Goal: Task Accomplishment & Management: Manage account settings

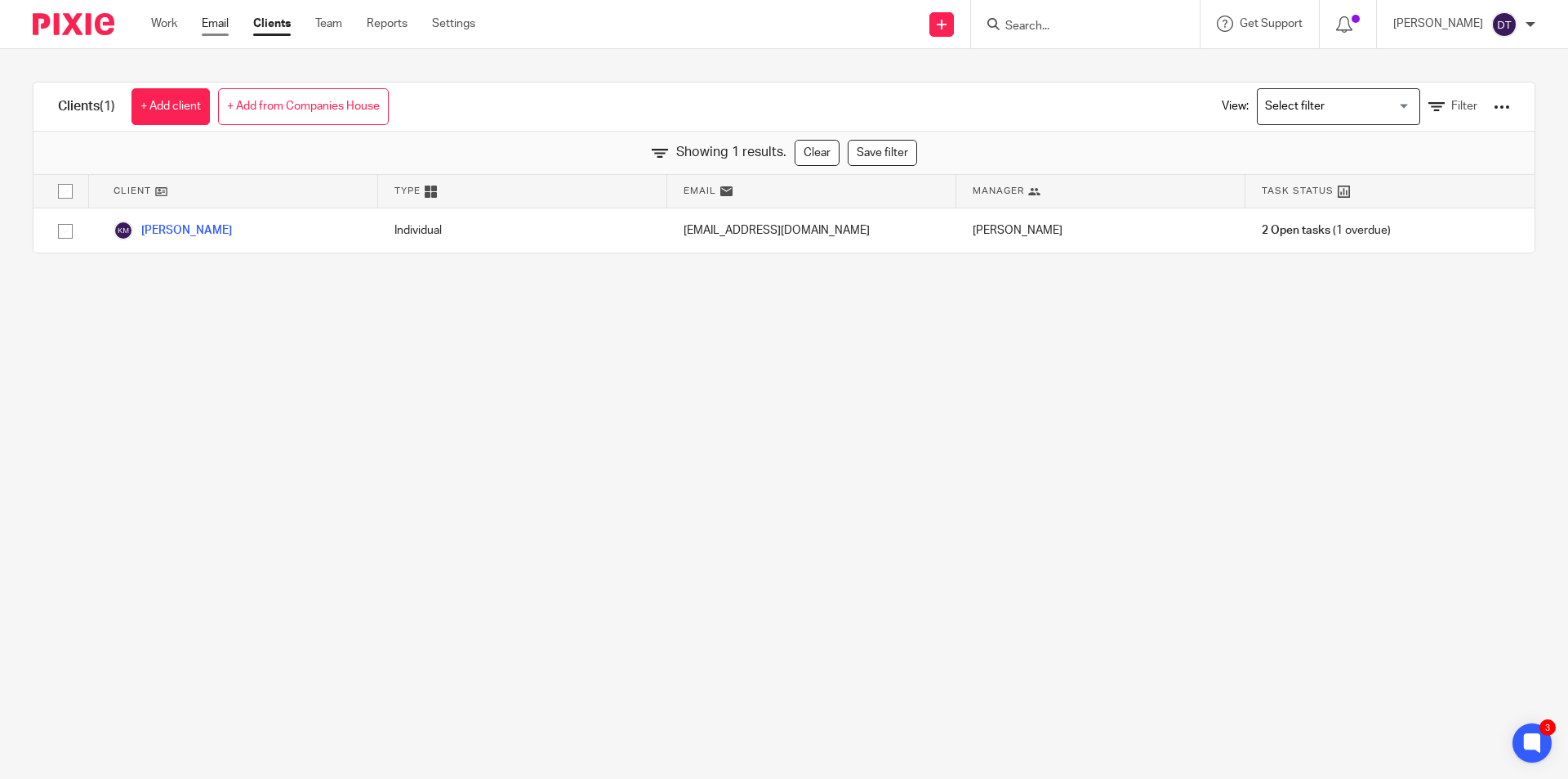
click at [219, 24] on link "Email" at bounding box center [215, 24] width 27 height 17
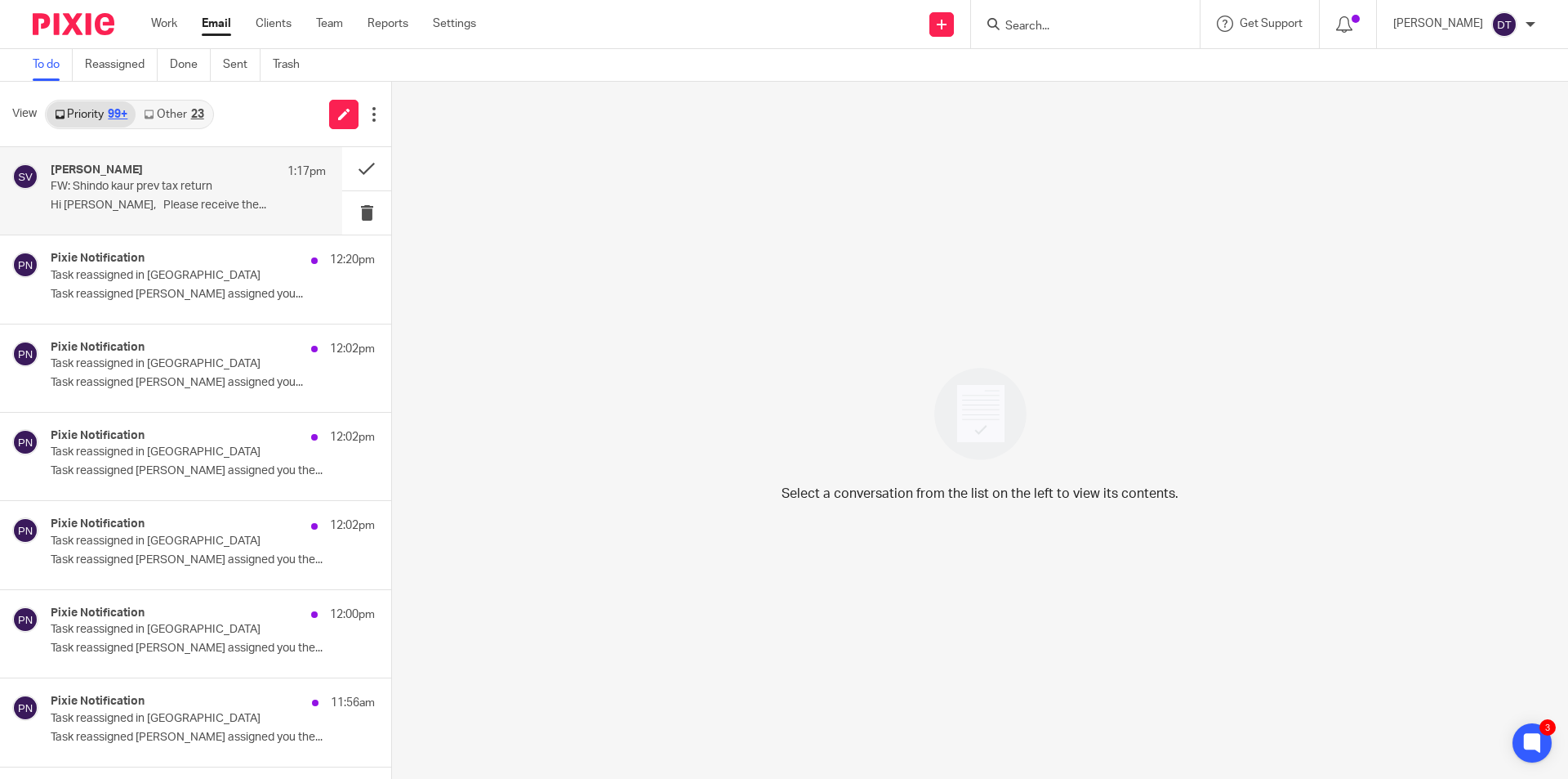
click at [113, 175] on h4 "[PERSON_NAME]" at bounding box center [96, 170] width 92 height 14
click at [182, 115] on link "Other 23" at bounding box center [173, 114] width 76 height 26
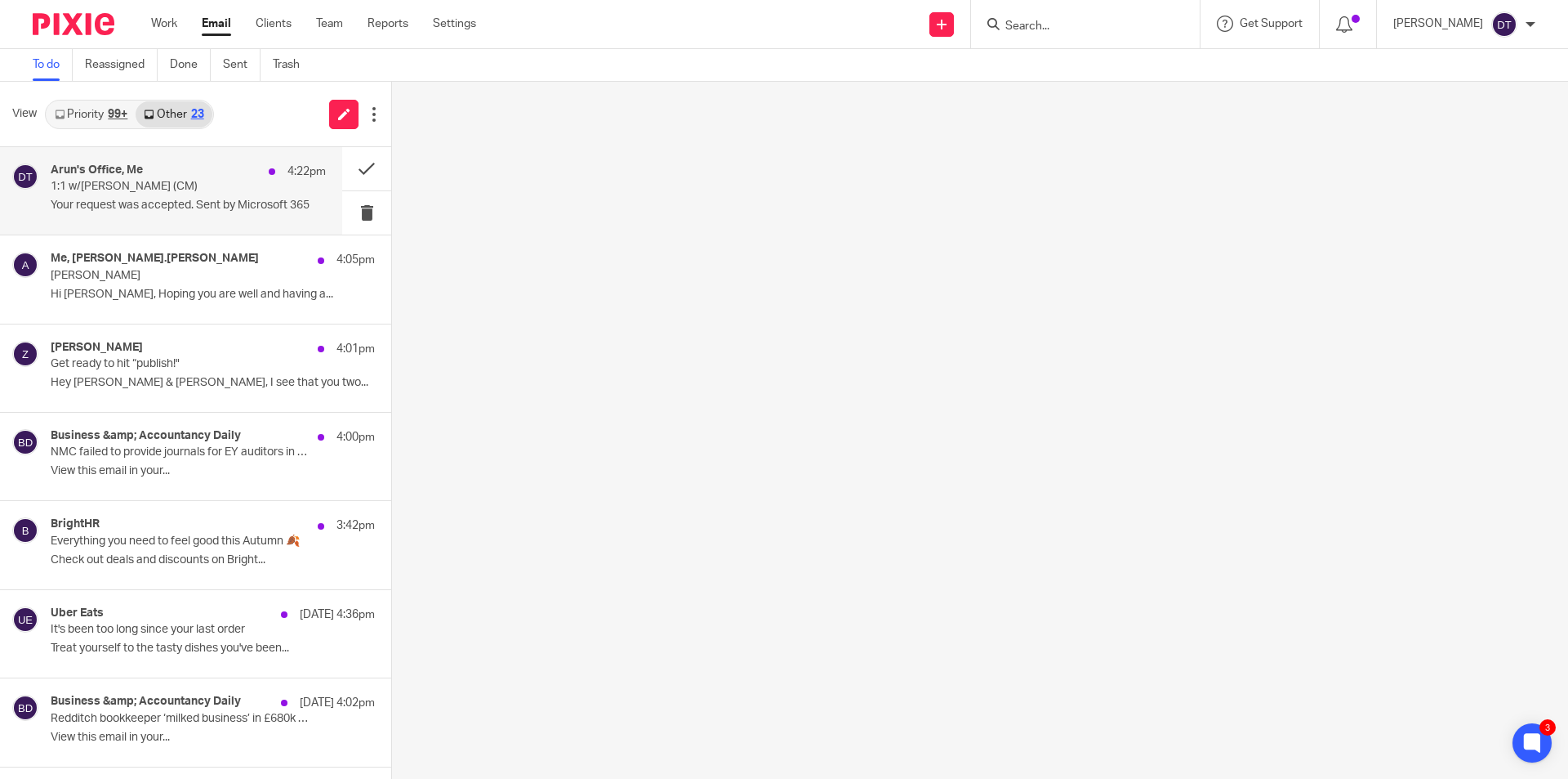
click at [170, 175] on div "Arun's Office, Me 4:22pm" at bounding box center [188, 172] width 275 height 17
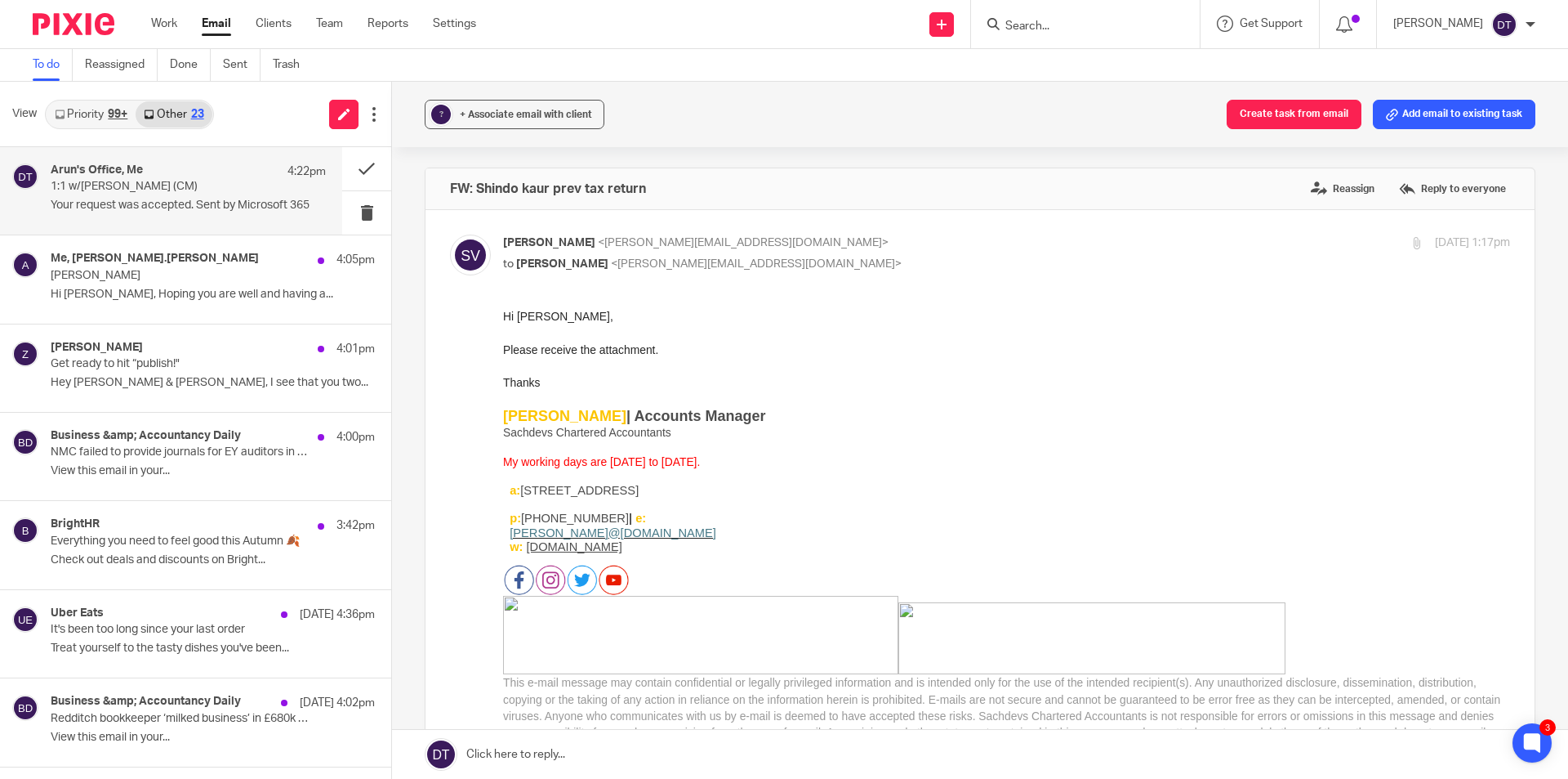
click at [240, 190] on p "1:1 w/[PERSON_NAME] (CM)" at bounding box center [160, 186] width 220 height 14
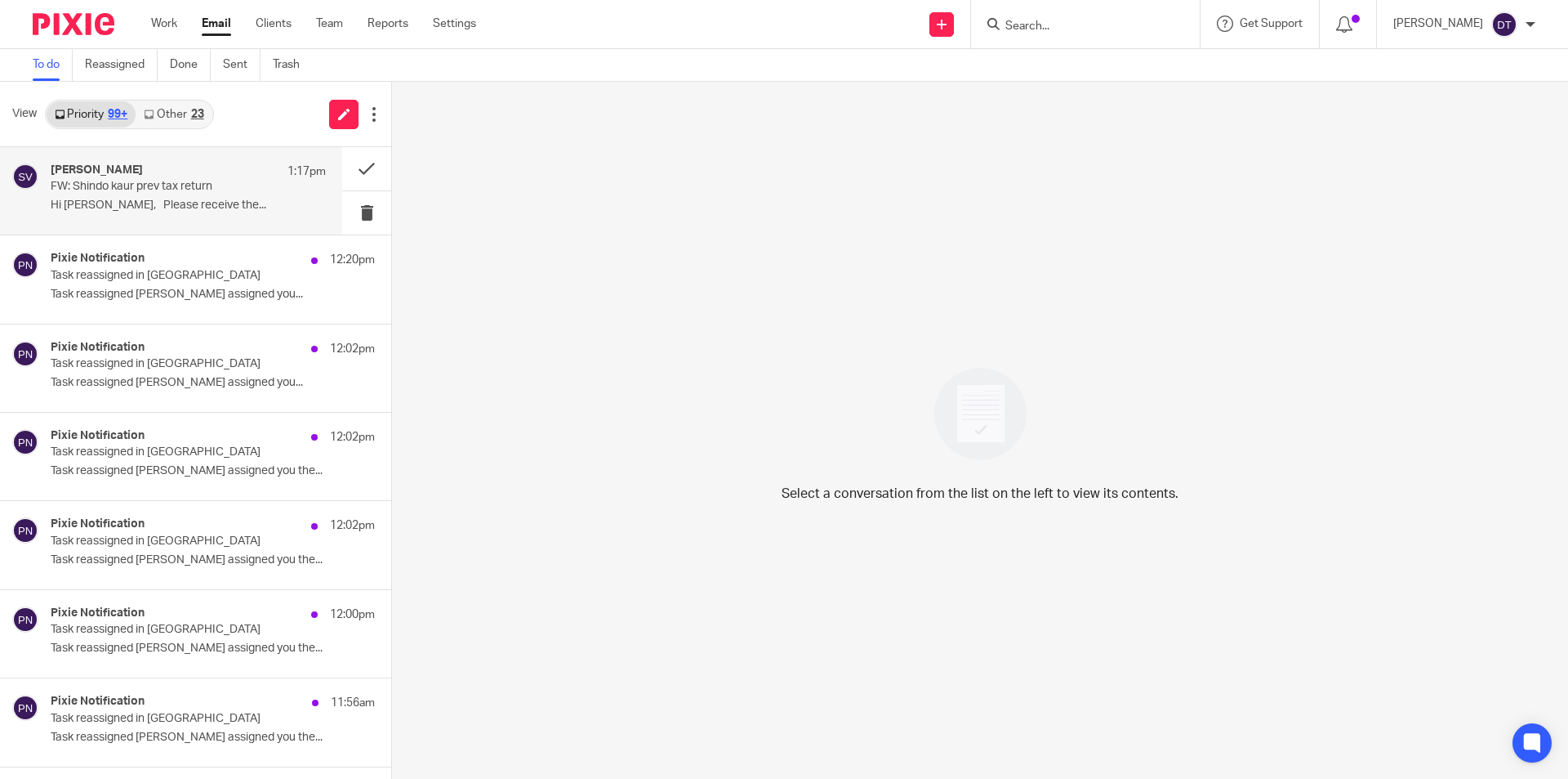
click at [142, 174] on div "[PERSON_NAME] 1:17pm" at bounding box center [188, 172] width 275 height 17
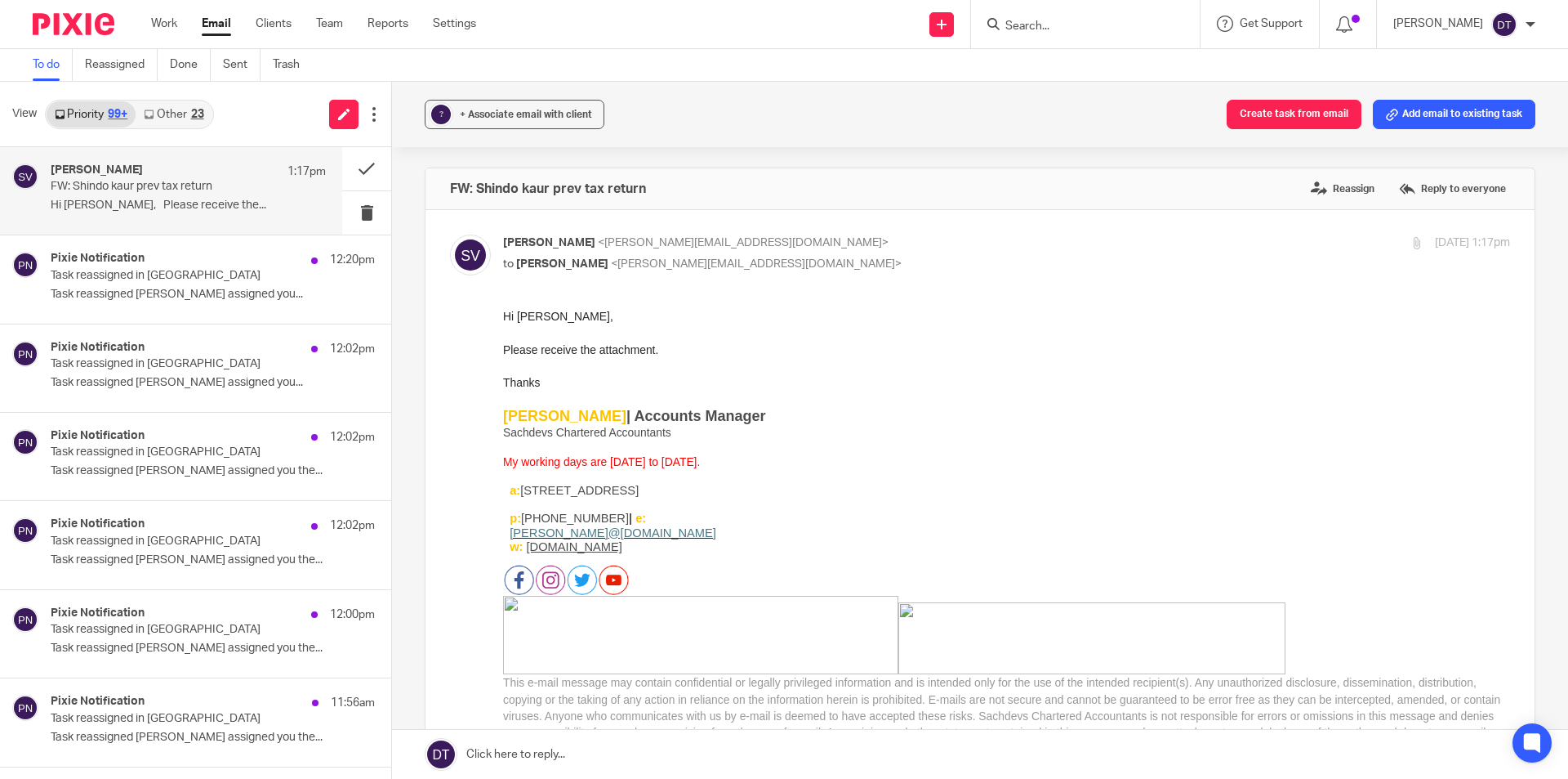
click at [175, 109] on link "Other 23" at bounding box center [173, 114] width 76 height 26
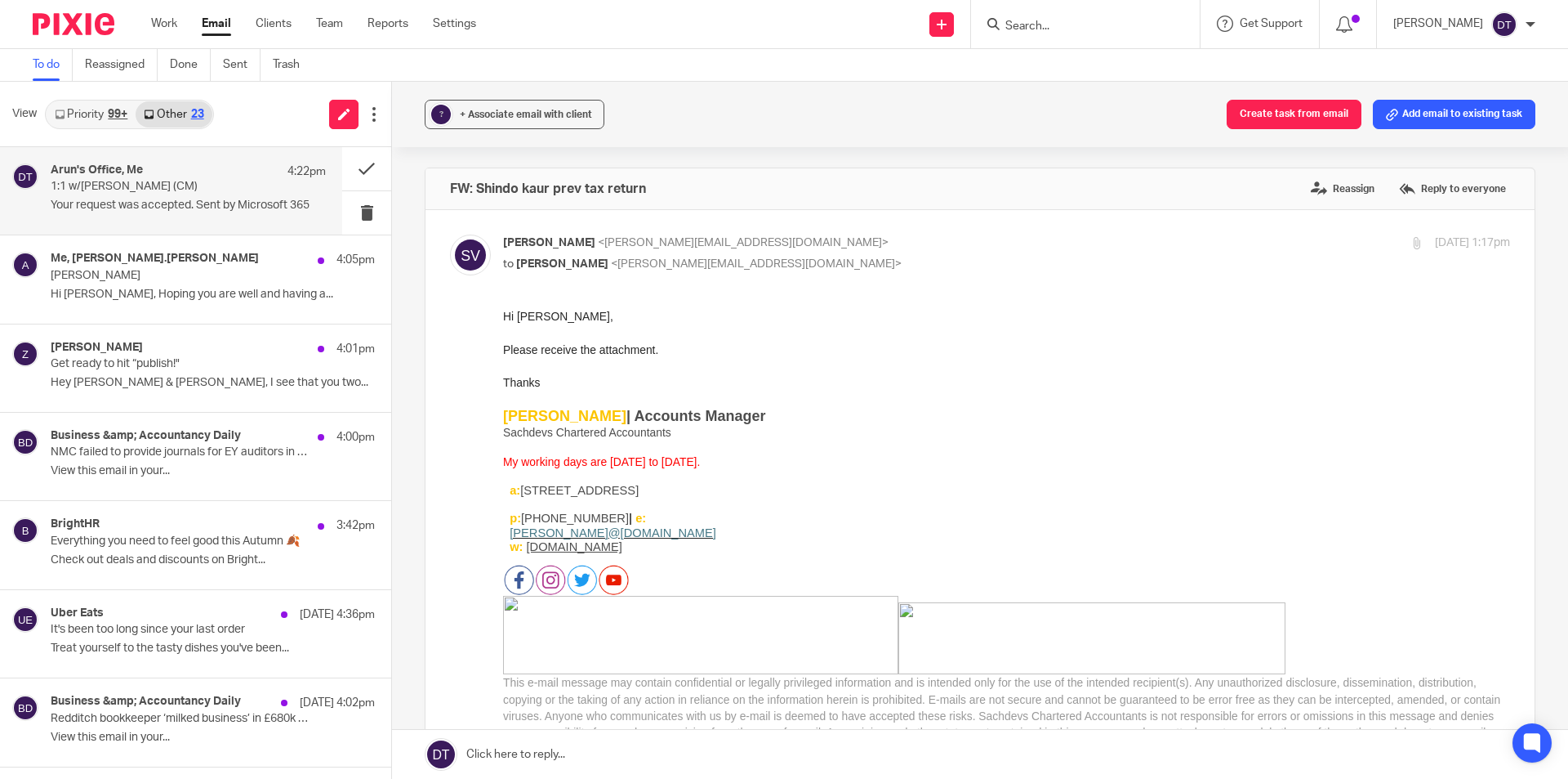
click at [162, 187] on p "1:1 w/Tina (CM)" at bounding box center [160, 186] width 220 height 14
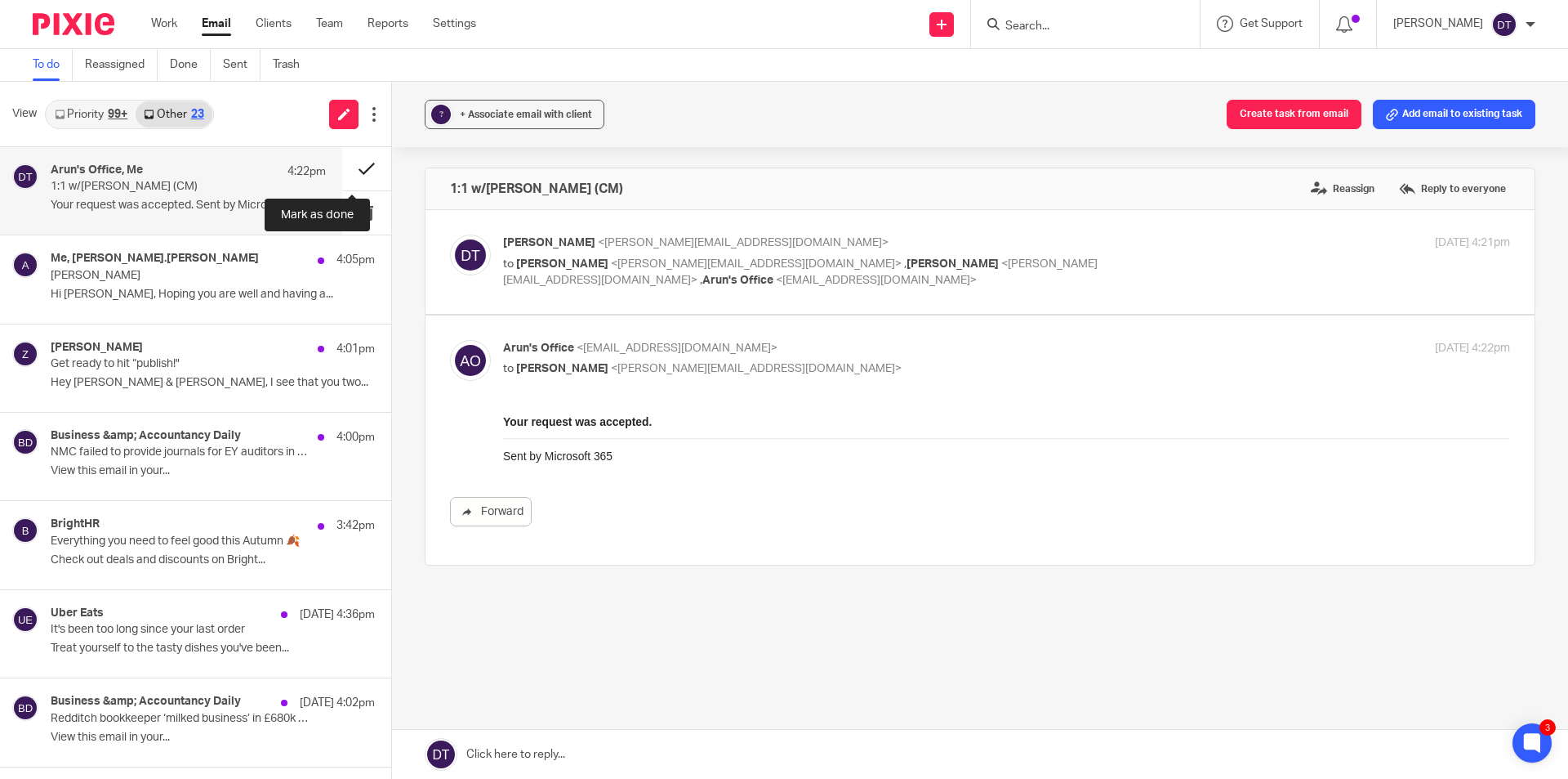
click at [352, 165] on button at bounding box center [366, 169] width 49 height 43
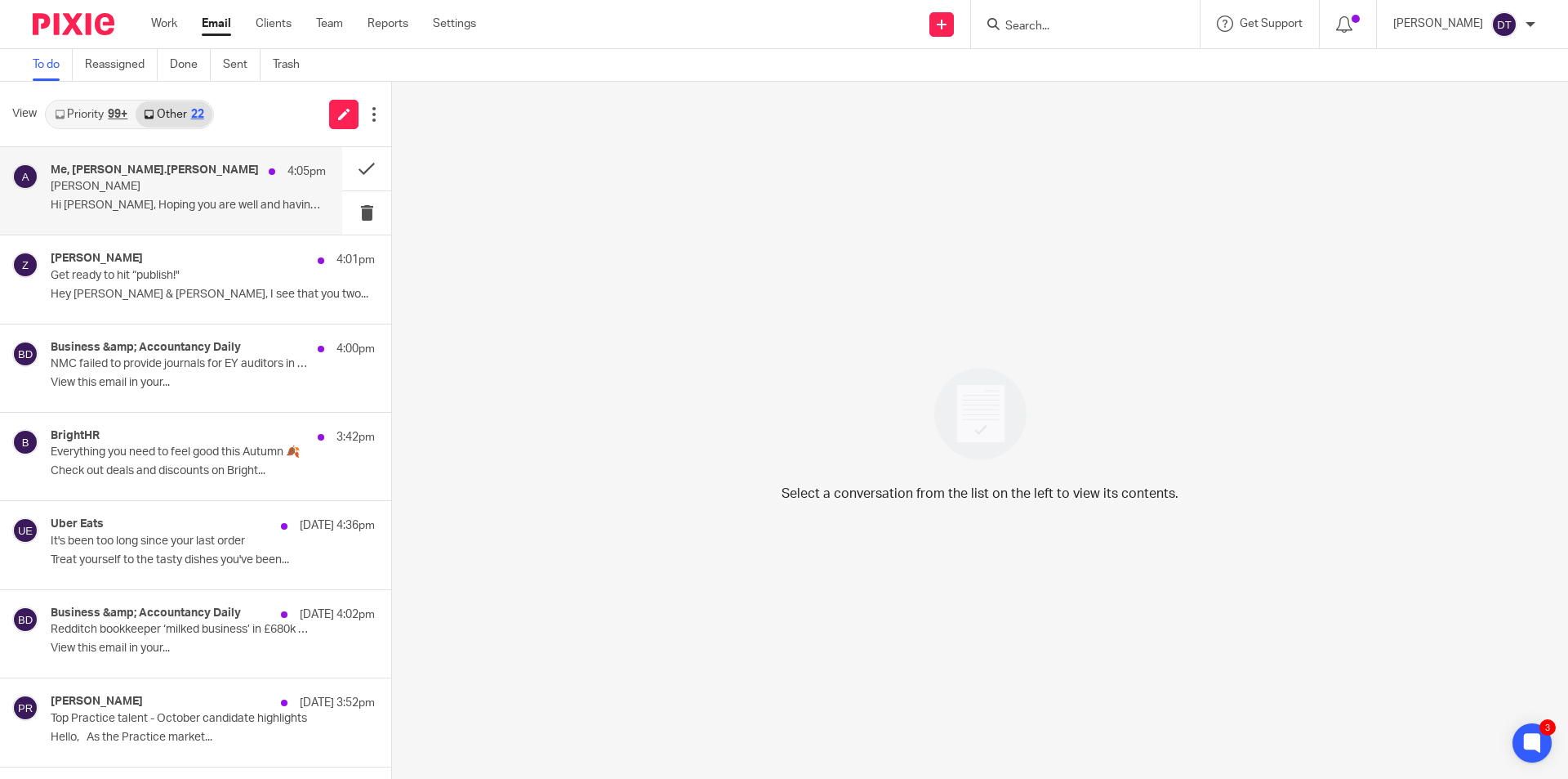
click at [184, 194] on p "[PERSON_NAME]" at bounding box center [160, 186] width 220 height 14
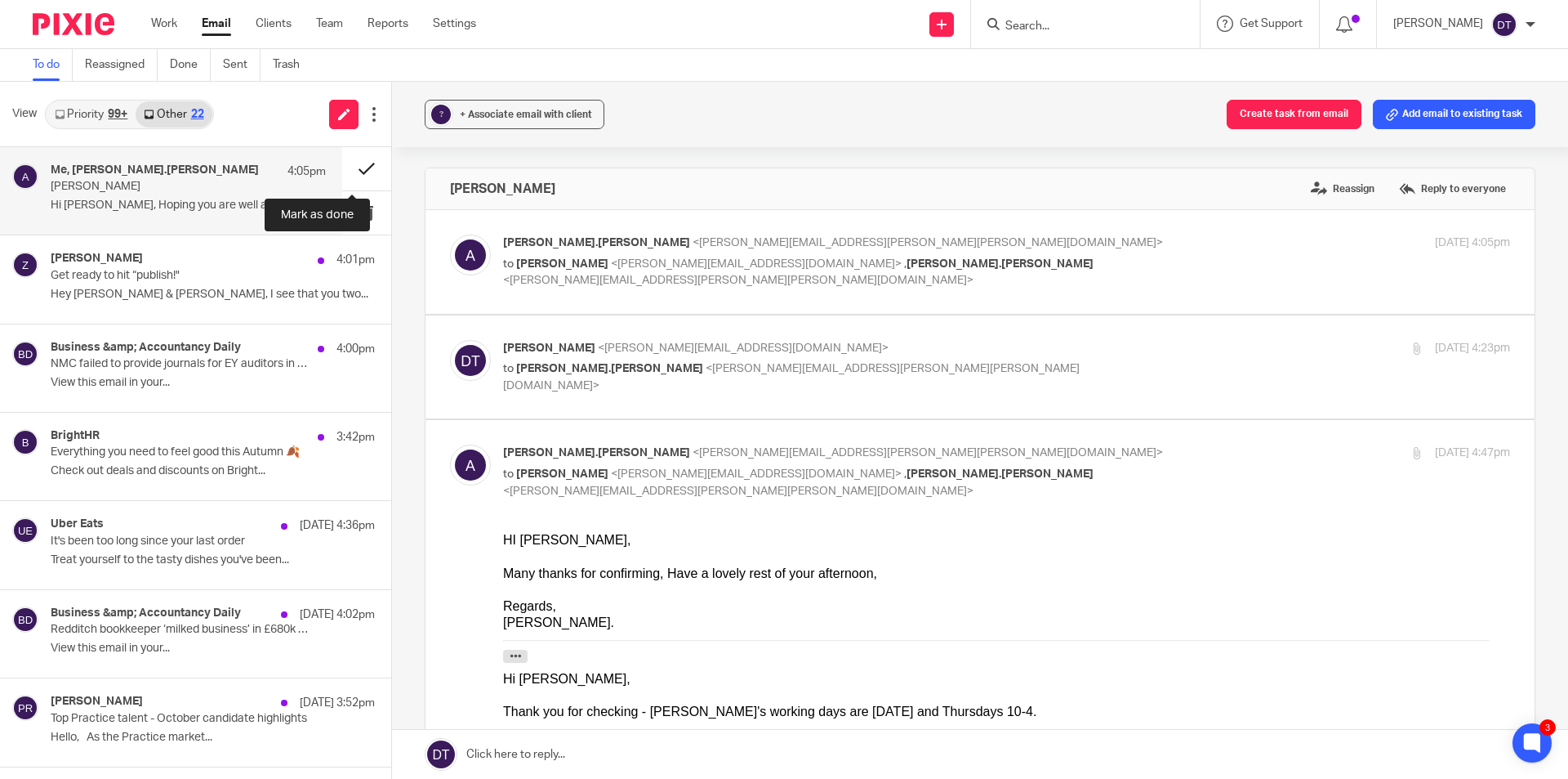
click at [351, 165] on button at bounding box center [366, 169] width 49 height 43
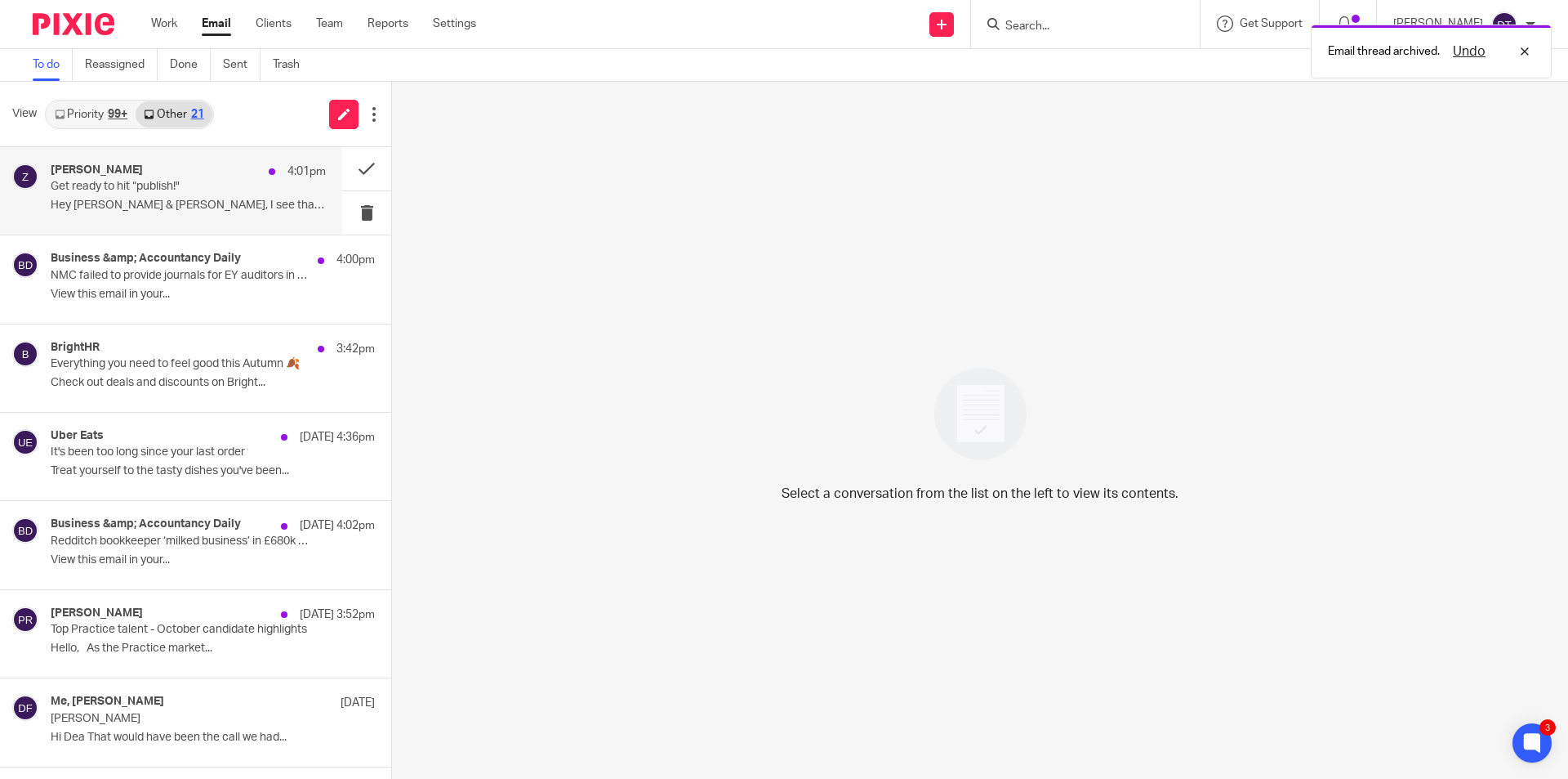
click at [181, 196] on div "Zola 4:01pm Get ready to hit “publish!" Hey Deanna & Lewis, I see that you two.…" at bounding box center [188, 191] width 275 height 55
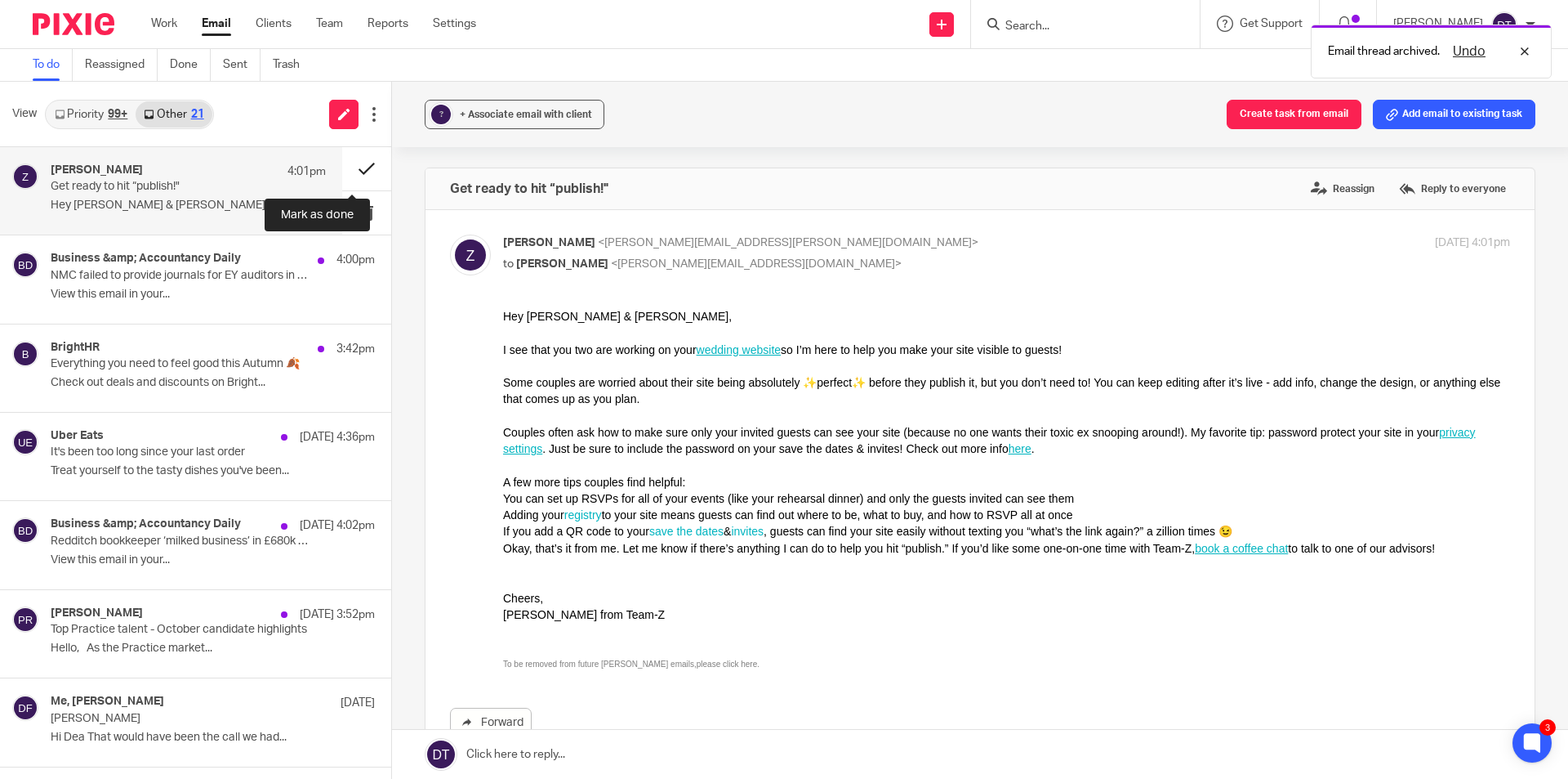
click at [351, 167] on button at bounding box center [366, 169] width 49 height 43
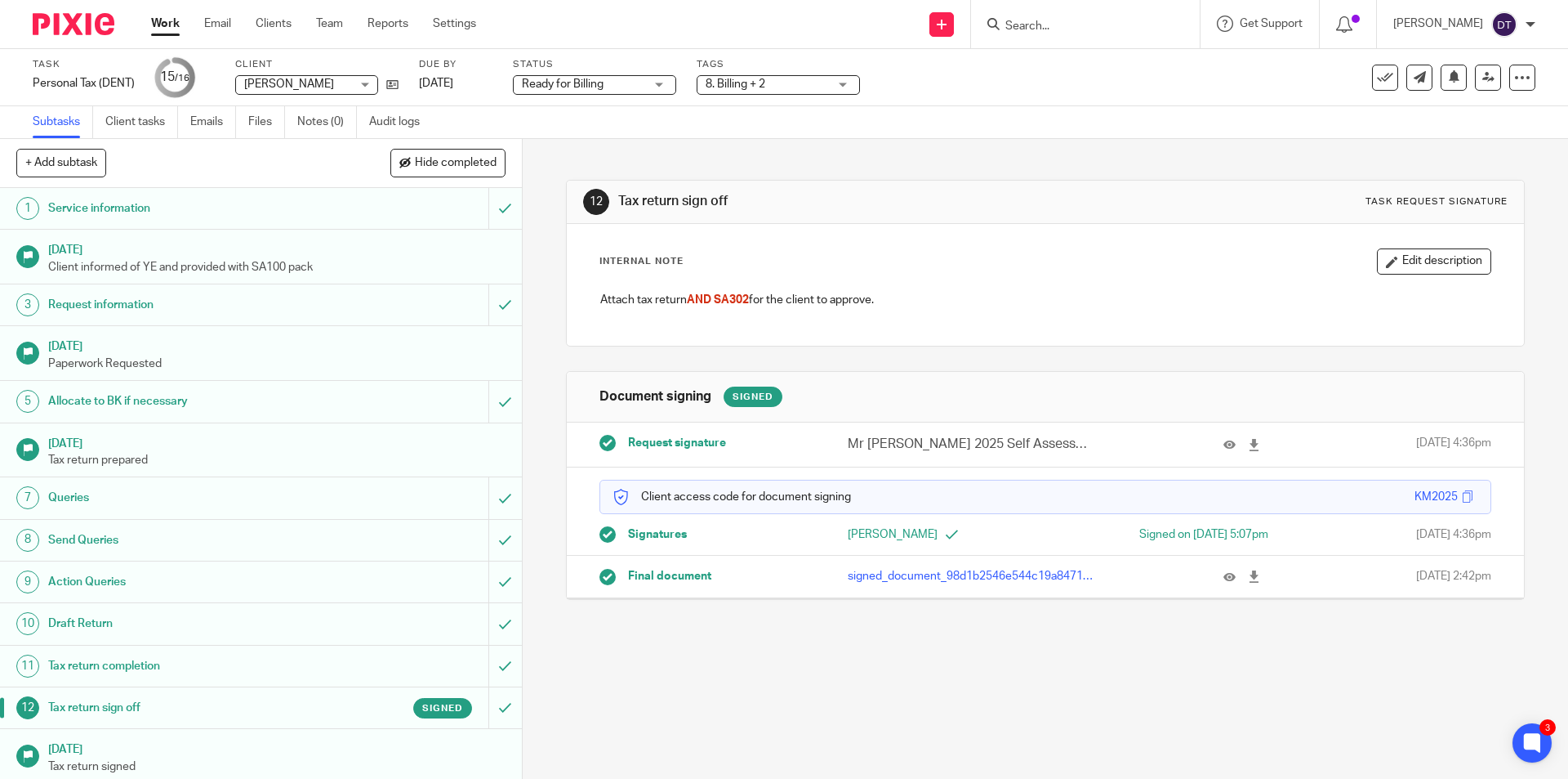
click at [170, 22] on link "Work" at bounding box center [165, 24] width 28 height 17
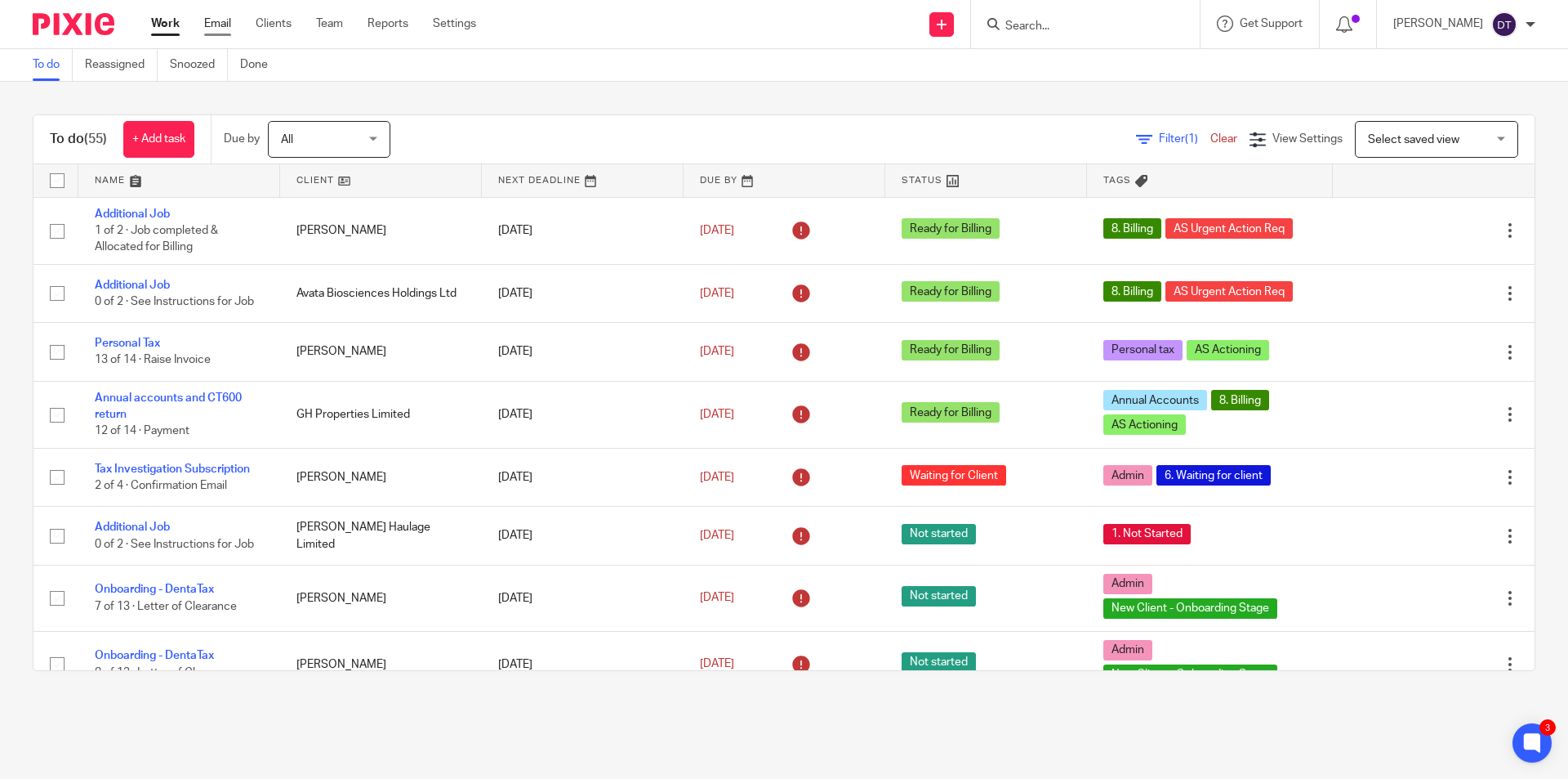
click at [212, 17] on link "Email" at bounding box center [218, 24] width 27 height 17
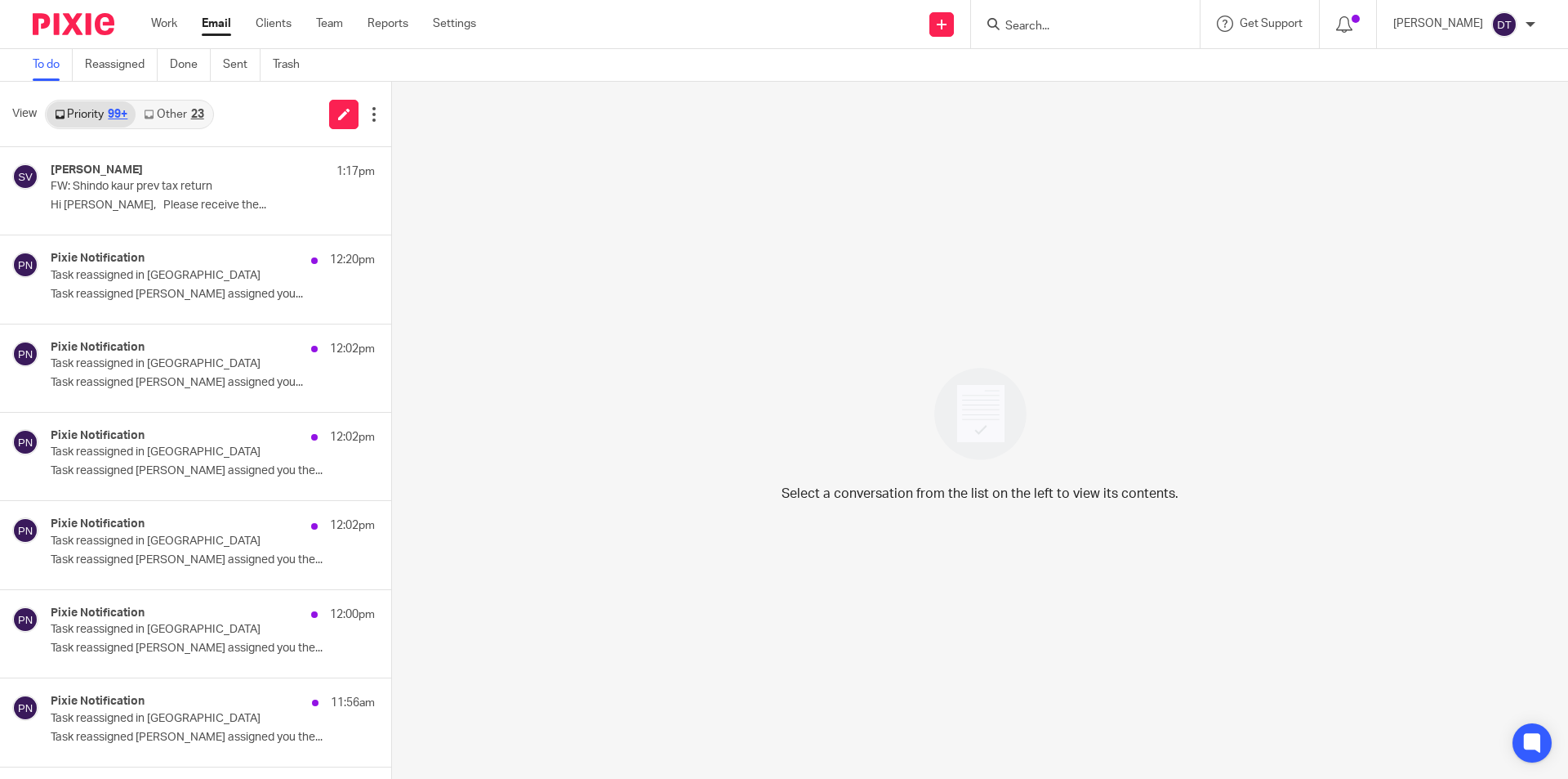
click at [193, 109] on div "23" at bounding box center [198, 115] width 13 height 12
click at [168, 188] on p "FW: Shindo kaur prev tax return" at bounding box center [160, 186] width 220 height 14
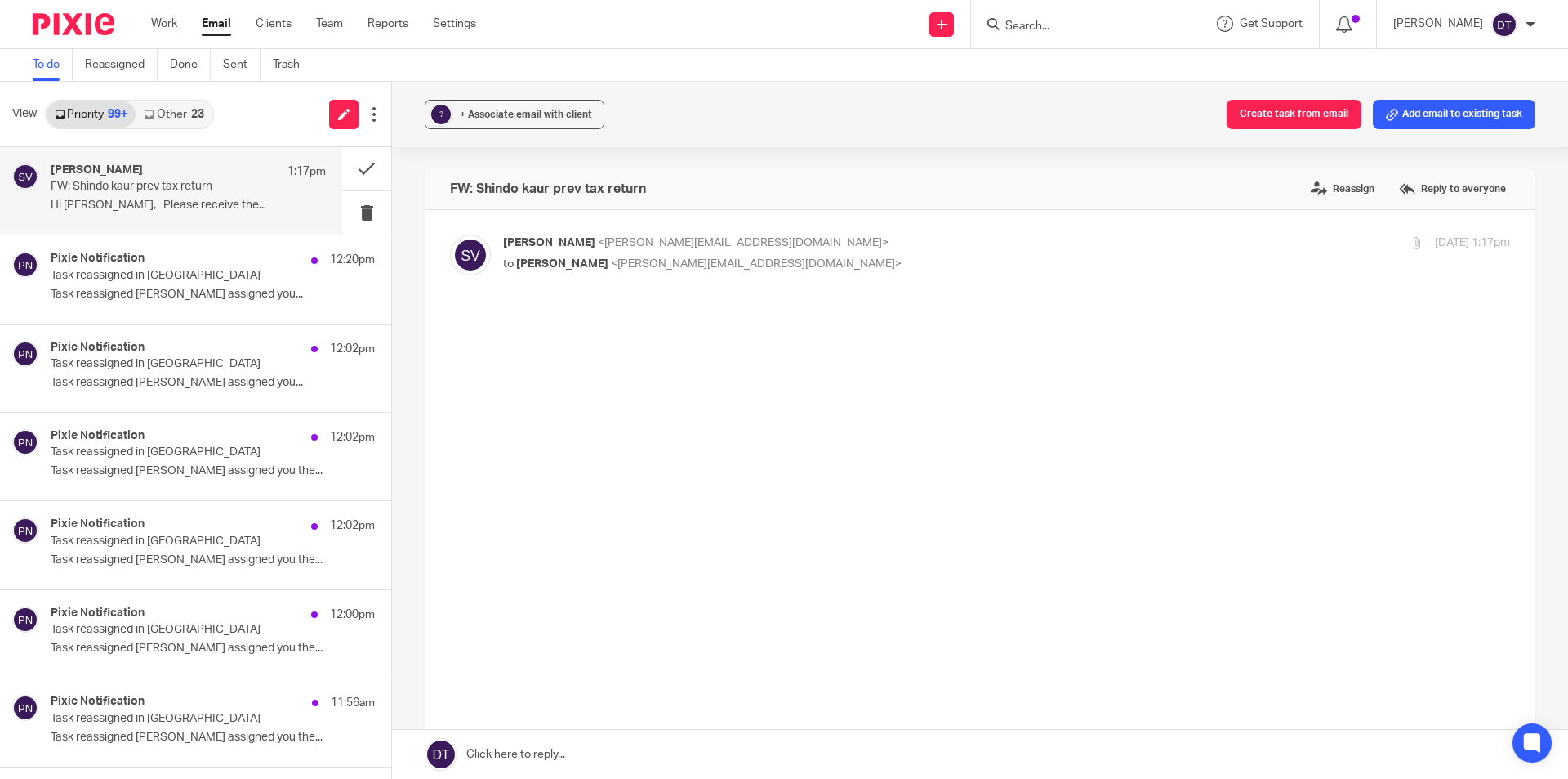
click at [185, 121] on link "Other 23" at bounding box center [173, 114] width 76 height 26
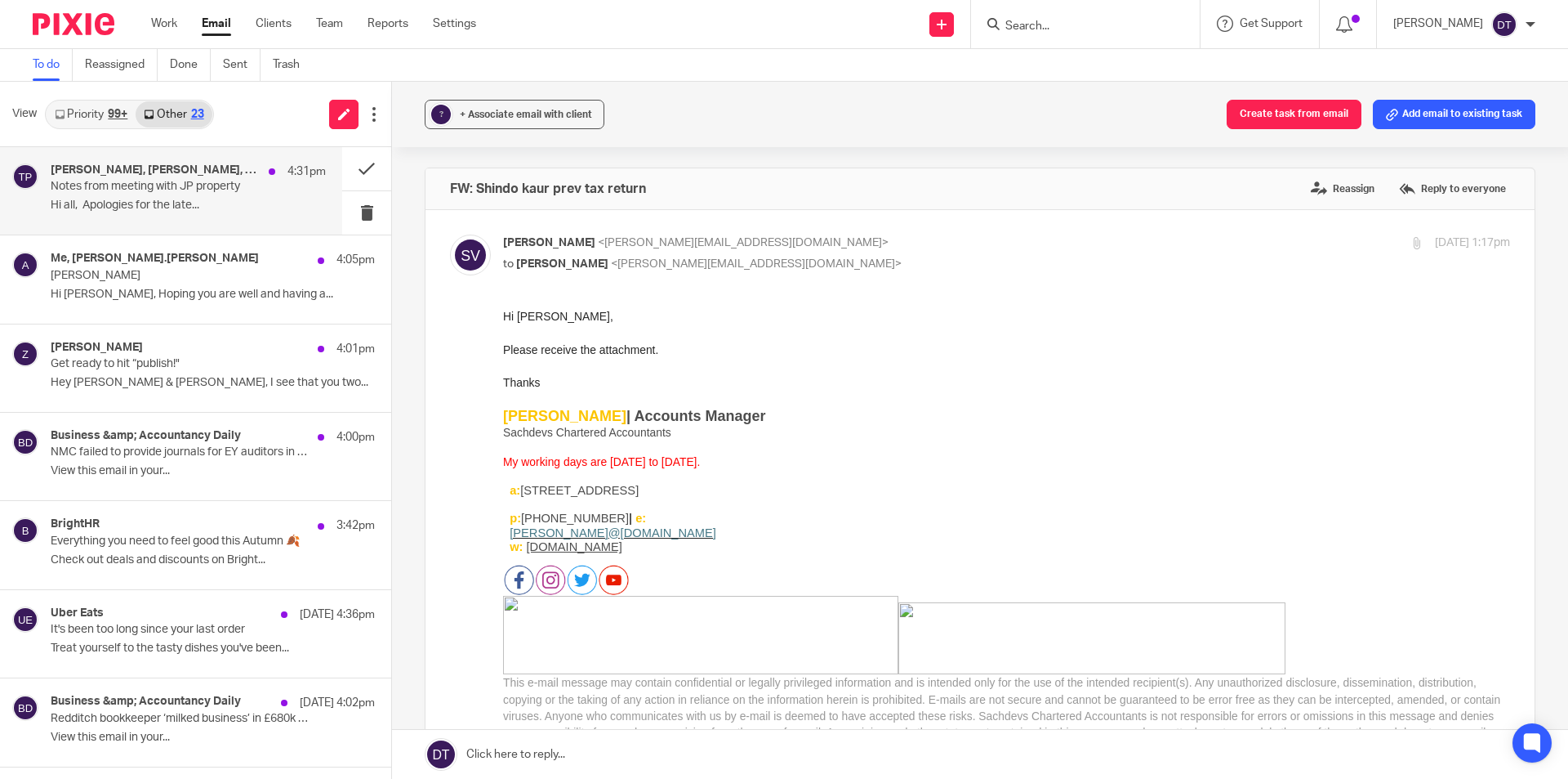
click at [157, 193] on p "Notes from meeting with JP property" at bounding box center [160, 186] width 220 height 14
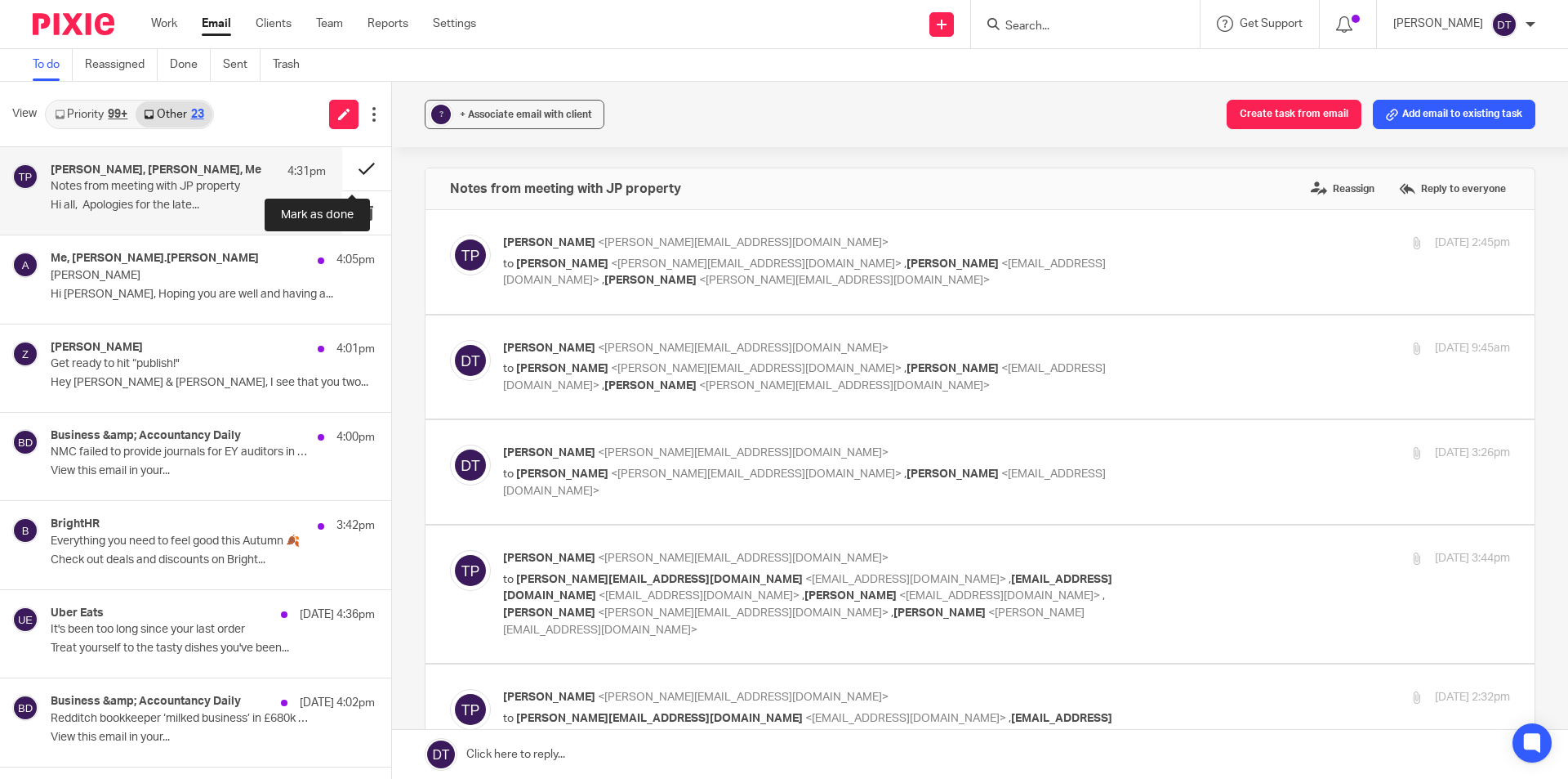
click at [346, 171] on button at bounding box center [366, 169] width 49 height 43
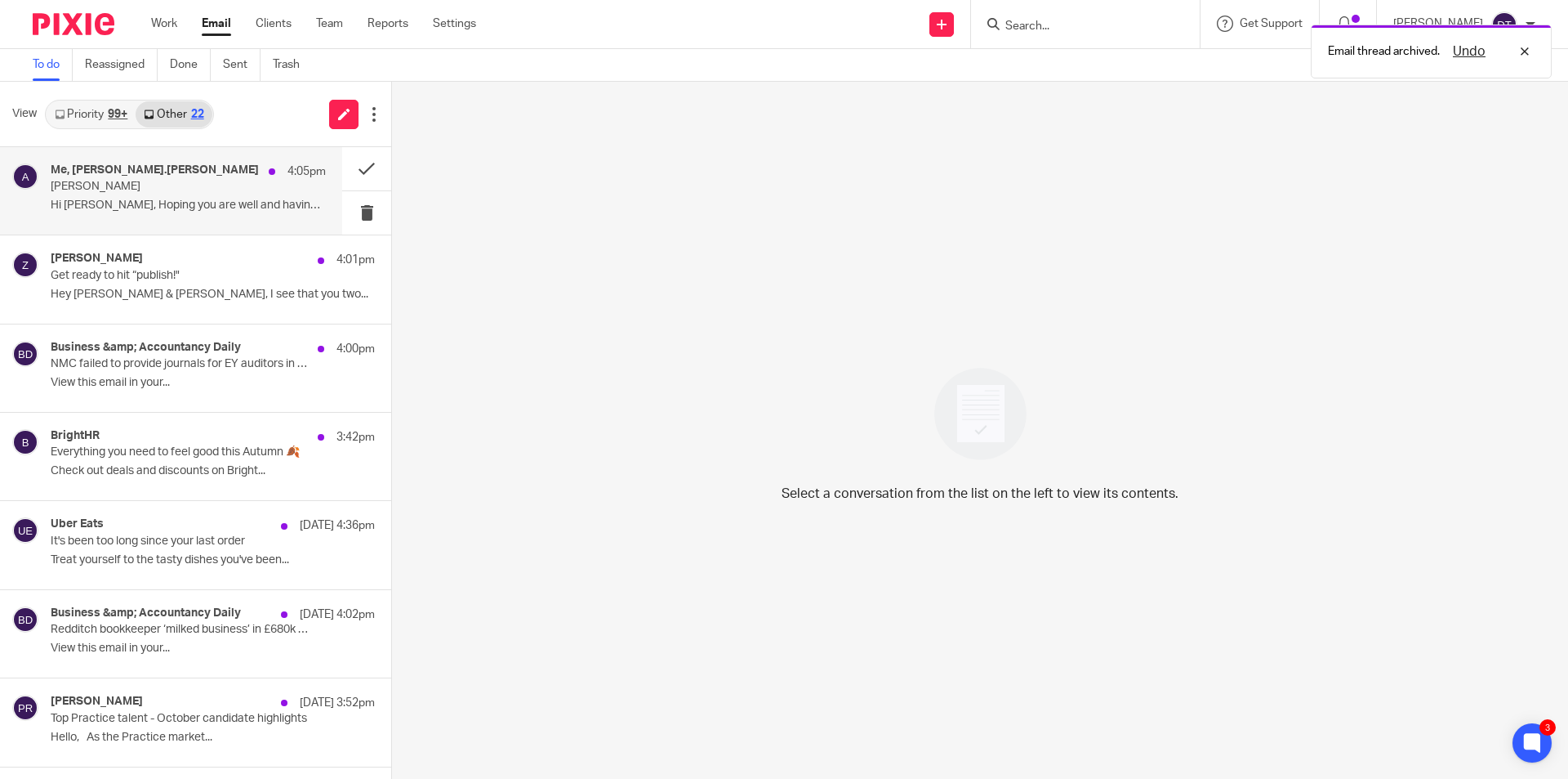
click at [188, 195] on div "Me, Amanda.Salisbury 4:05pm Moneypenny Hi Deanna, Hoping you are well and havin…" at bounding box center [188, 191] width 275 height 55
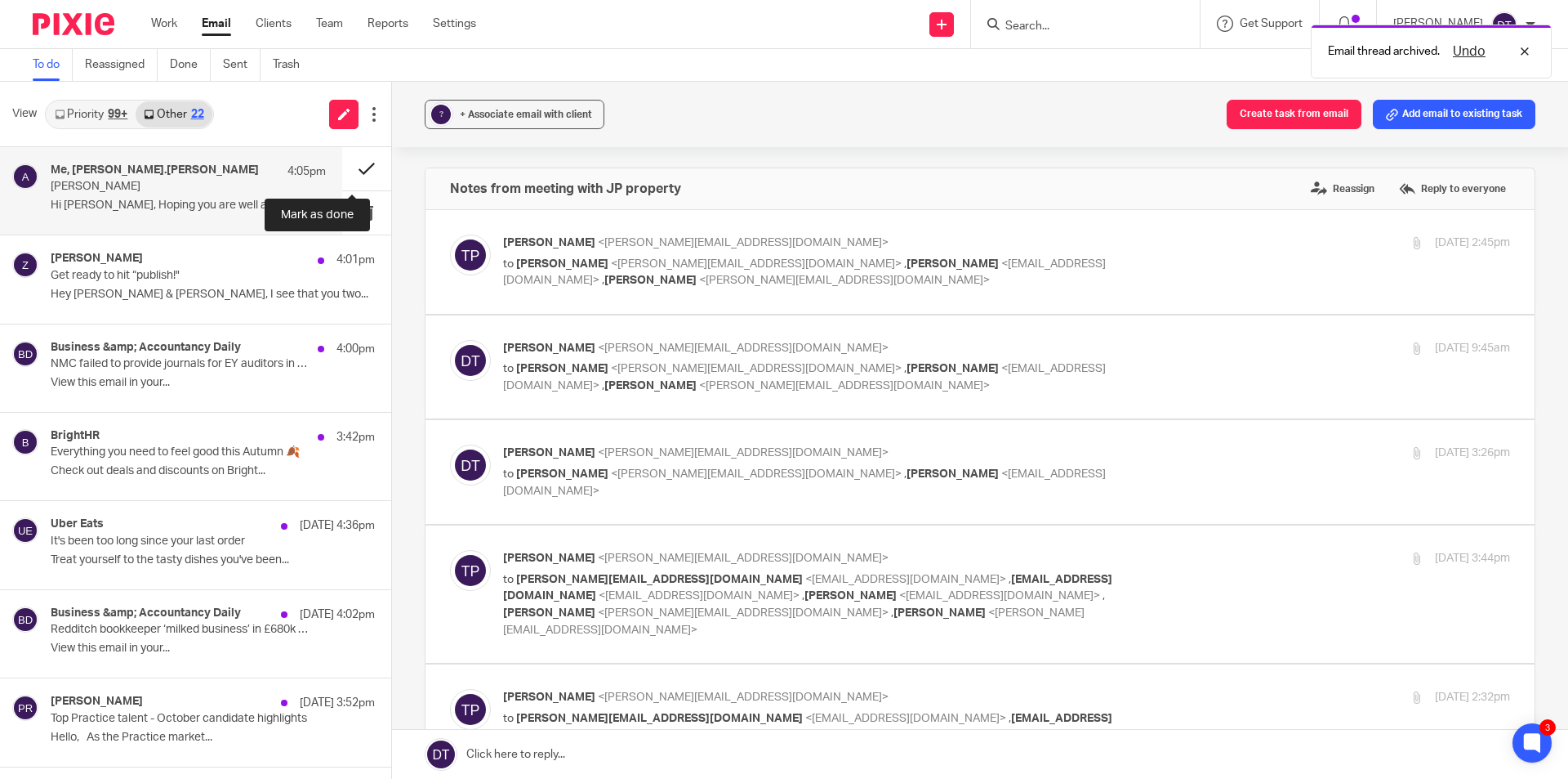
click at [347, 159] on button at bounding box center [366, 169] width 49 height 43
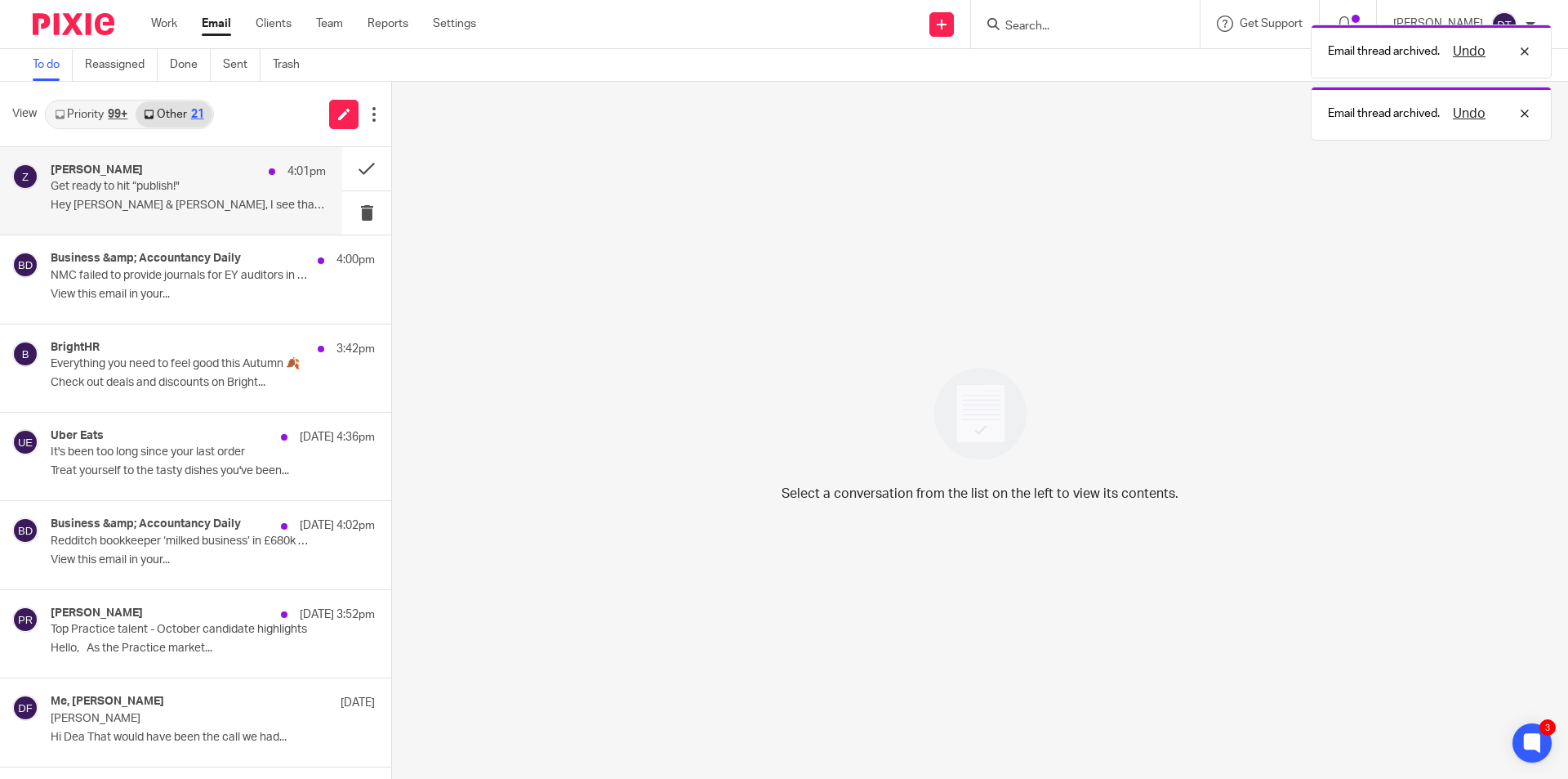
click at [176, 190] on p "Get ready to hit “publish!"" at bounding box center [160, 186] width 220 height 14
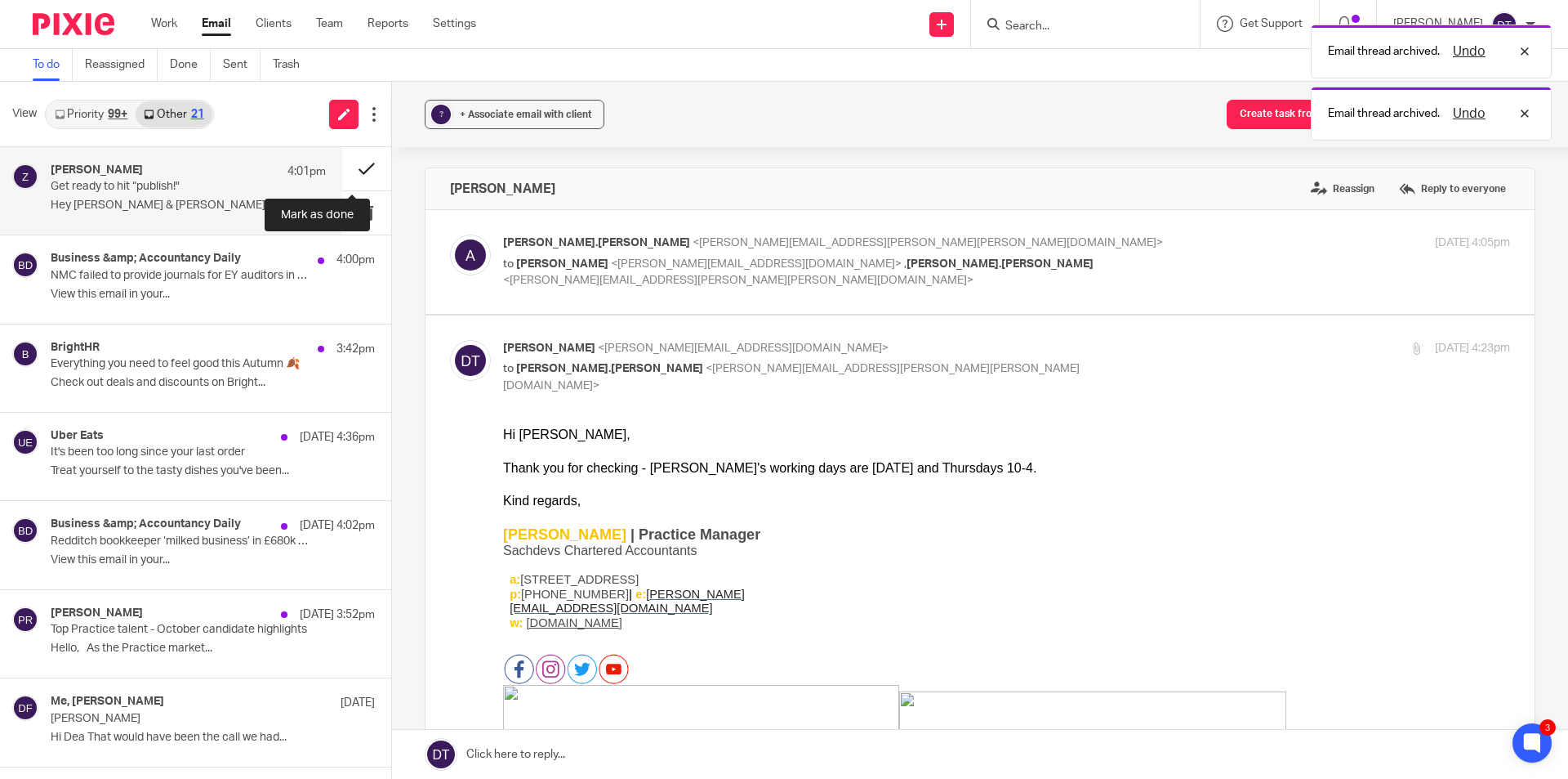
click at [350, 167] on button at bounding box center [366, 169] width 49 height 43
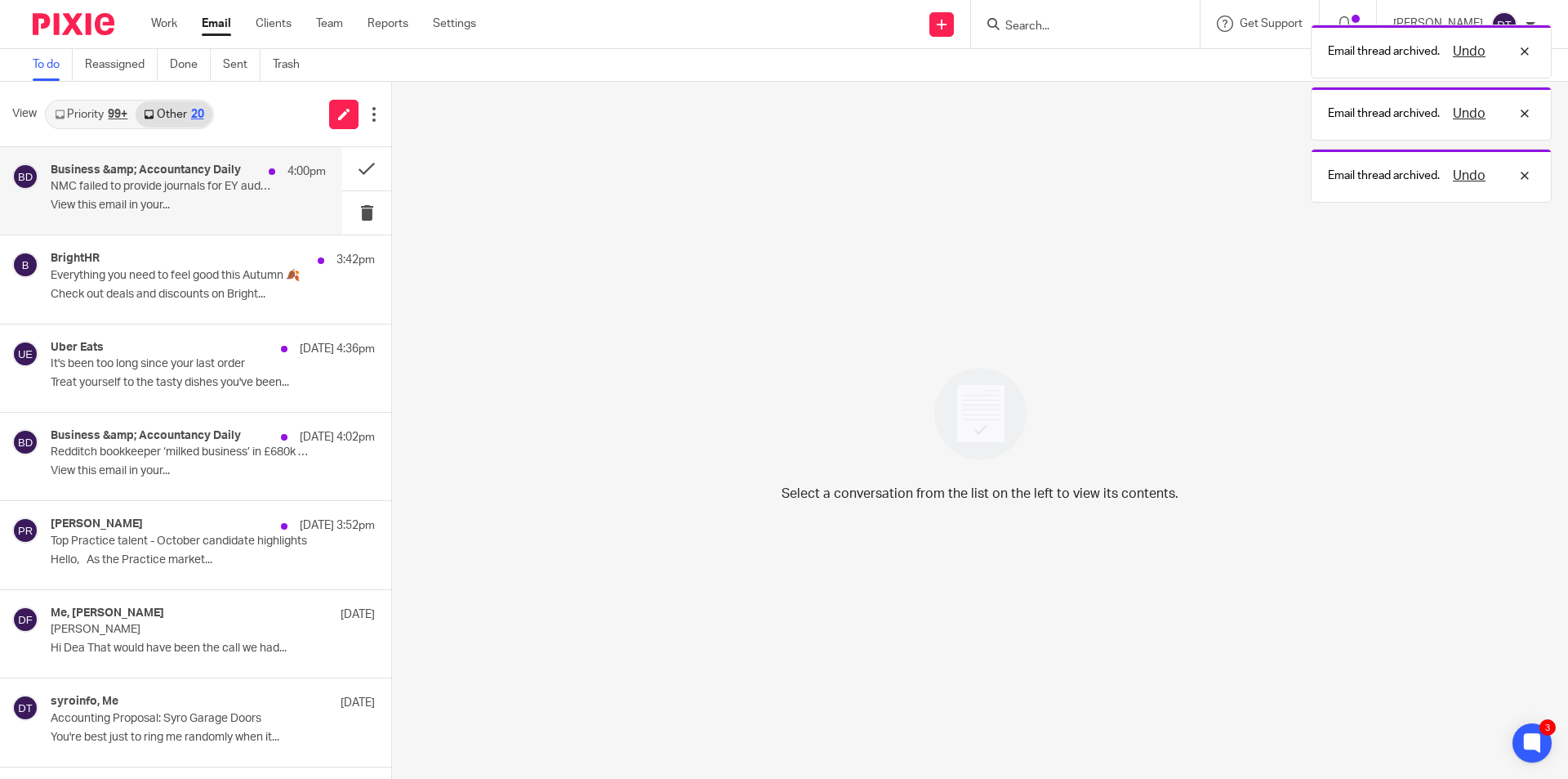
click at [196, 191] on p "NMC failed to provide journals for EY auditors in £2bn audit negligence trial |…" at bounding box center [160, 186] width 220 height 14
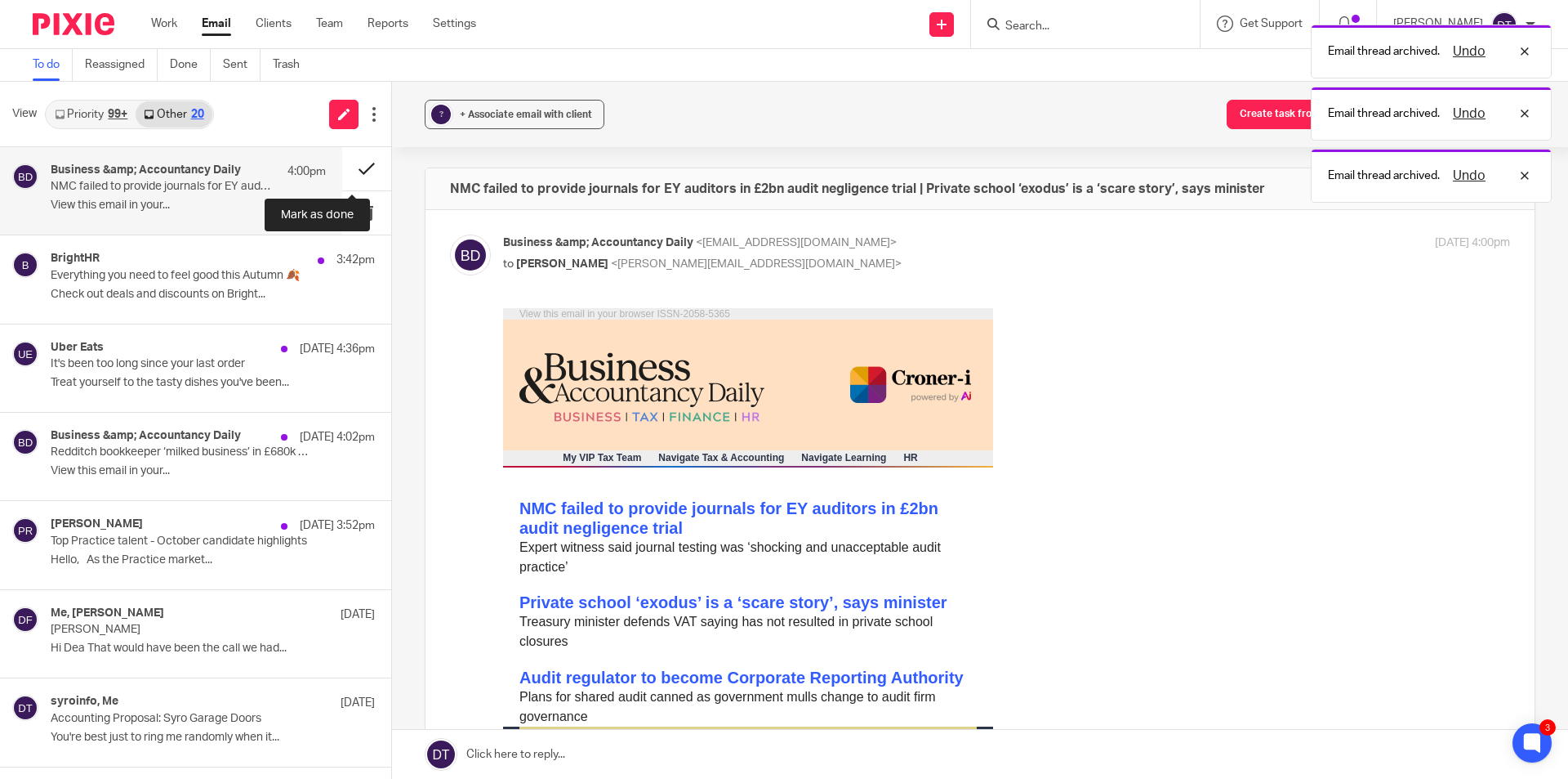
click at [356, 168] on button at bounding box center [366, 169] width 49 height 43
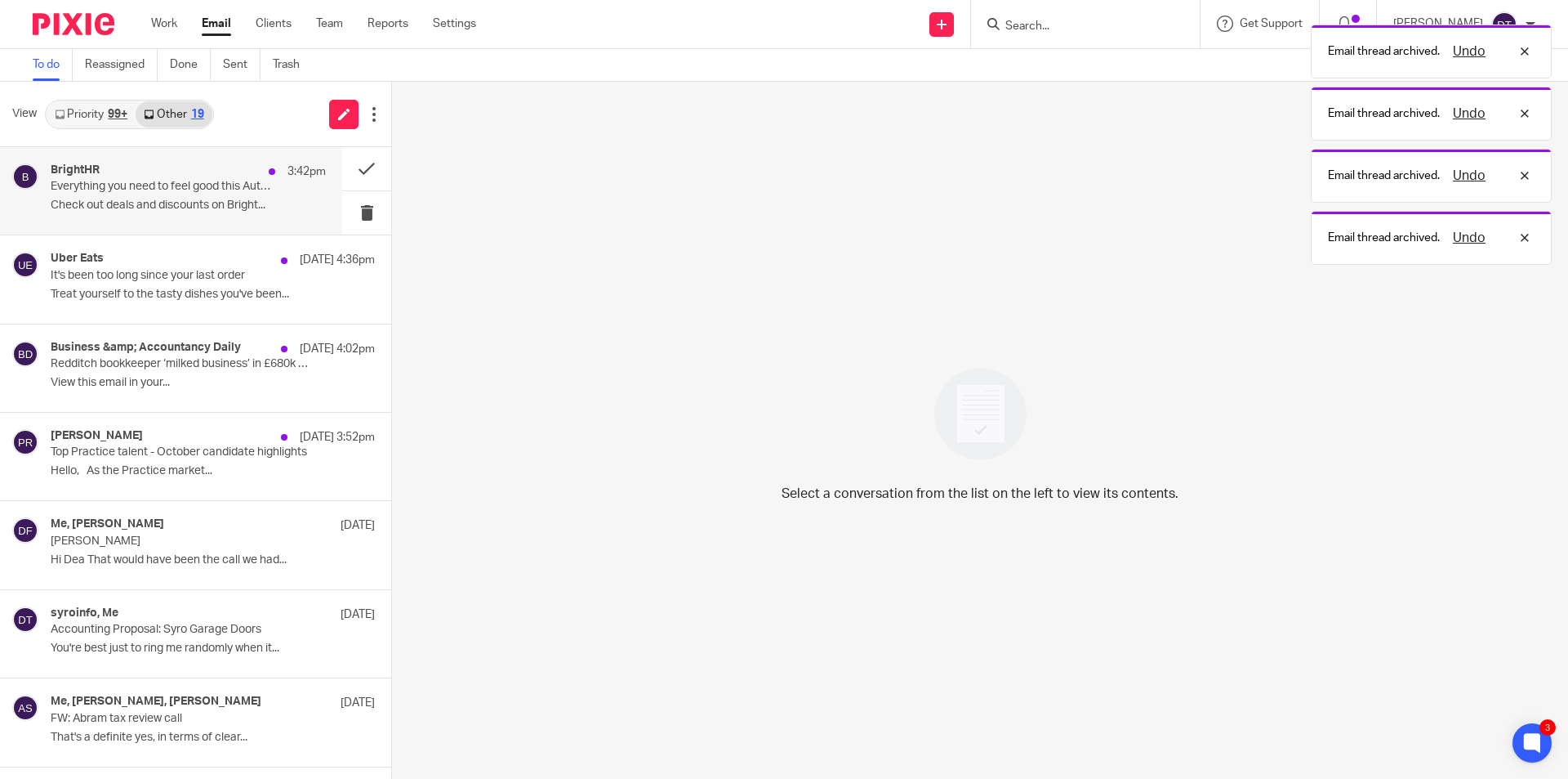
click at [204, 184] on p "Everything you need to feel good this Autumn 🍂" at bounding box center [160, 186] width 220 height 14
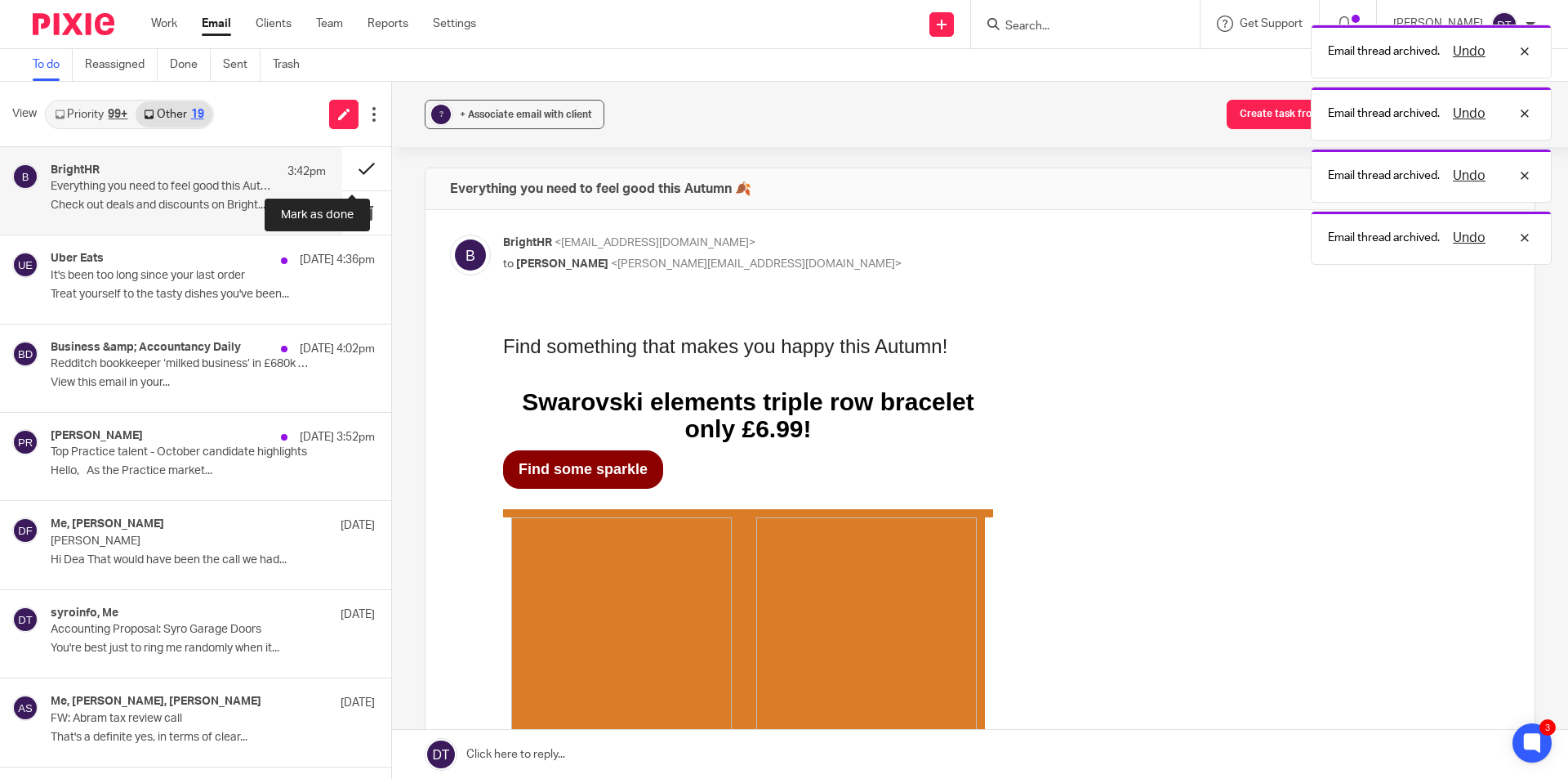
click at [347, 165] on button at bounding box center [366, 169] width 49 height 43
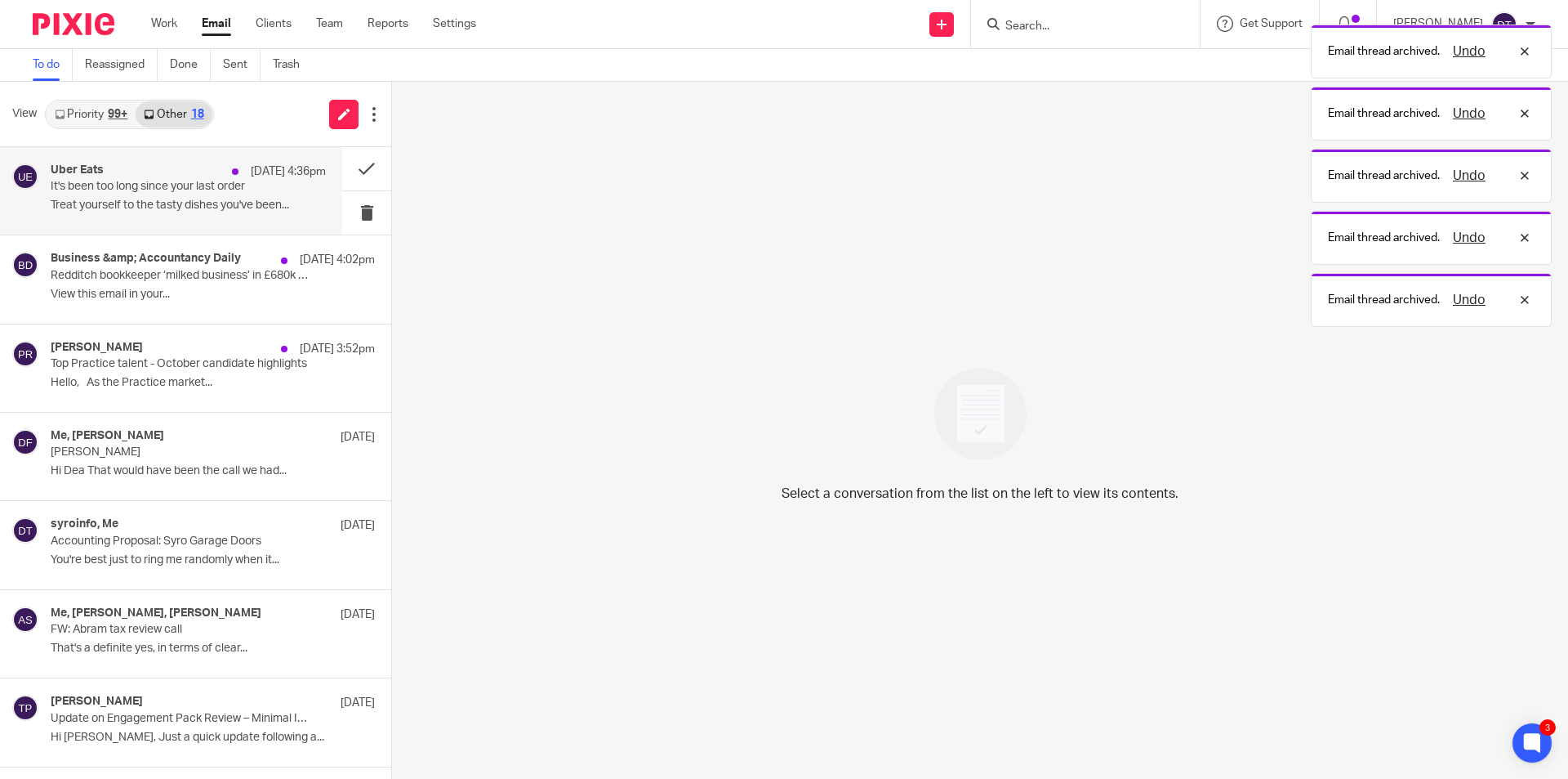
drag, startPoint x: 225, startPoint y: 190, endPoint x: 243, endPoint y: 197, distance: 19.3
click at [227, 190] on p "It's been too long since your last order" at bounding box center [160, 186] width 220 height 14
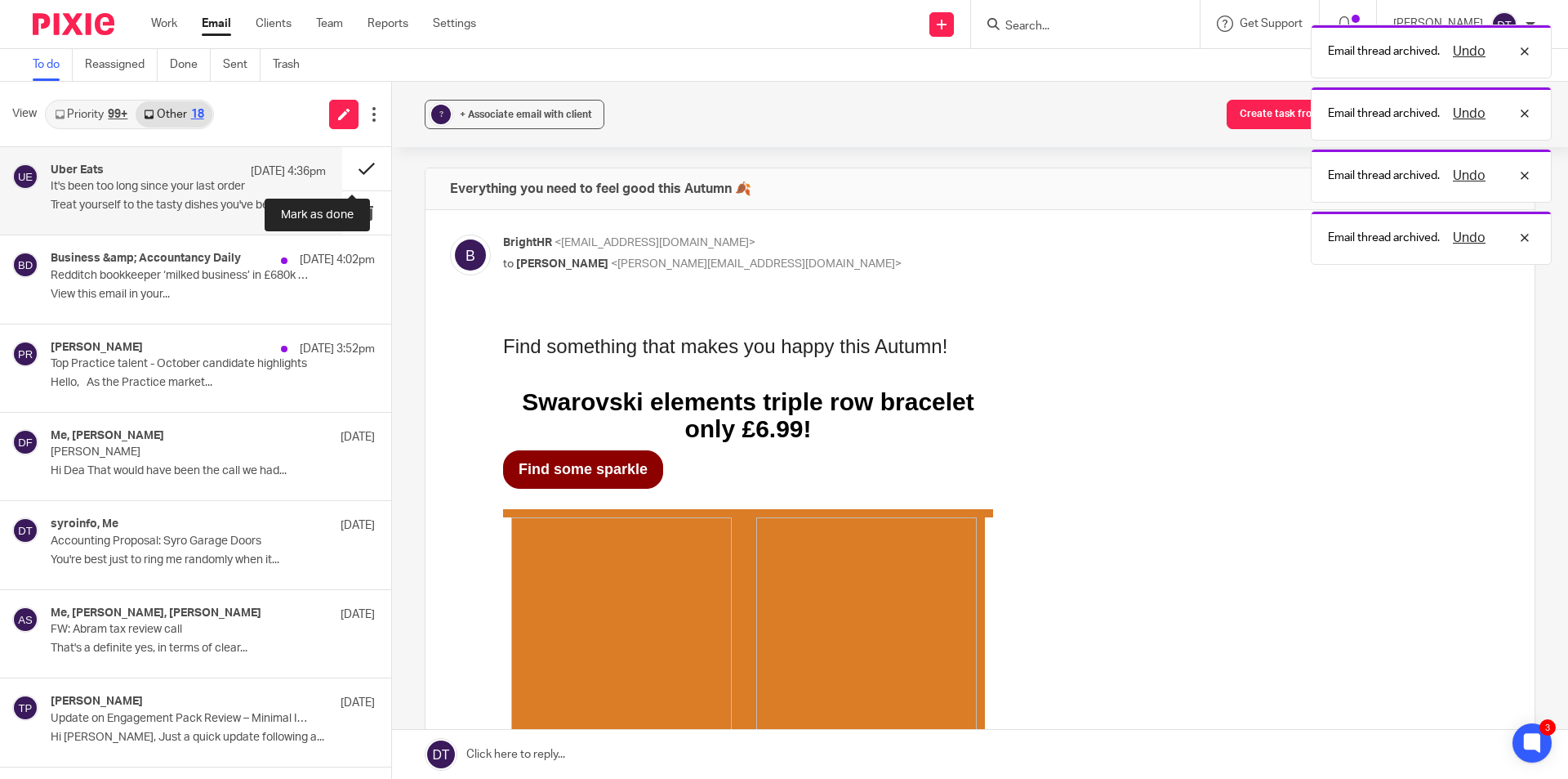
click at [351, 166] on button at bounding box center [366, 169] width 49 height 43
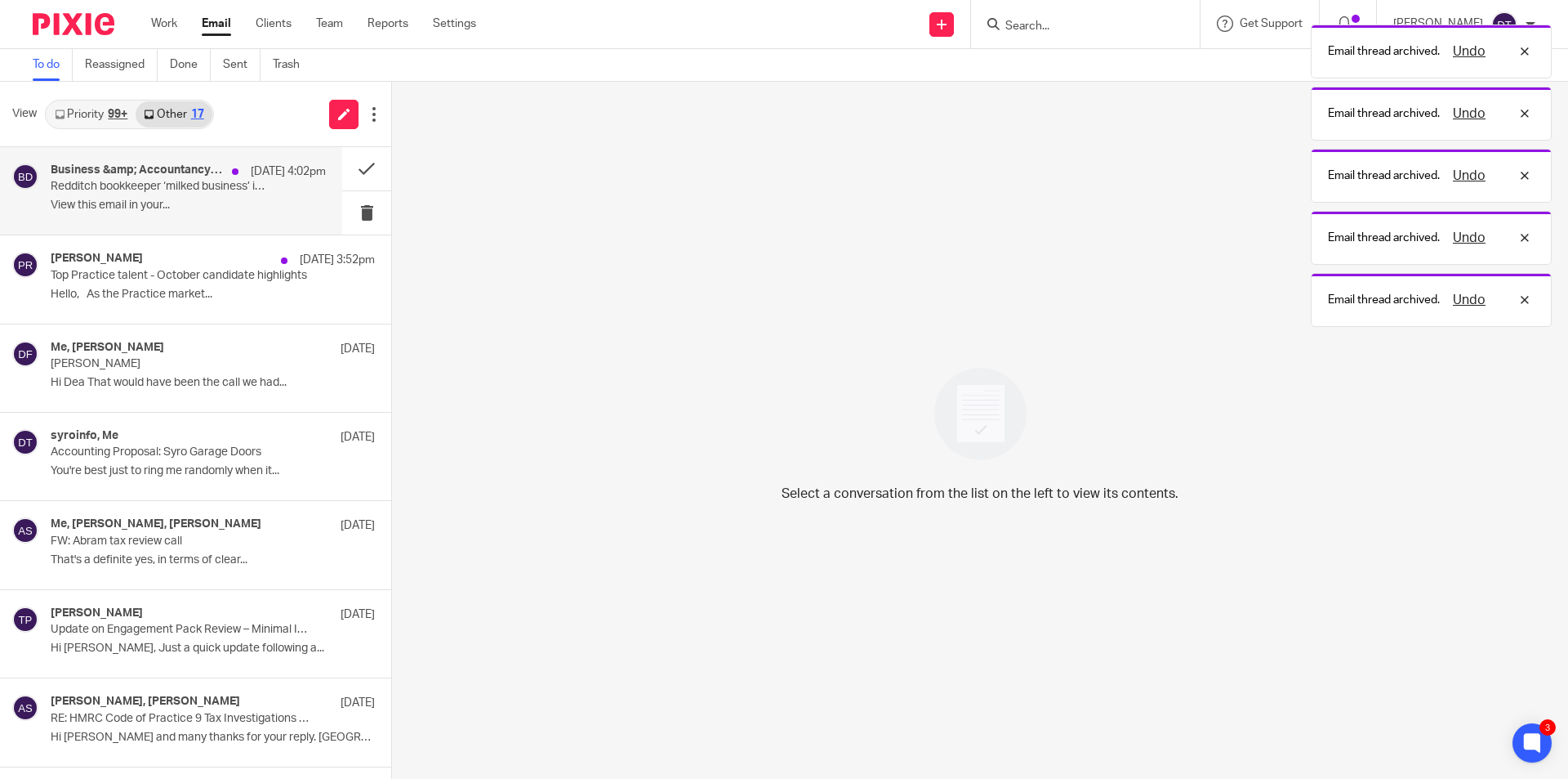
click at [184, 198] on div "Business &amp; Accountancy Daily 13 Oct 4:02pm Redditch bookkeeper ‘milked busi…" at bounding box center [188, 191] width 275 height 55
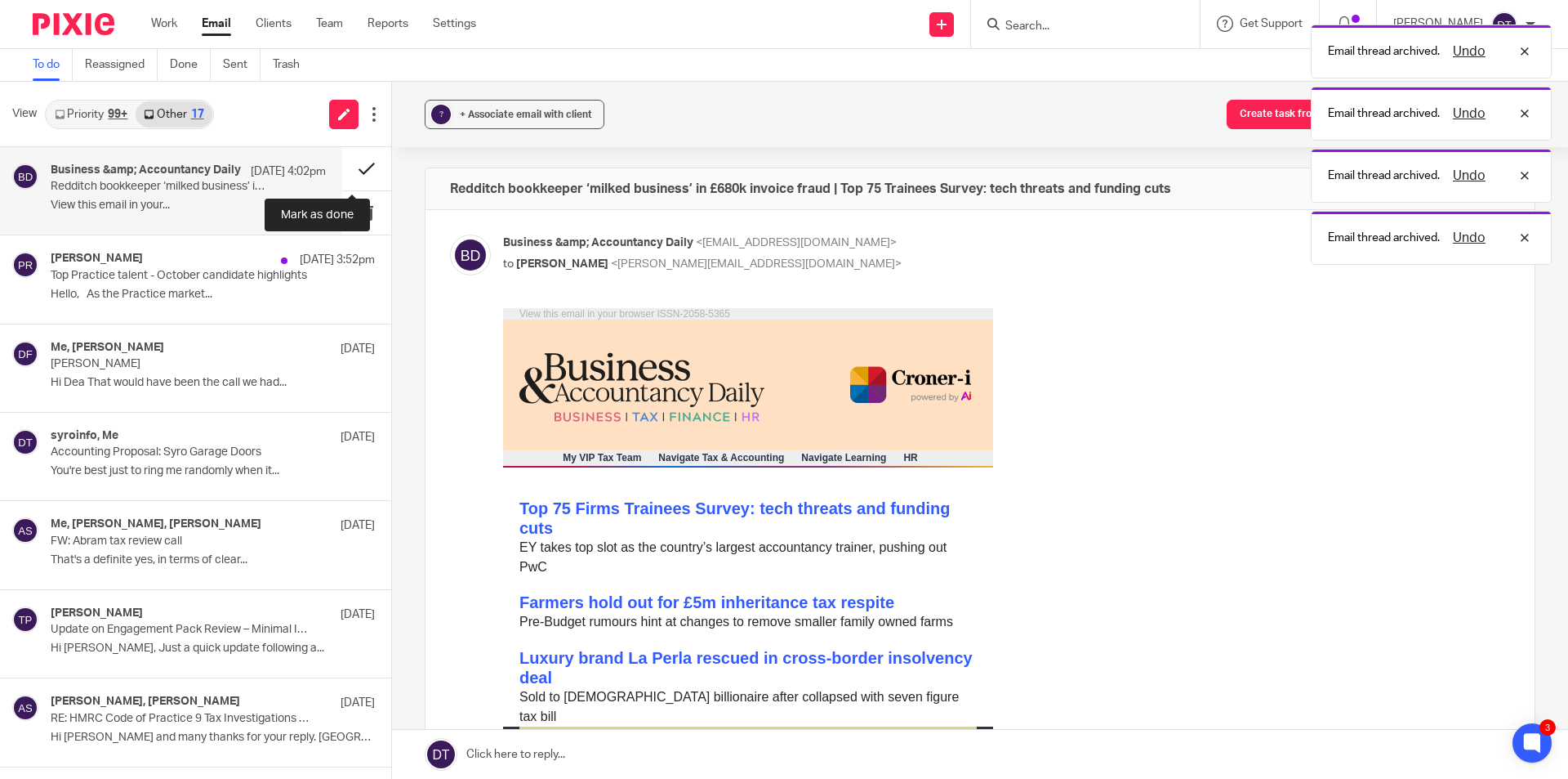
click at [347, 165] on button at bounding box center [366, 169] width 49 height 43
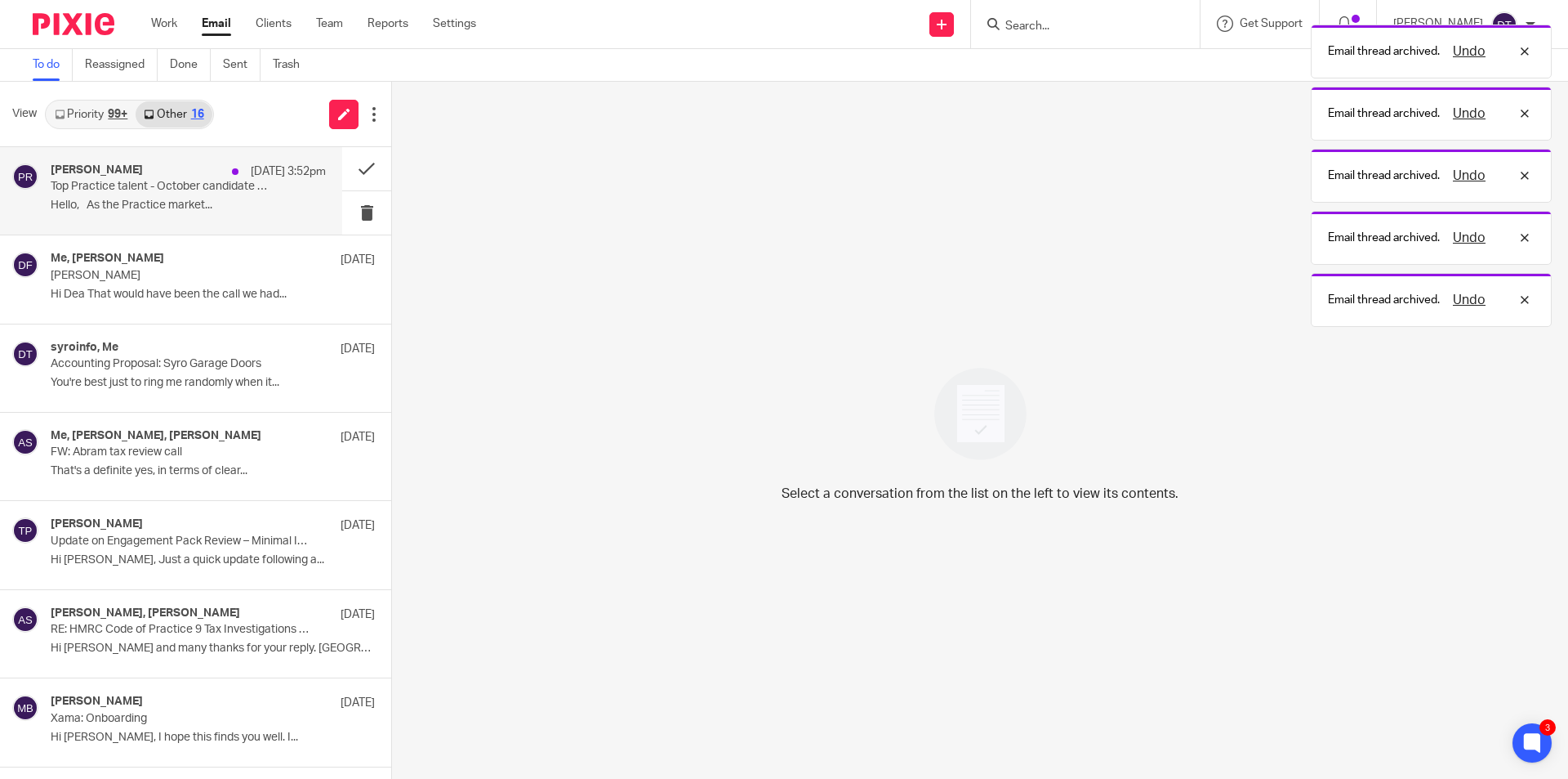
drag, startPoint x: 195, startPoint y: 181, endPoint x: 203, endPoint y: 193, distance: 14.4
click at [195, 182] on p "Top Practice talent - October candidate highlights" at bounding box center [160, 186] width 220 height 14
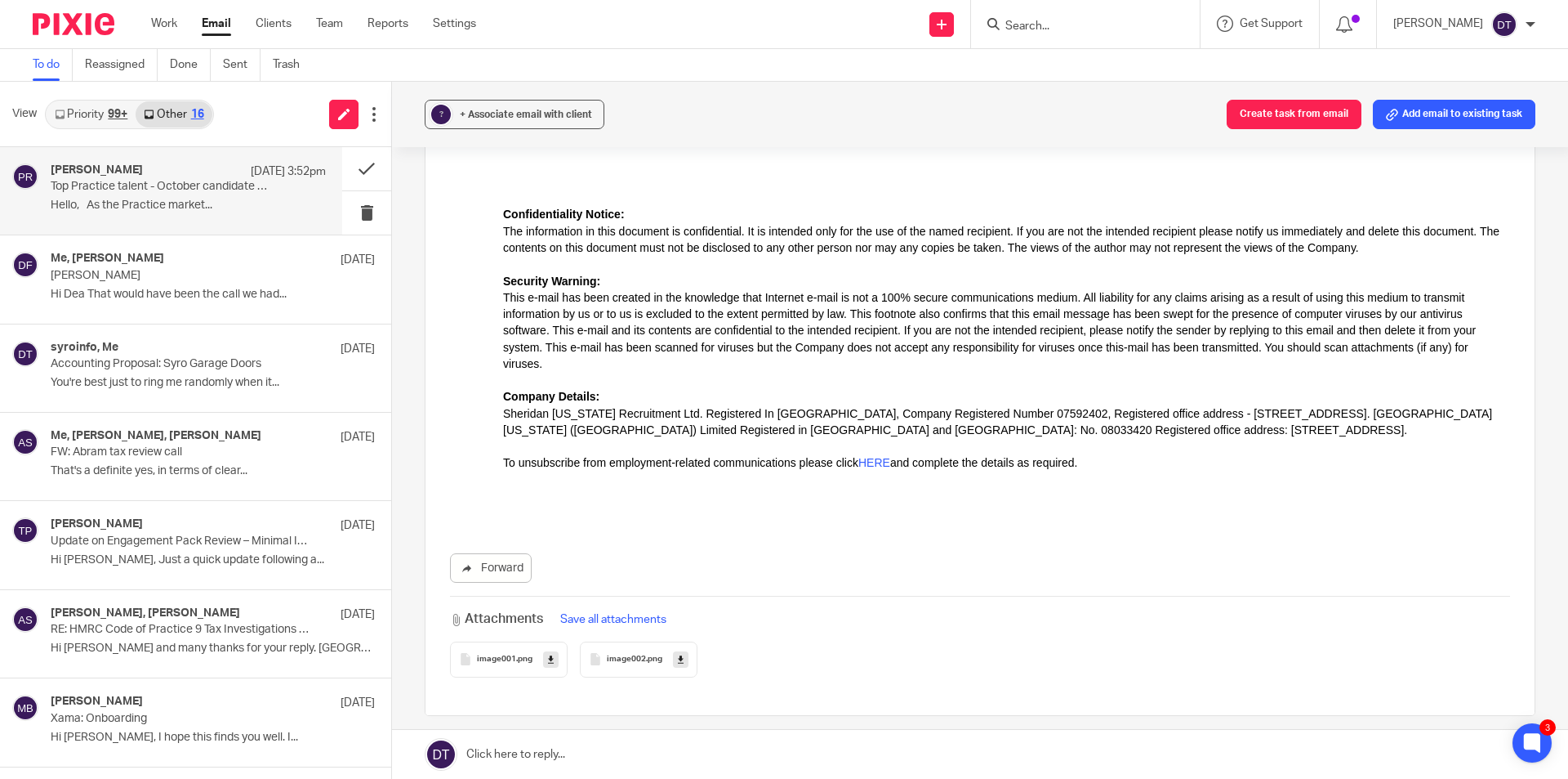
scroll to position [1633, 0]
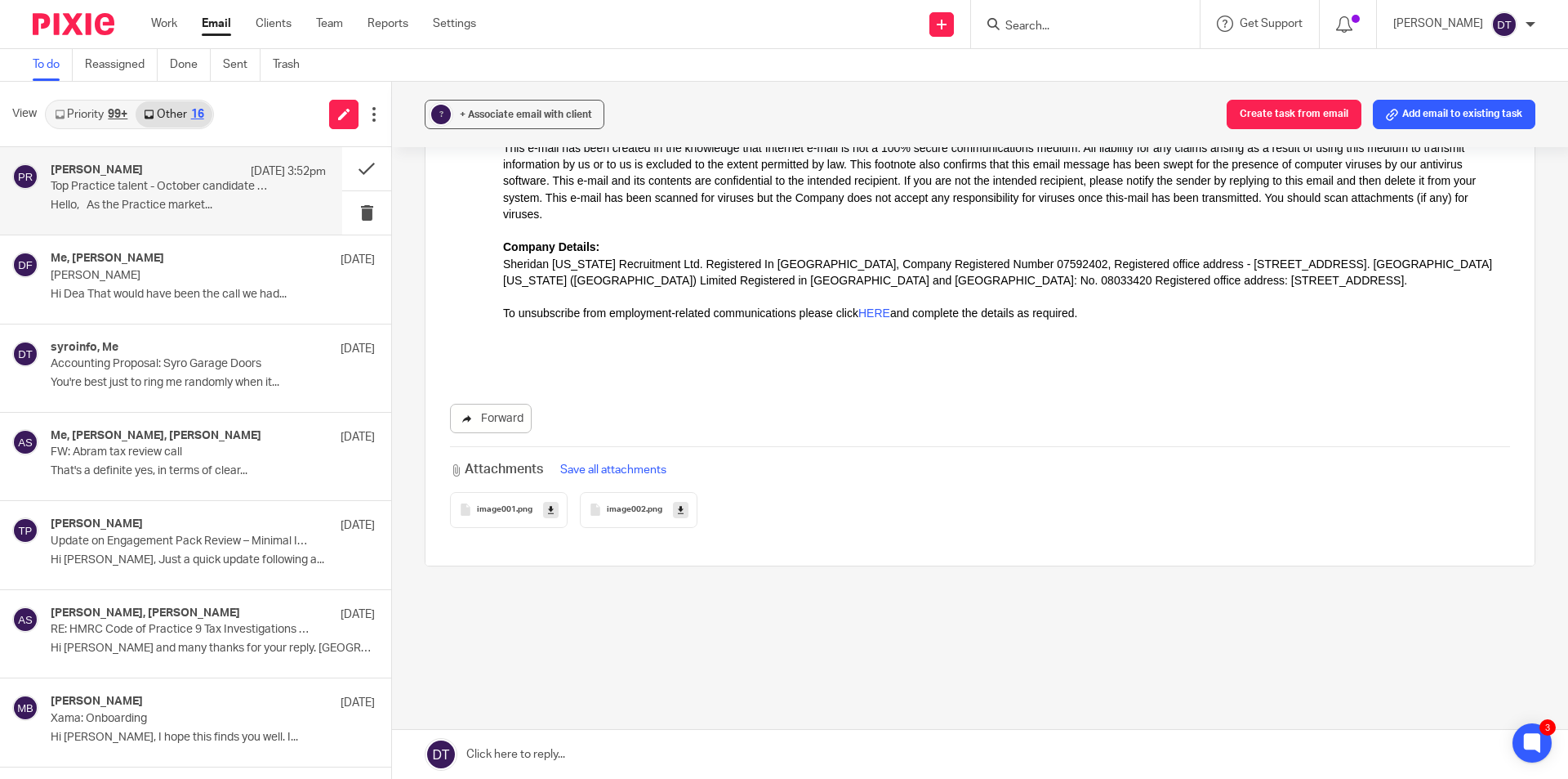
click at [486, 417] on link "Forward" at bounding box center [491, 418] width 81 height 29
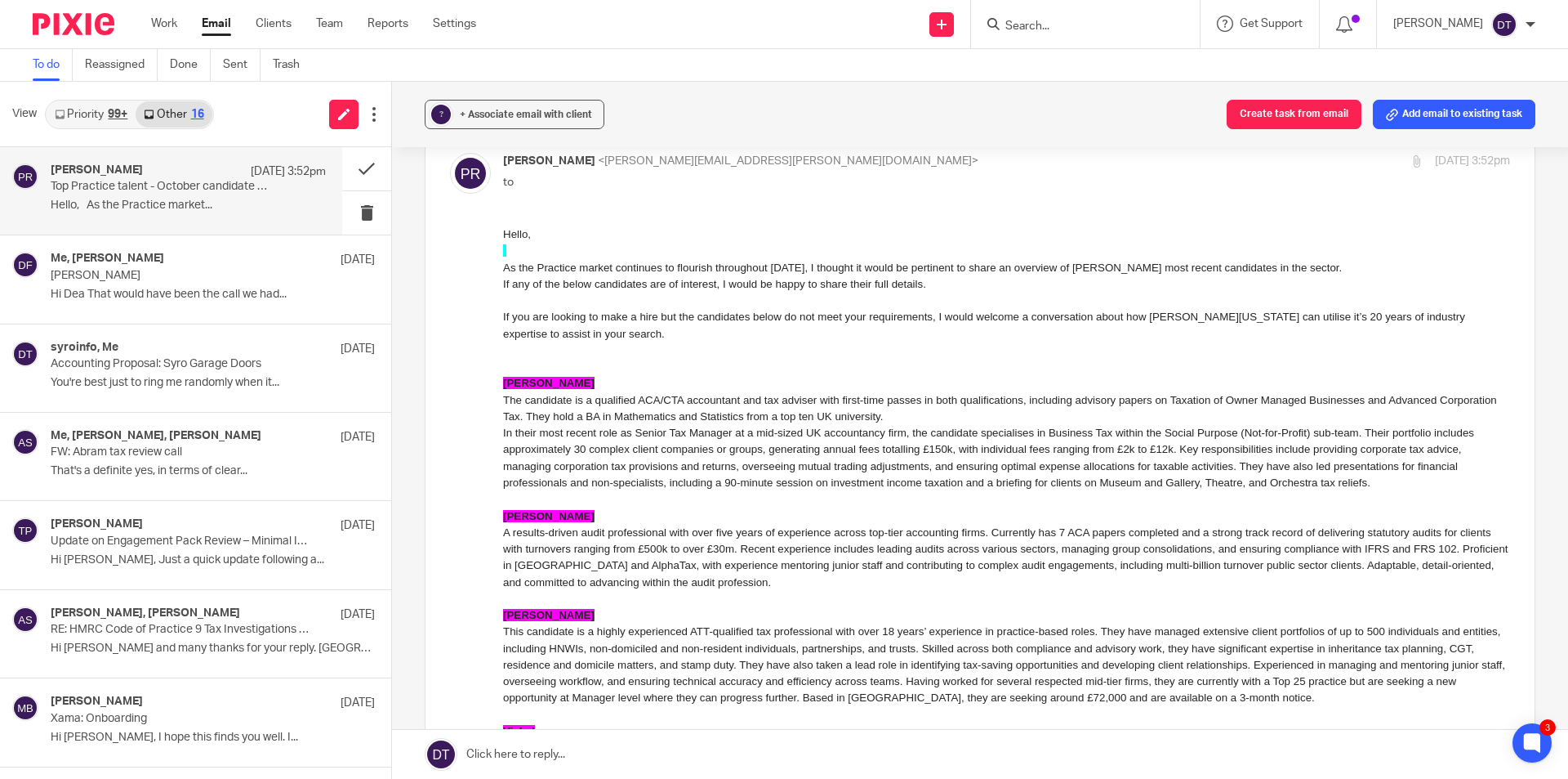
scroll to position [0, 0]
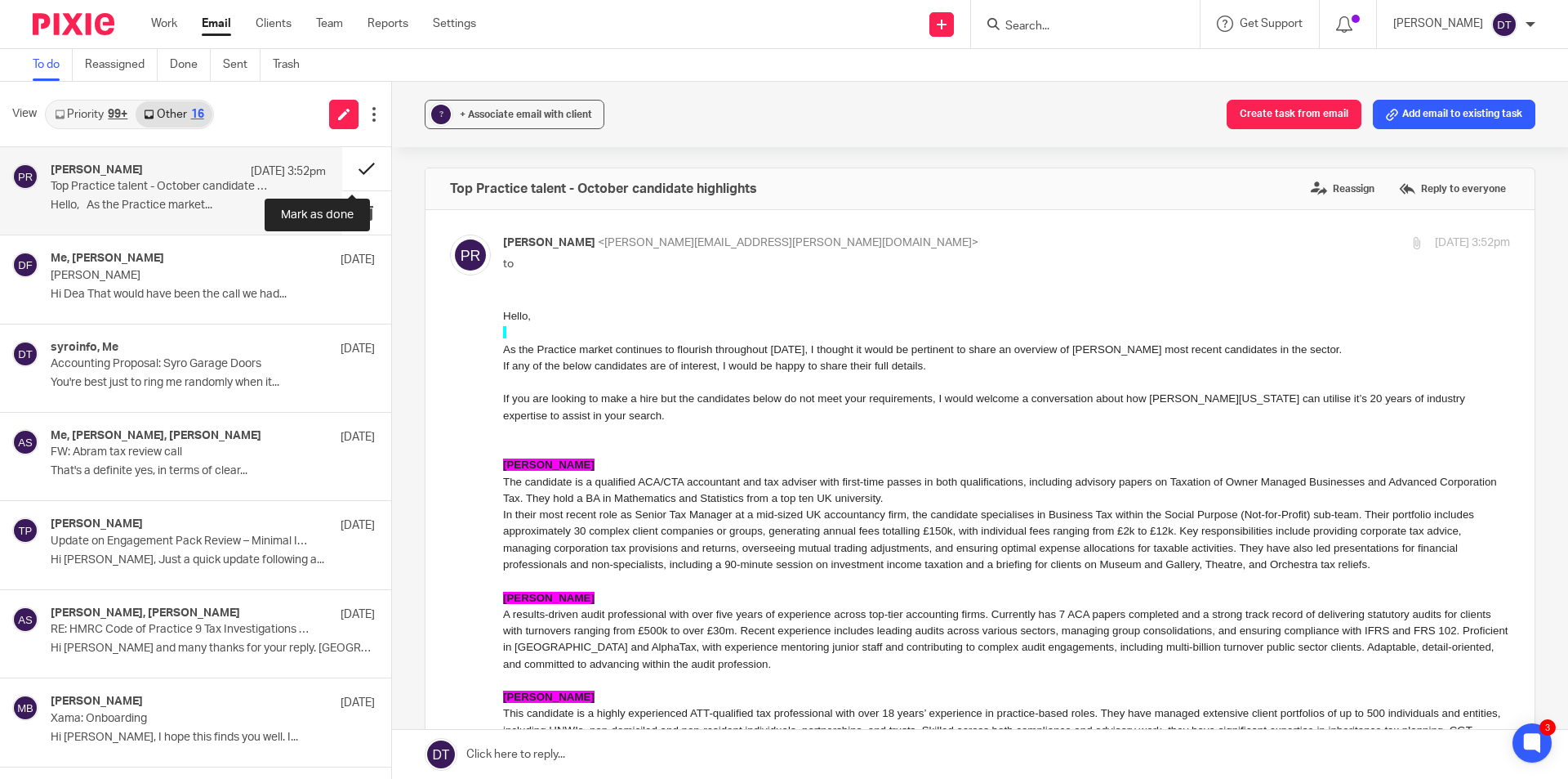
click at [357, 165] on button at bounding box center [366, 169] width 49 height 43
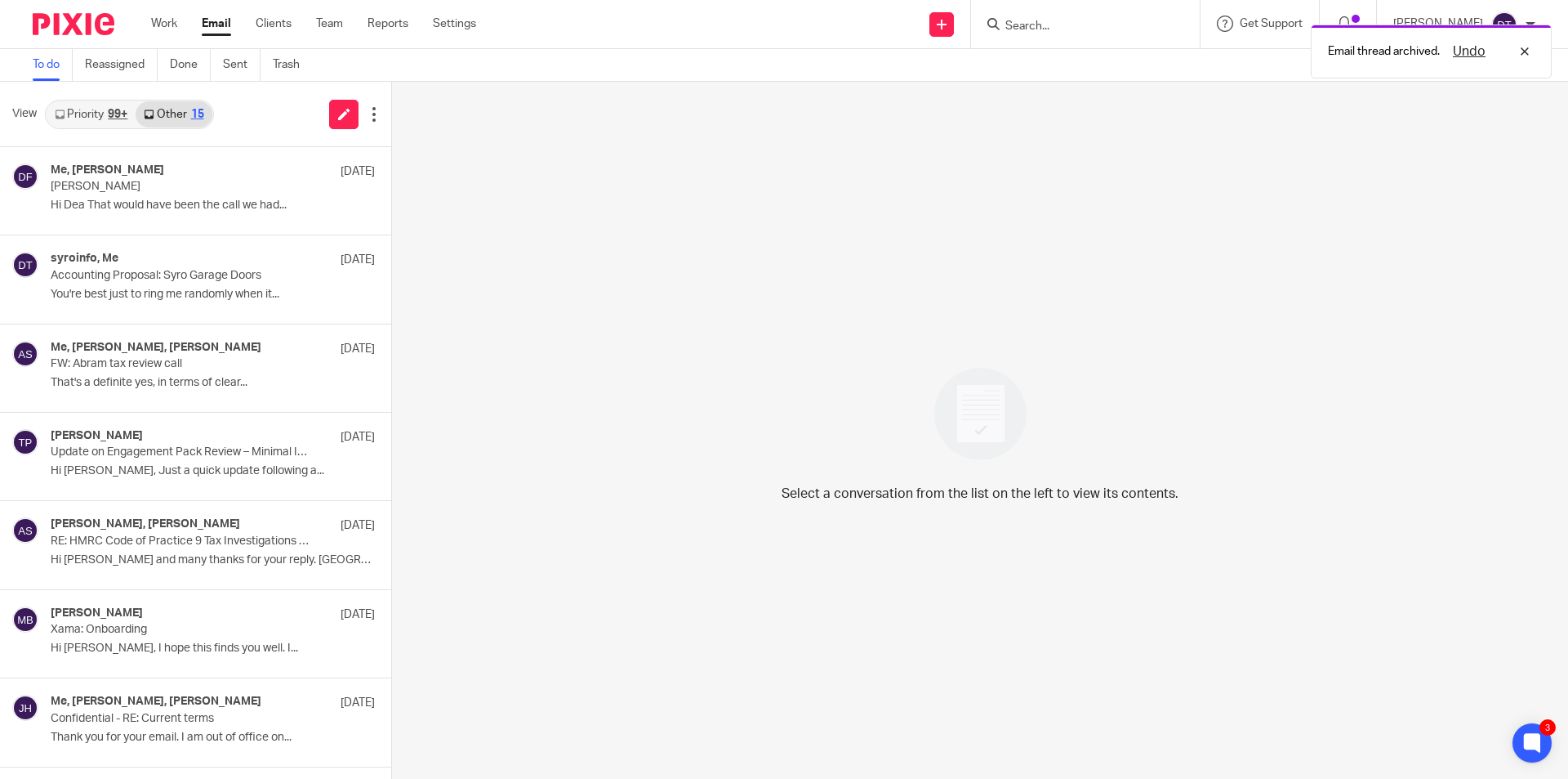
click at [76, 109] on link "Priority 99+" at bounding box center [91, 114] width 89 height 26
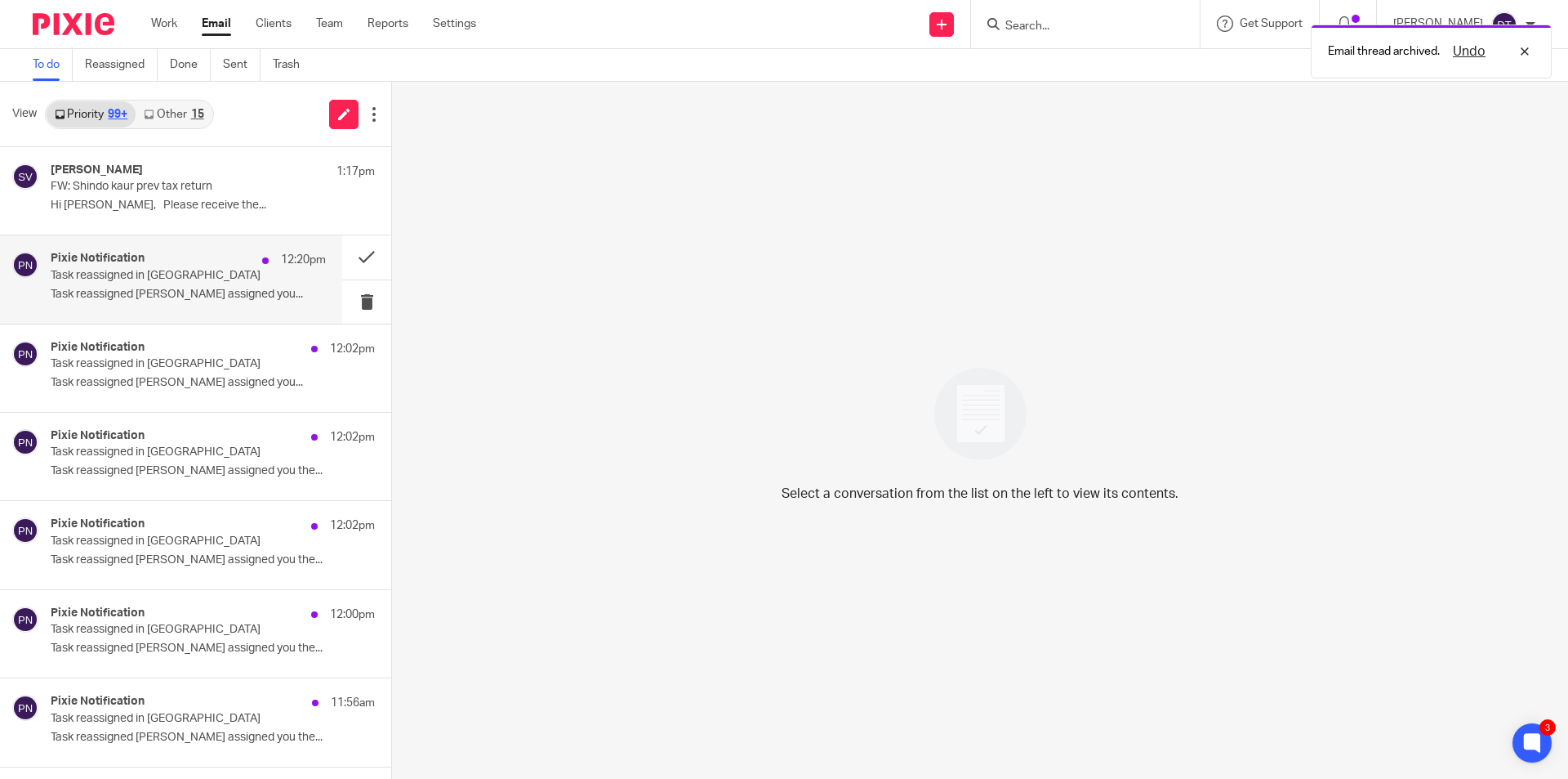
click at [145, 288] on p "Task reassigned Luke Racovita assigned you..." at bounding box center [188, 294] width 275 height 14
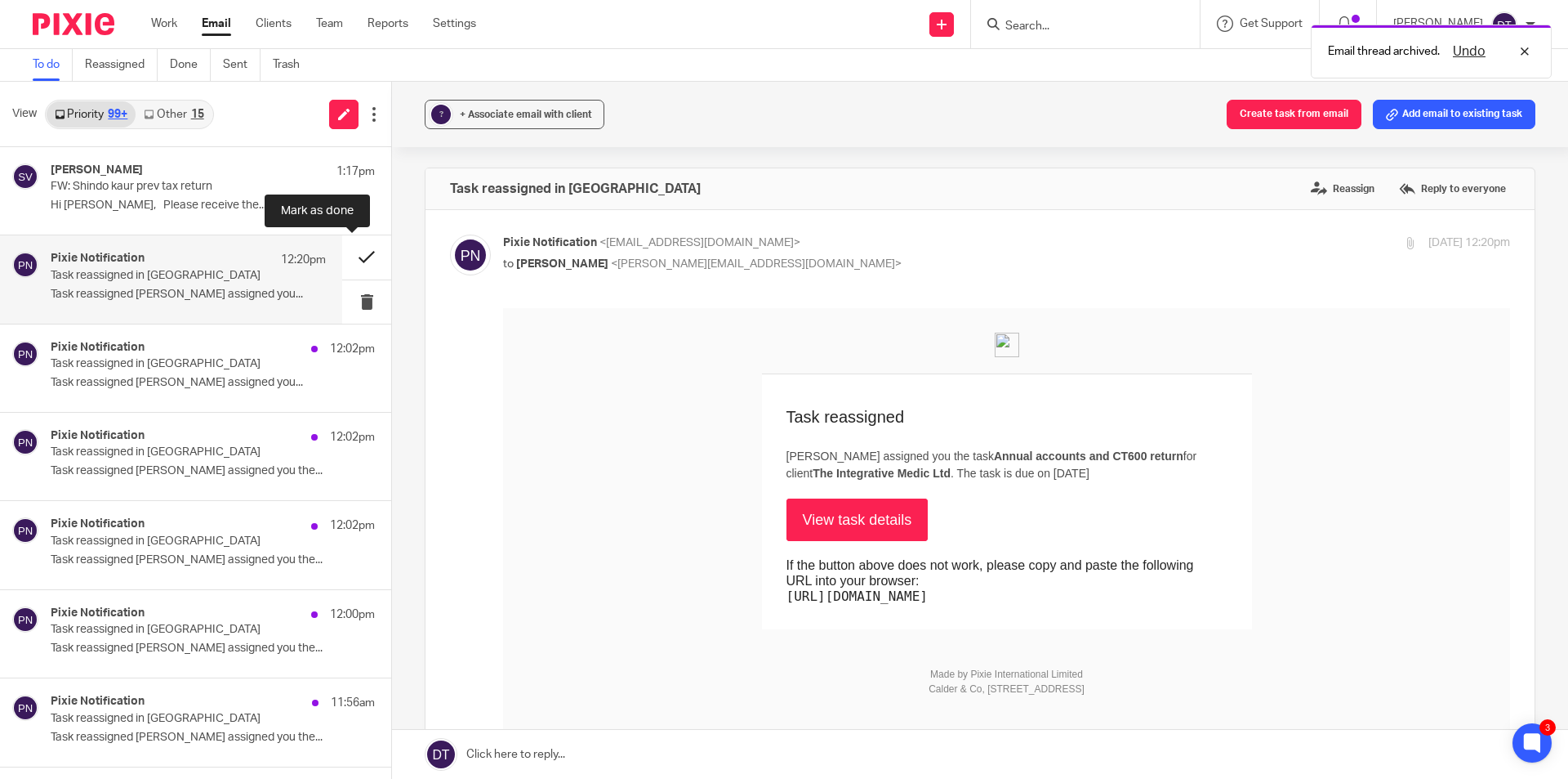
click at [342, 256] on button at bounding box center [366, 257] width 49 height 43
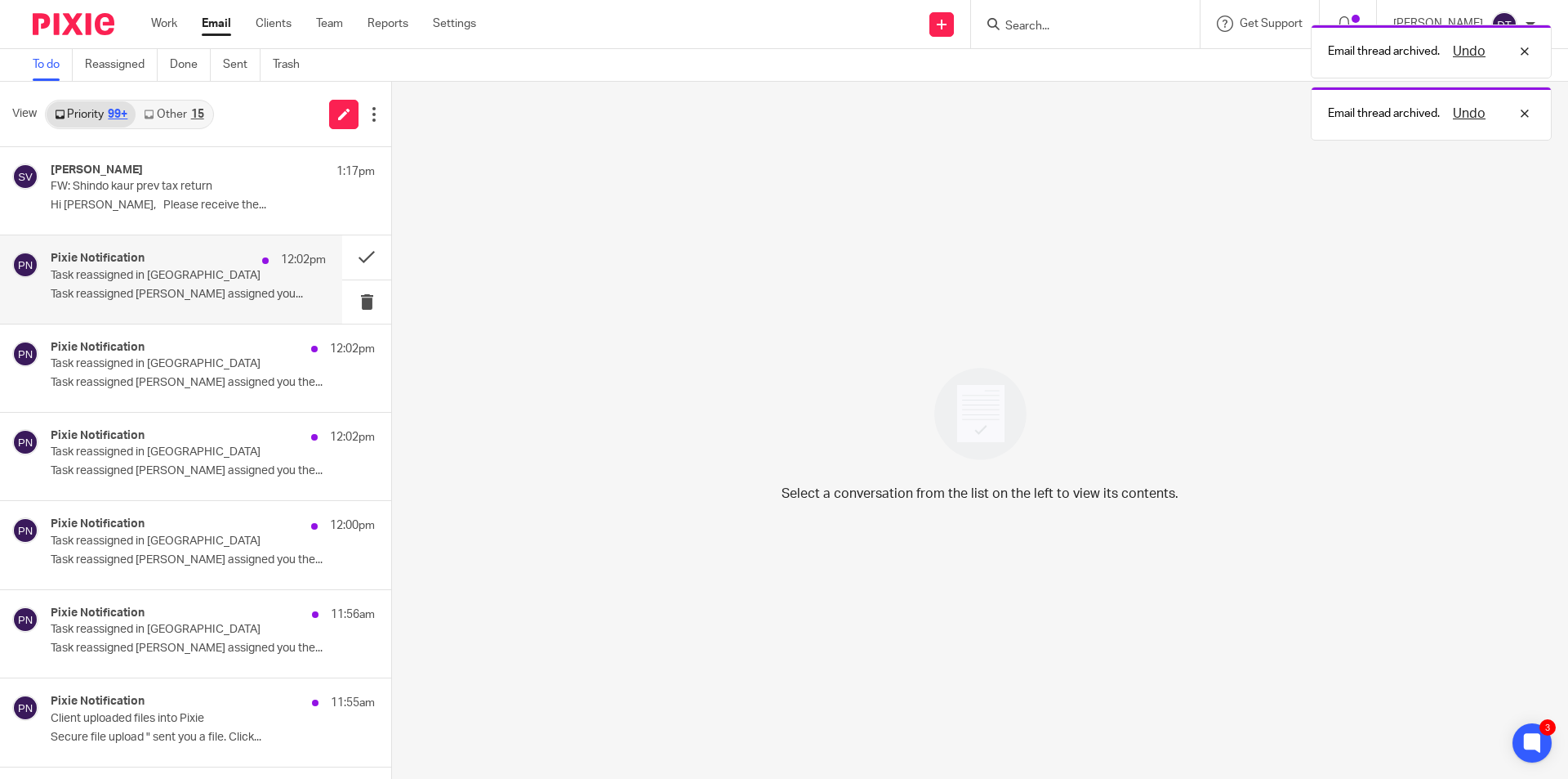
click at [163, 283] on div "Pixie Notification 12:02pm Task reassigned in Pixie Task reassigned Luke Racovi…" at bounding box center [188, 279] width 275 height 55
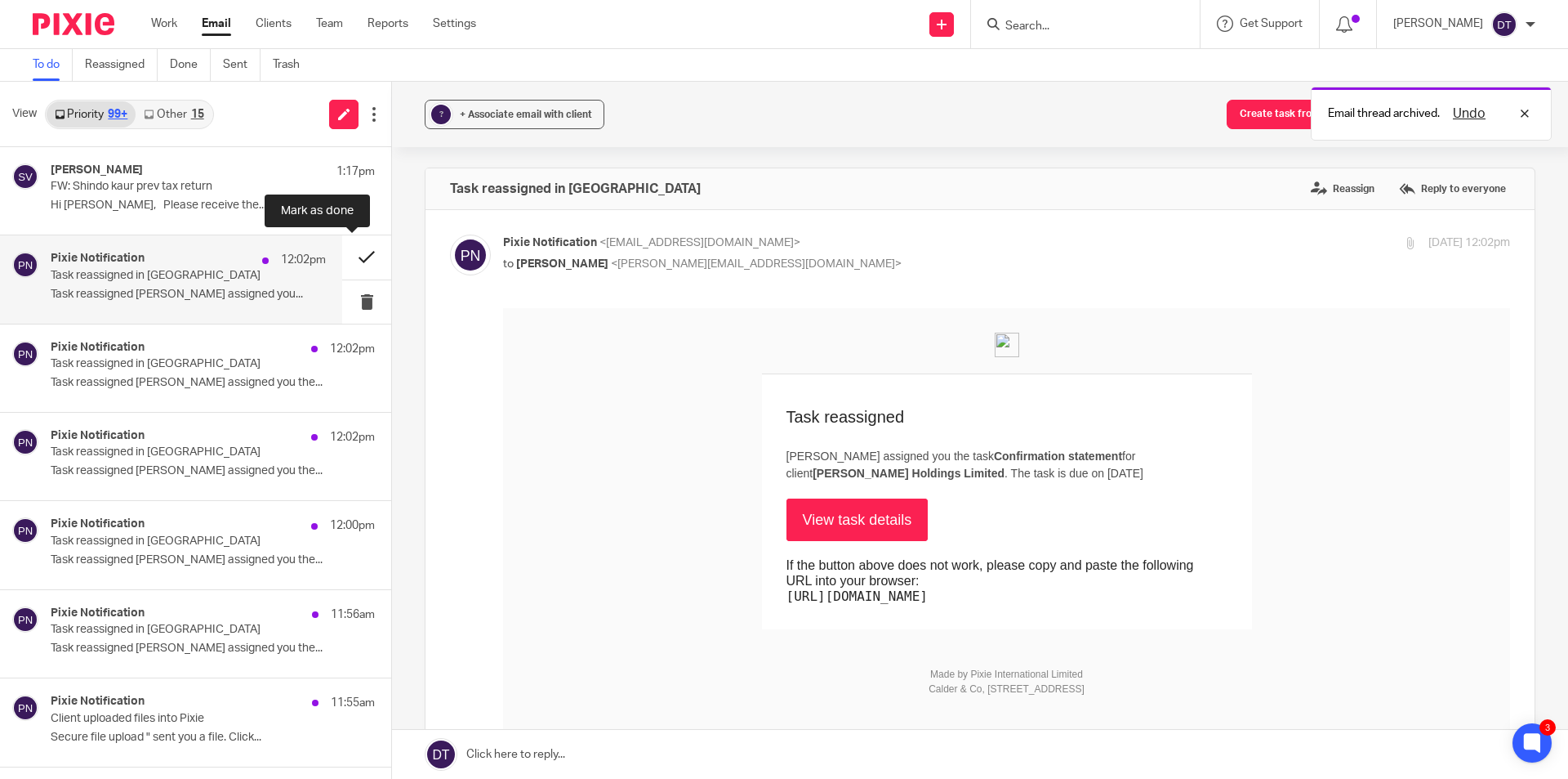
click at [345, 256] on button at bounding box center [366, 257] width 49 height 43
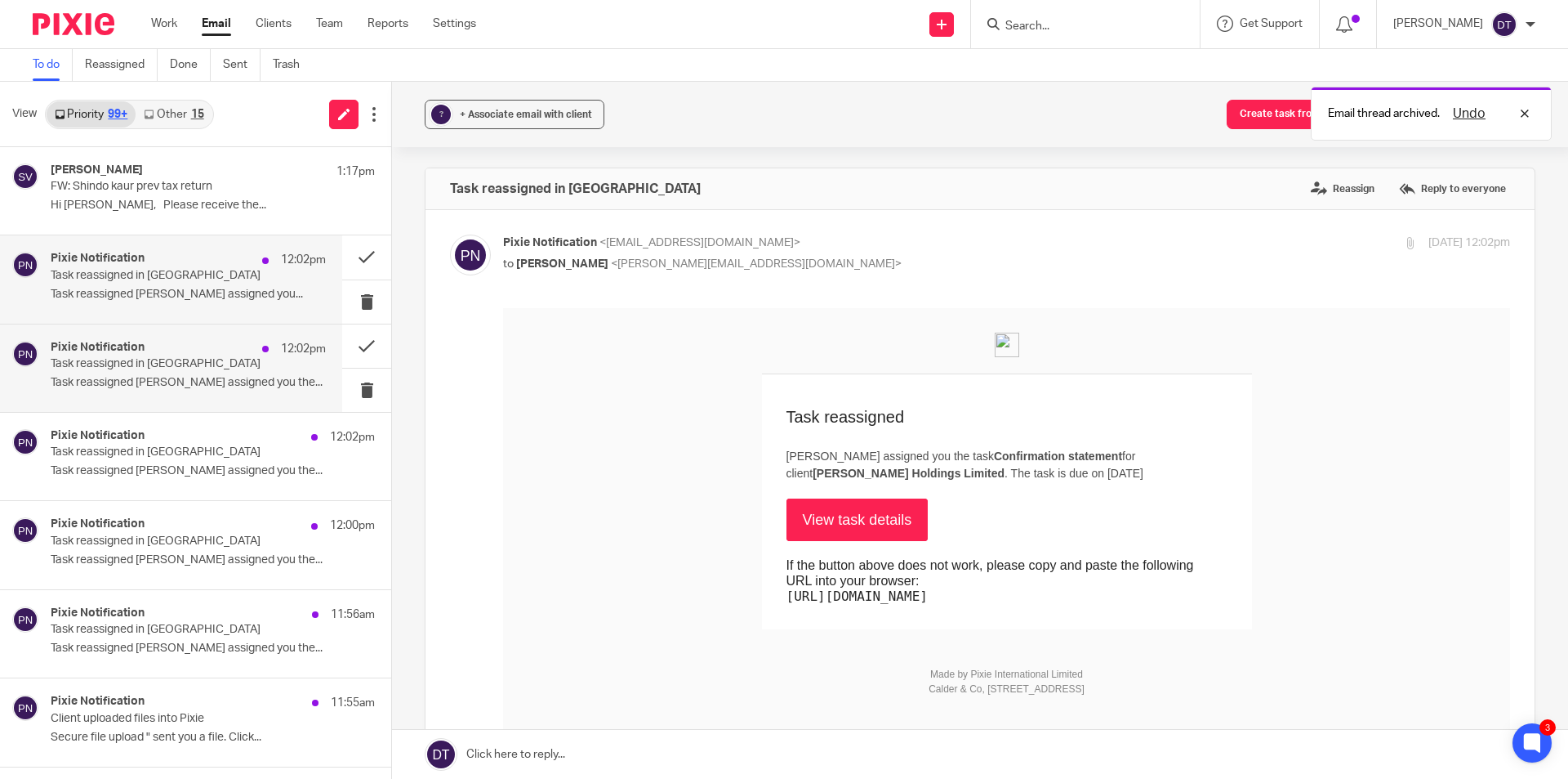
click at [209, 341] on div "Pixie Notification 12:02pm Task reassigned in Pixie Task reassigned Ryan Tumber…" at bounding box center [188, 368] width 275 height 55
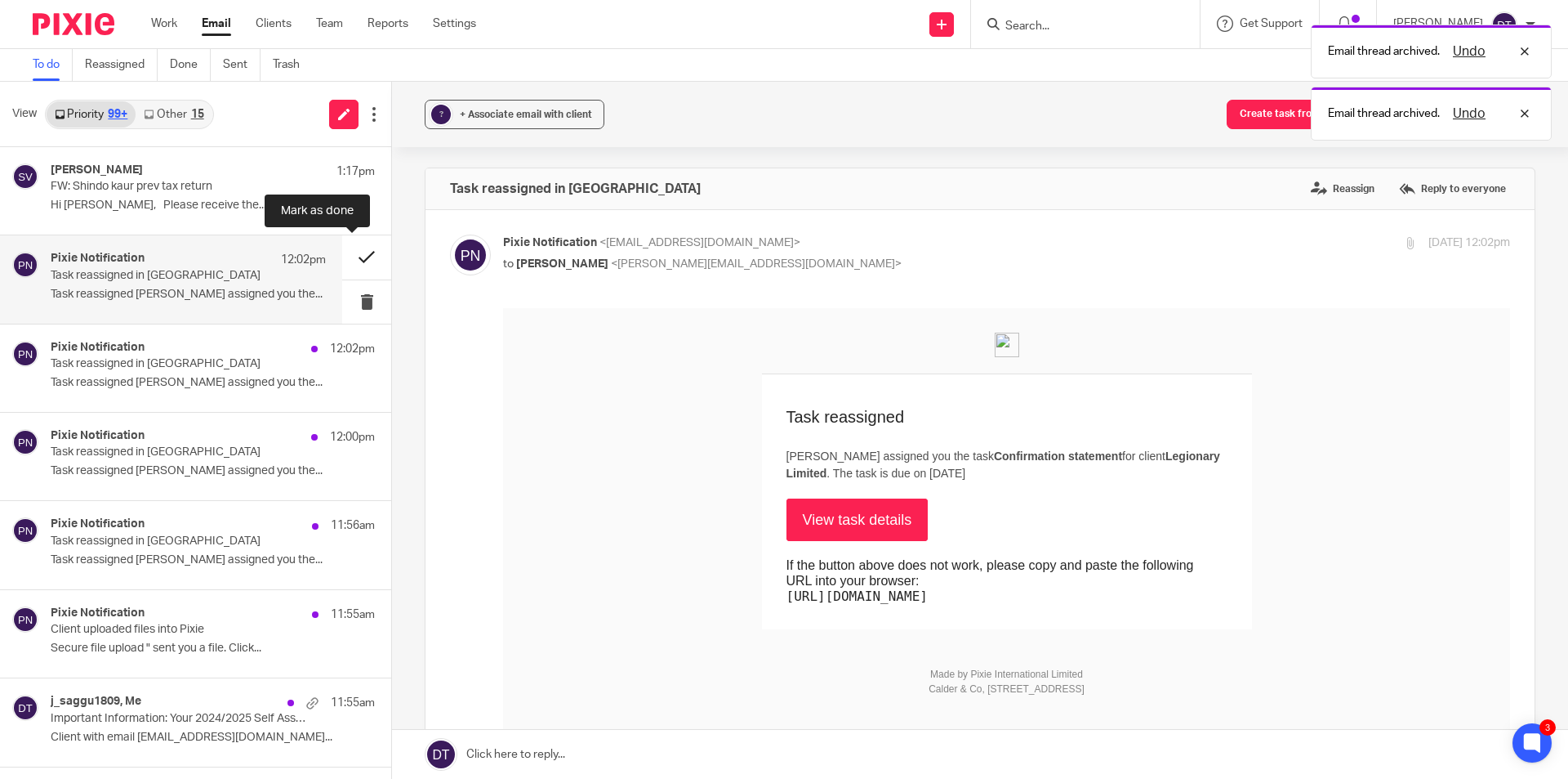
click at [355, 259] on button at bounding box center [366, 257] width 49 height 43
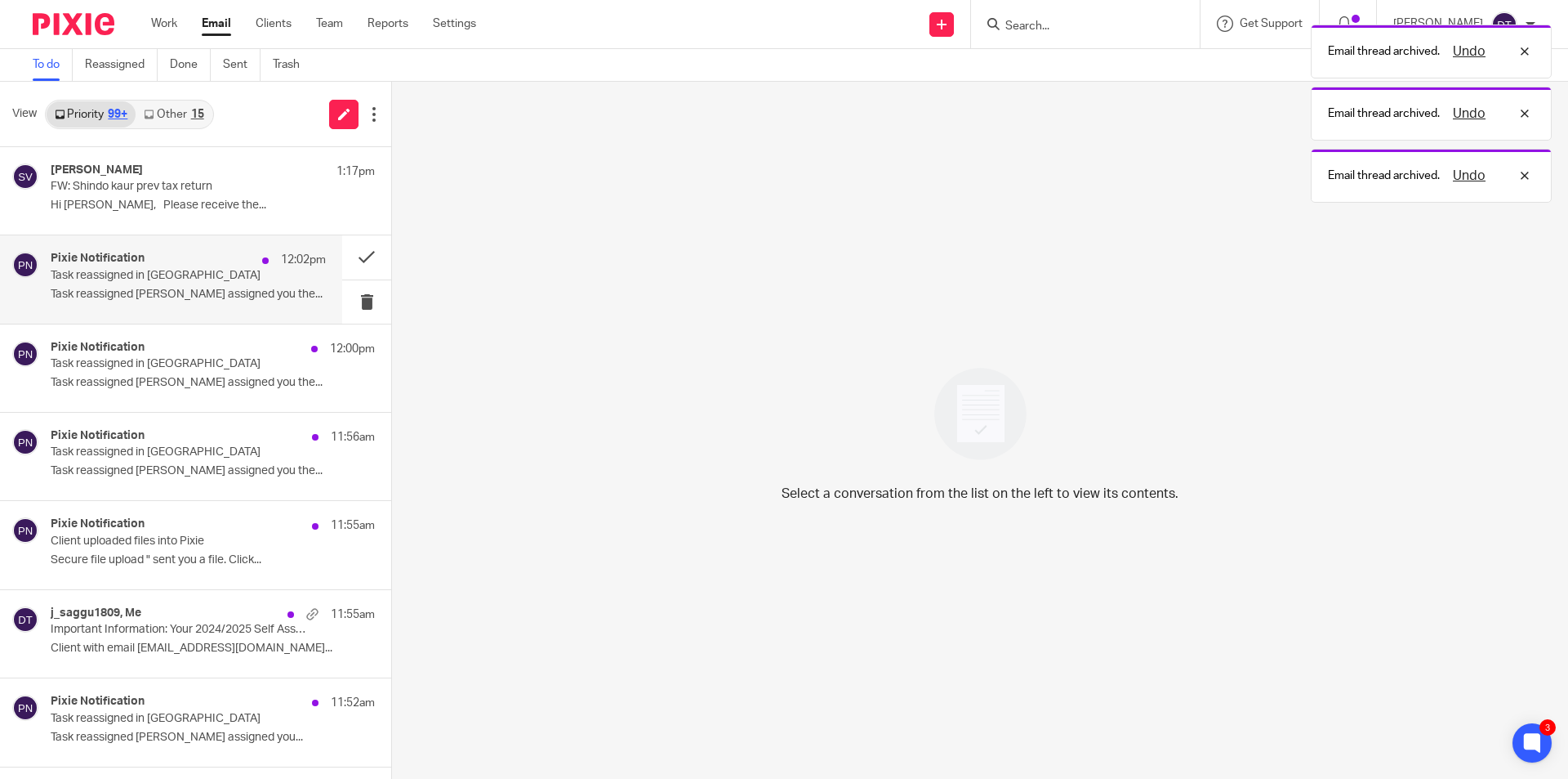
click at [217, 271] on p "Task reassigned in Pixie" at bounding box center [160, 275] width 220 height 14
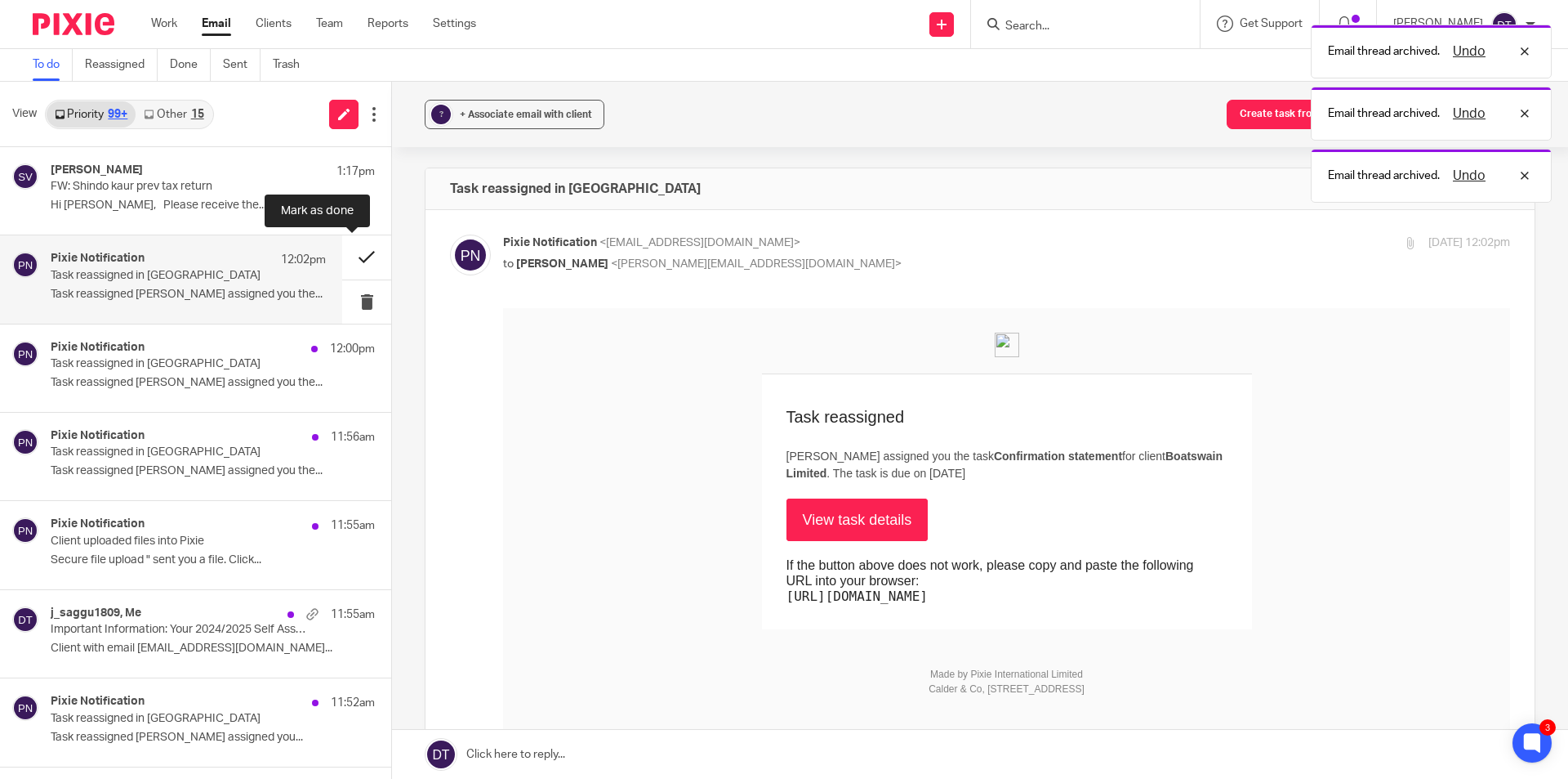
click at [353, 255] on button at bounding box center [366, 257] width 49 height 43
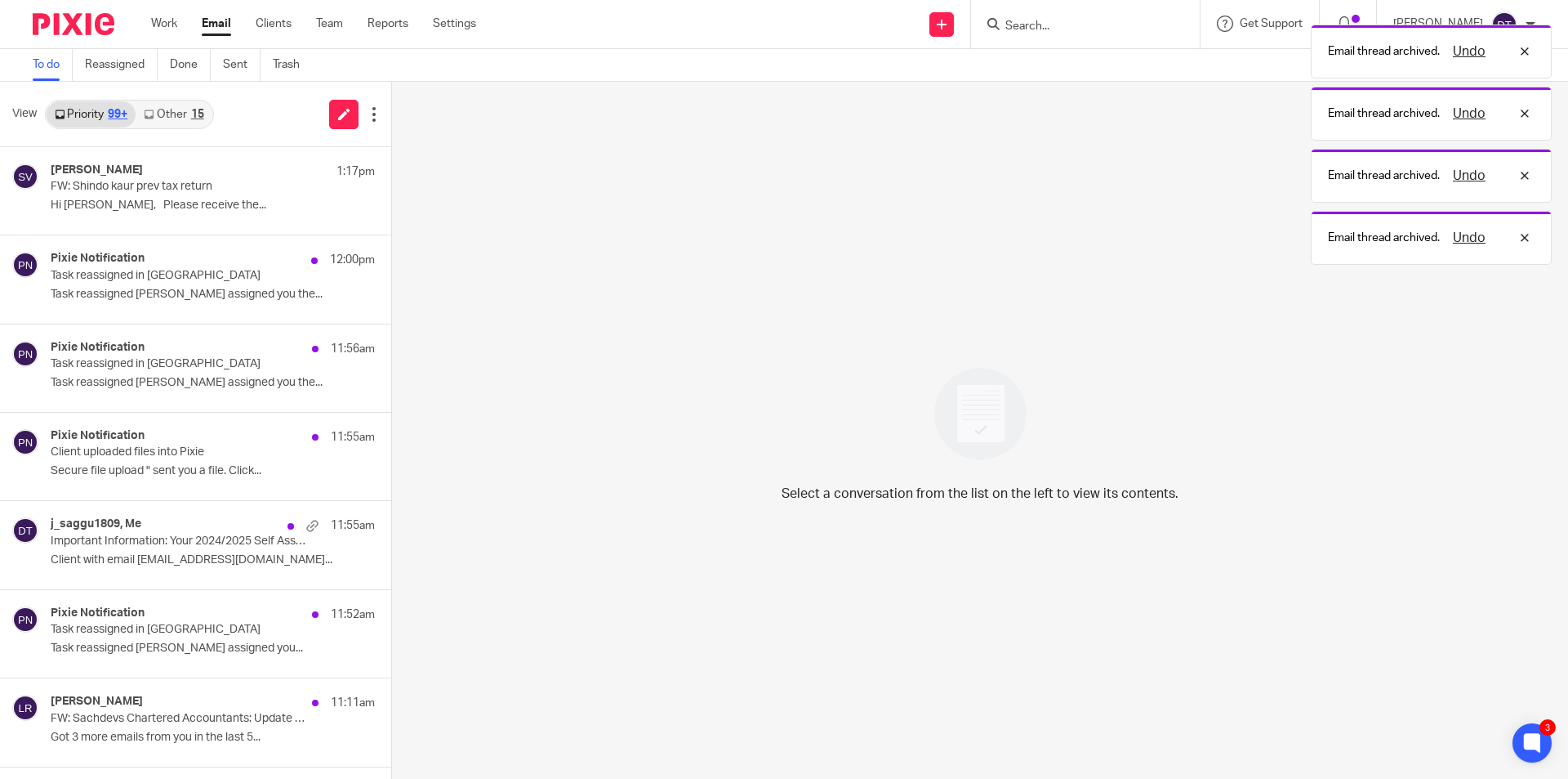
click at [107, 283] on div "Pixie Notification 12:00pm Task reassigned in Pixie Task reassigned Ryan Tumber…" at bounding box center [213, 279] width 324 height 55
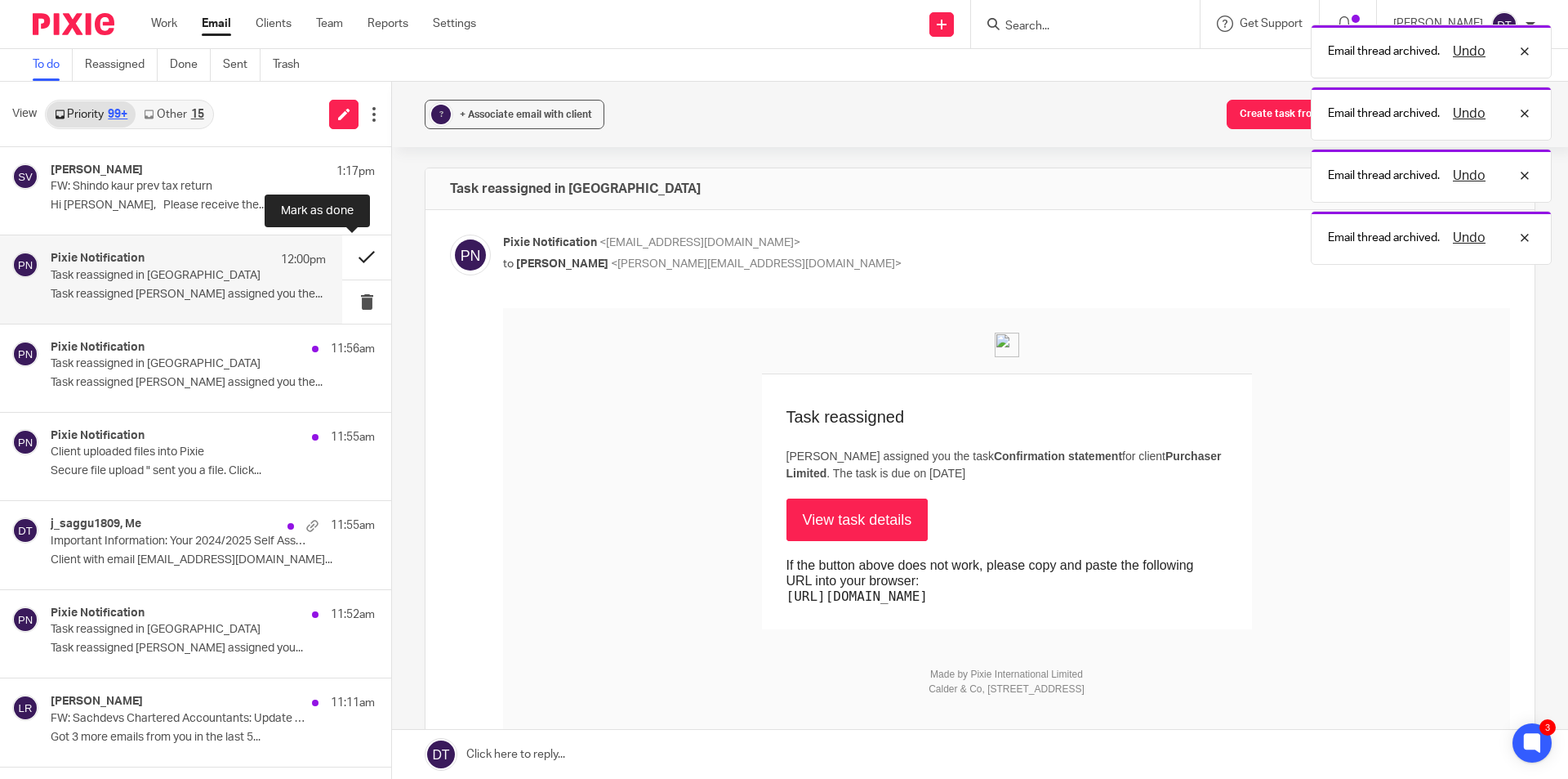
click at [350, 254] on button at bounding box center [366, 257] width 49 height 43
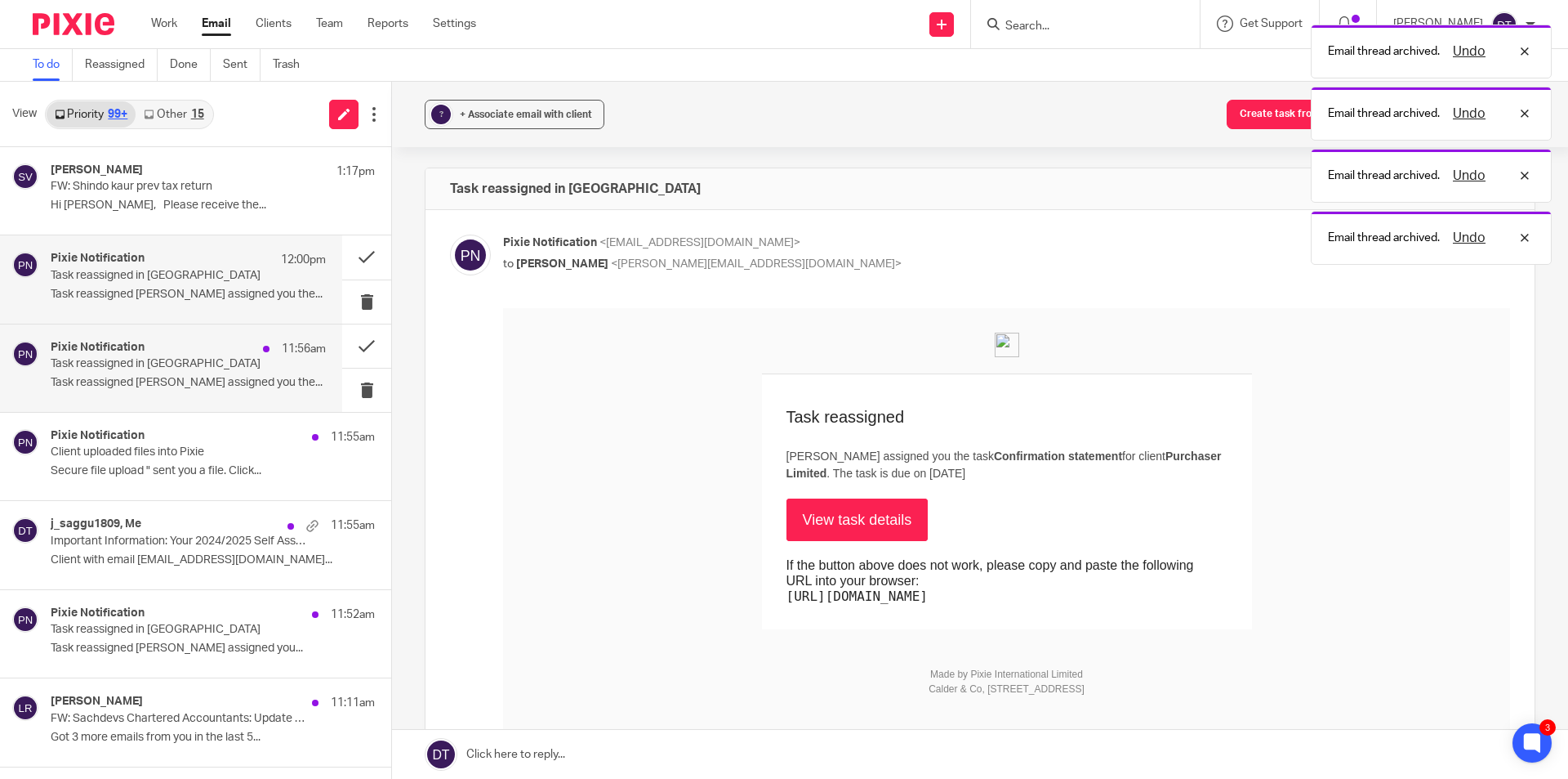
click at [179, 357] on p "Task reassigned in [GEOGRAPHIC_DATA]" at bounding box center [160, 364] width 220 height 14
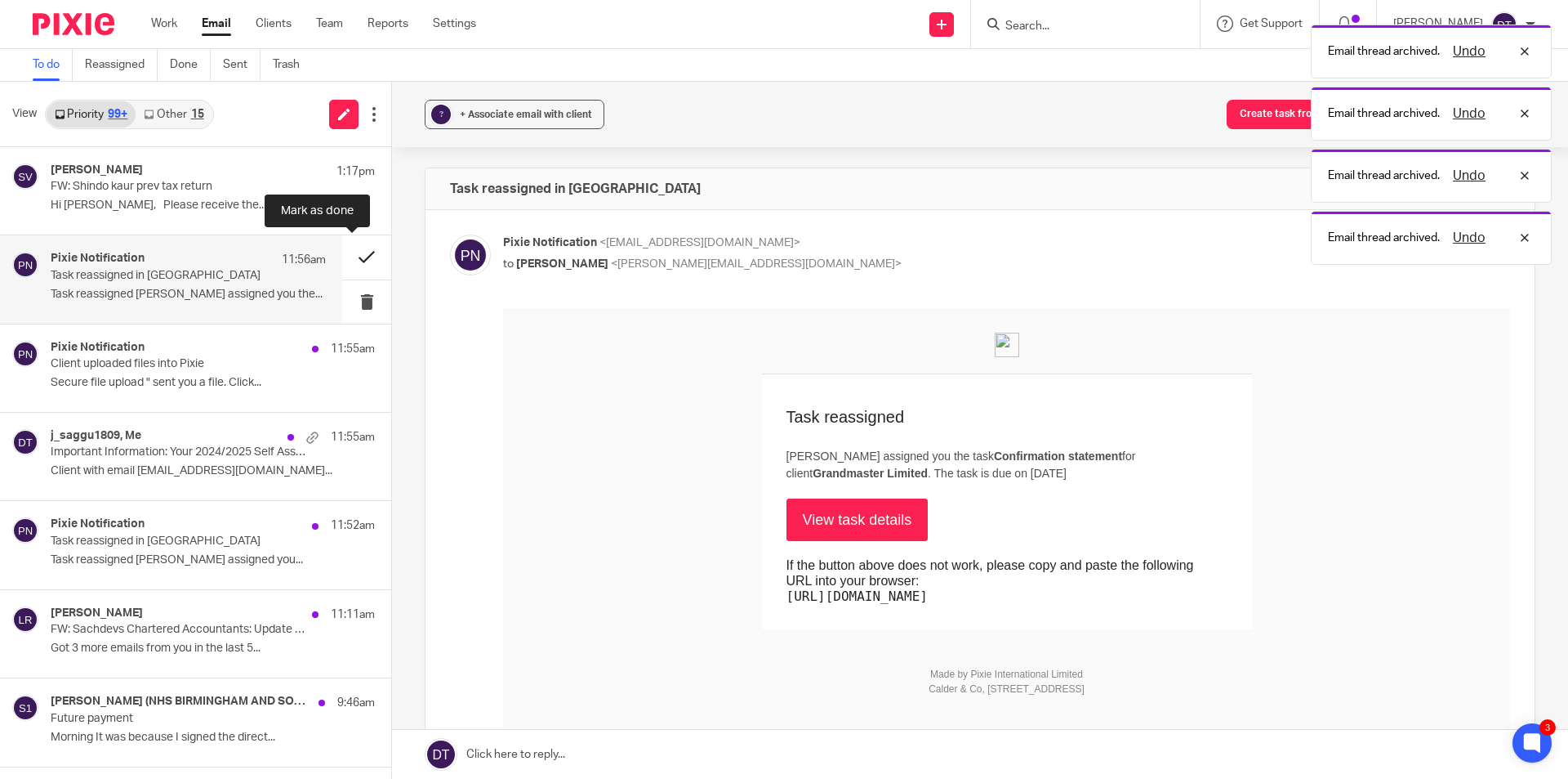
click at [355, 262] on button at bounding box center [366, 257] width 49 height 43
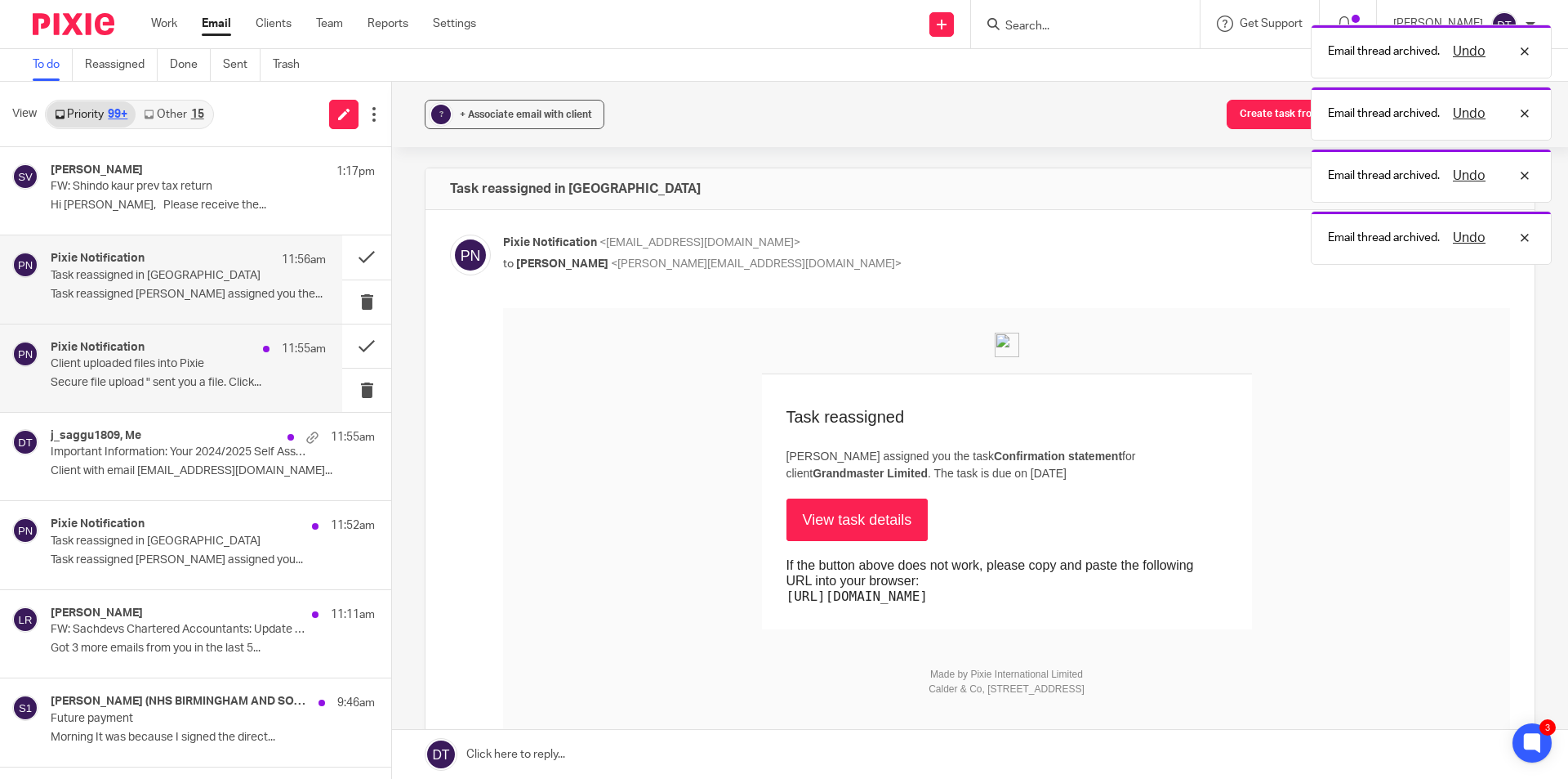
click at [160, 341] on div "Pixie Notification 11:55am Client uploaded files into Pixie Secure file upload …" at bounding box center [188, 368] width 275 height 55
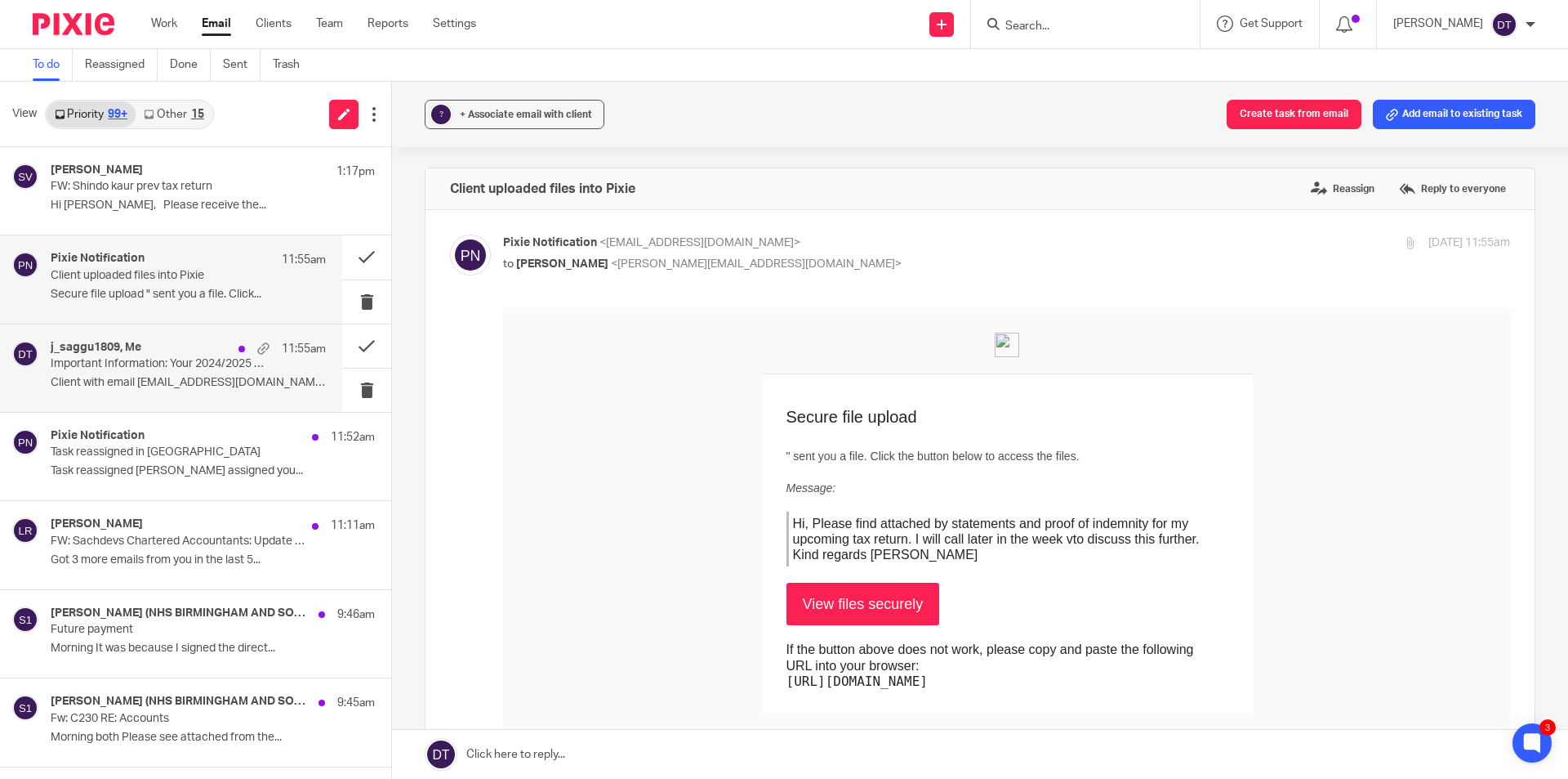
click at [121, 378] on p "Client with email j_saggu1809@hotmail.com..." at bounding box center [188, 382] width 275 height 14
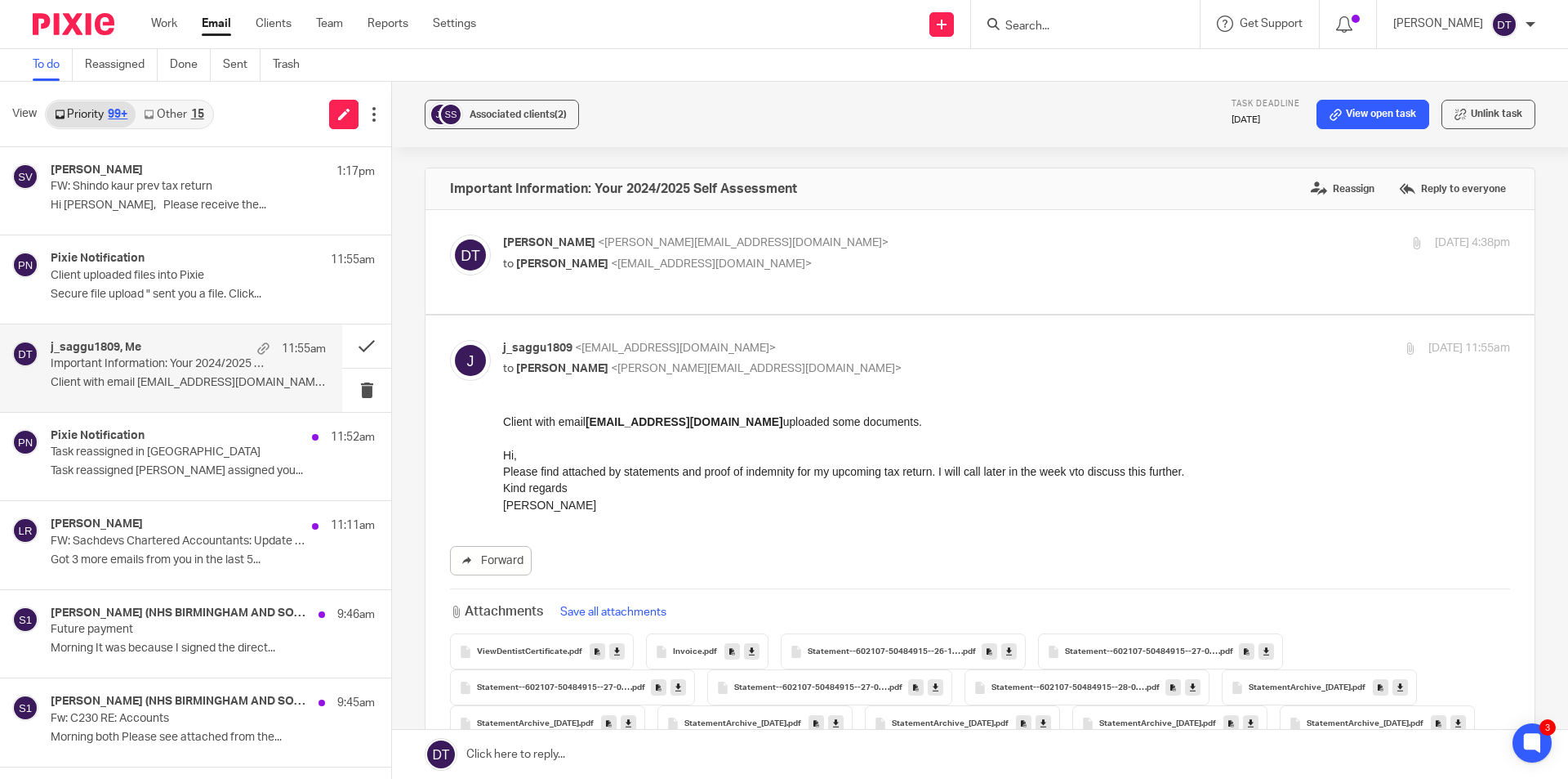
click at [1048, 30] on input "Search" at bounding box center [1077, 27] width 147 height 15
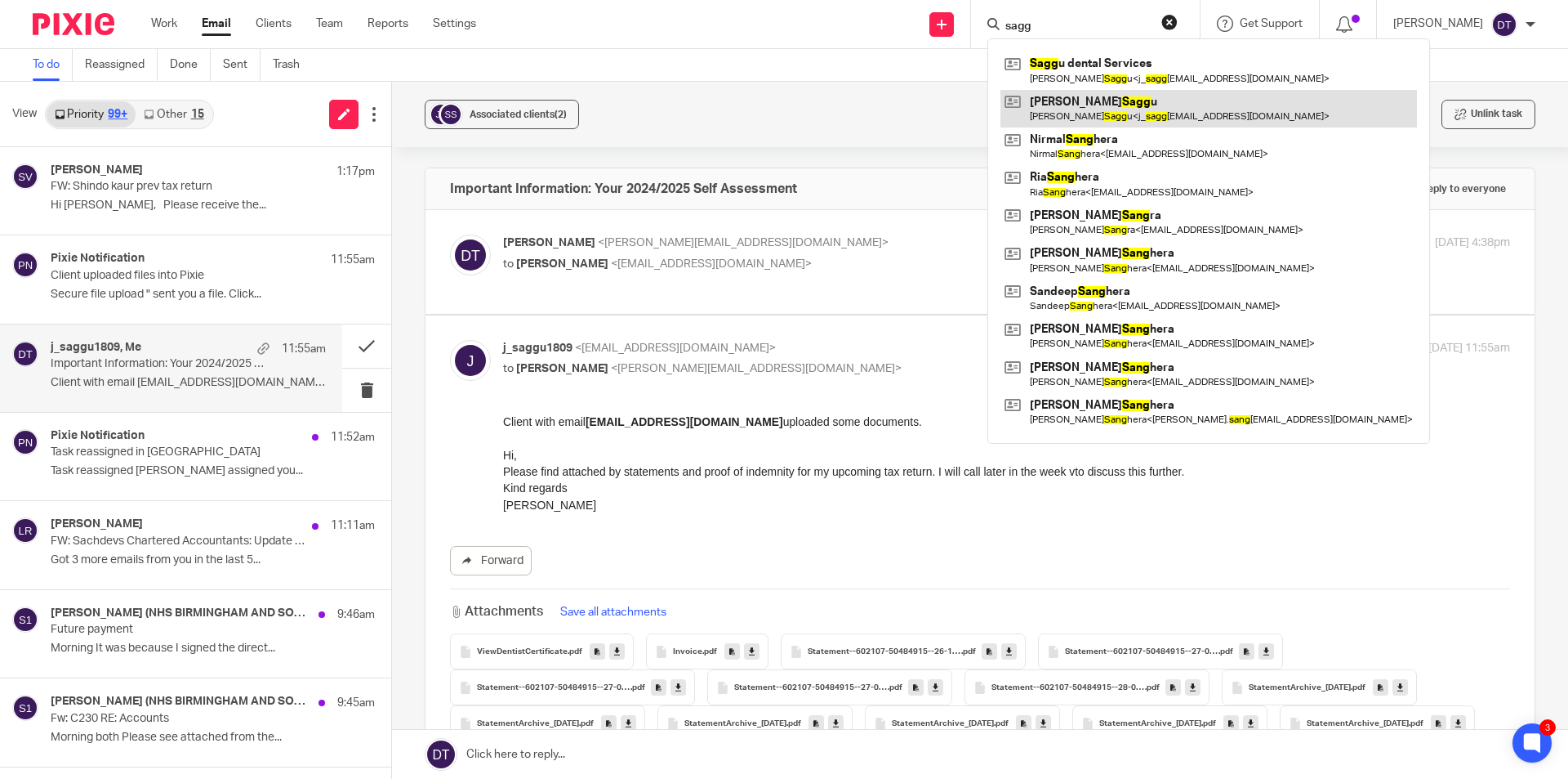
type input "sagg"
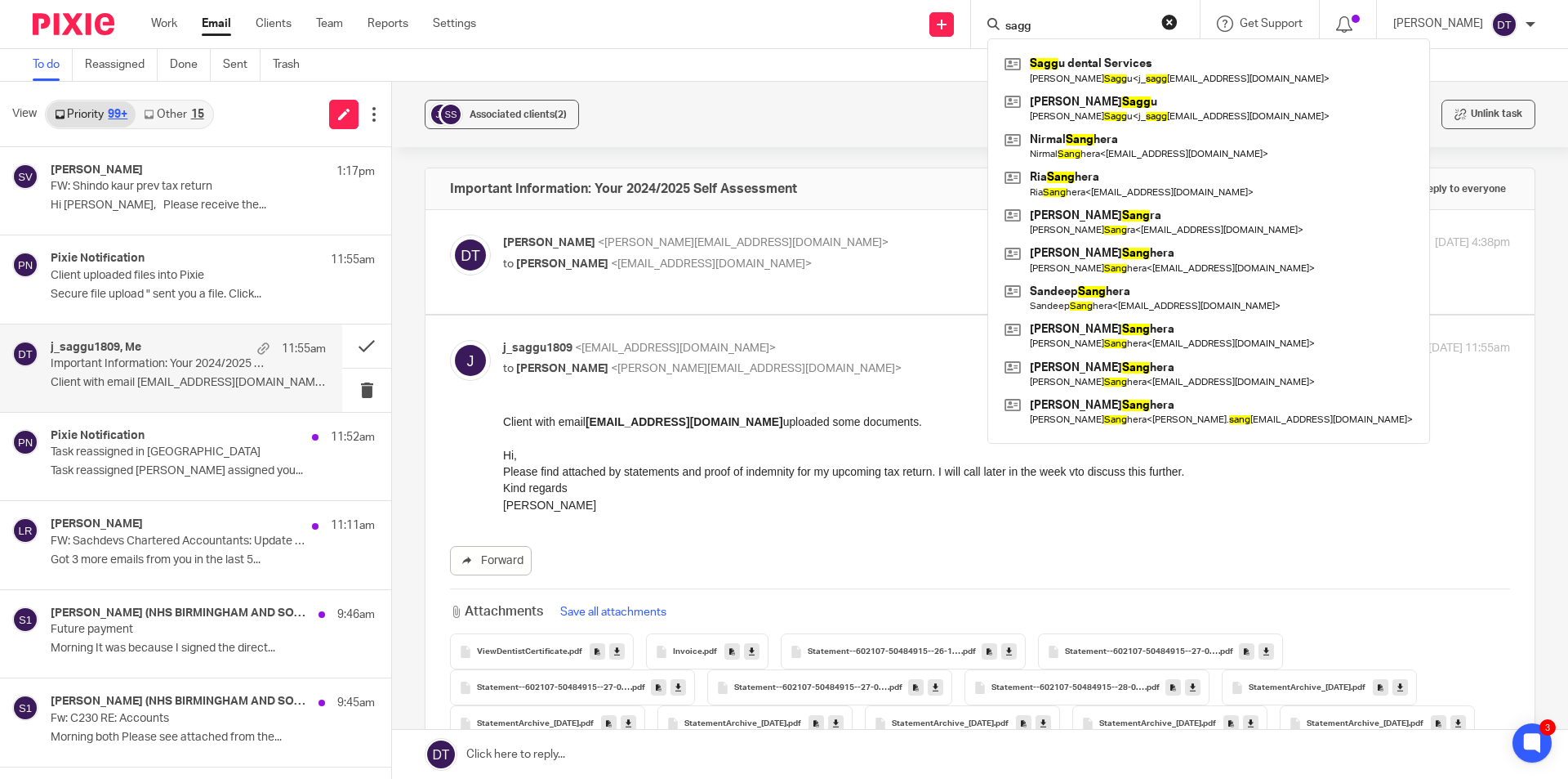
click at [783, 361] on p "to Deanna Templeton <deanna@sachdevs-ca.com>" at bounding box center [839, 369] width 671 height 17
checkbox input "false"
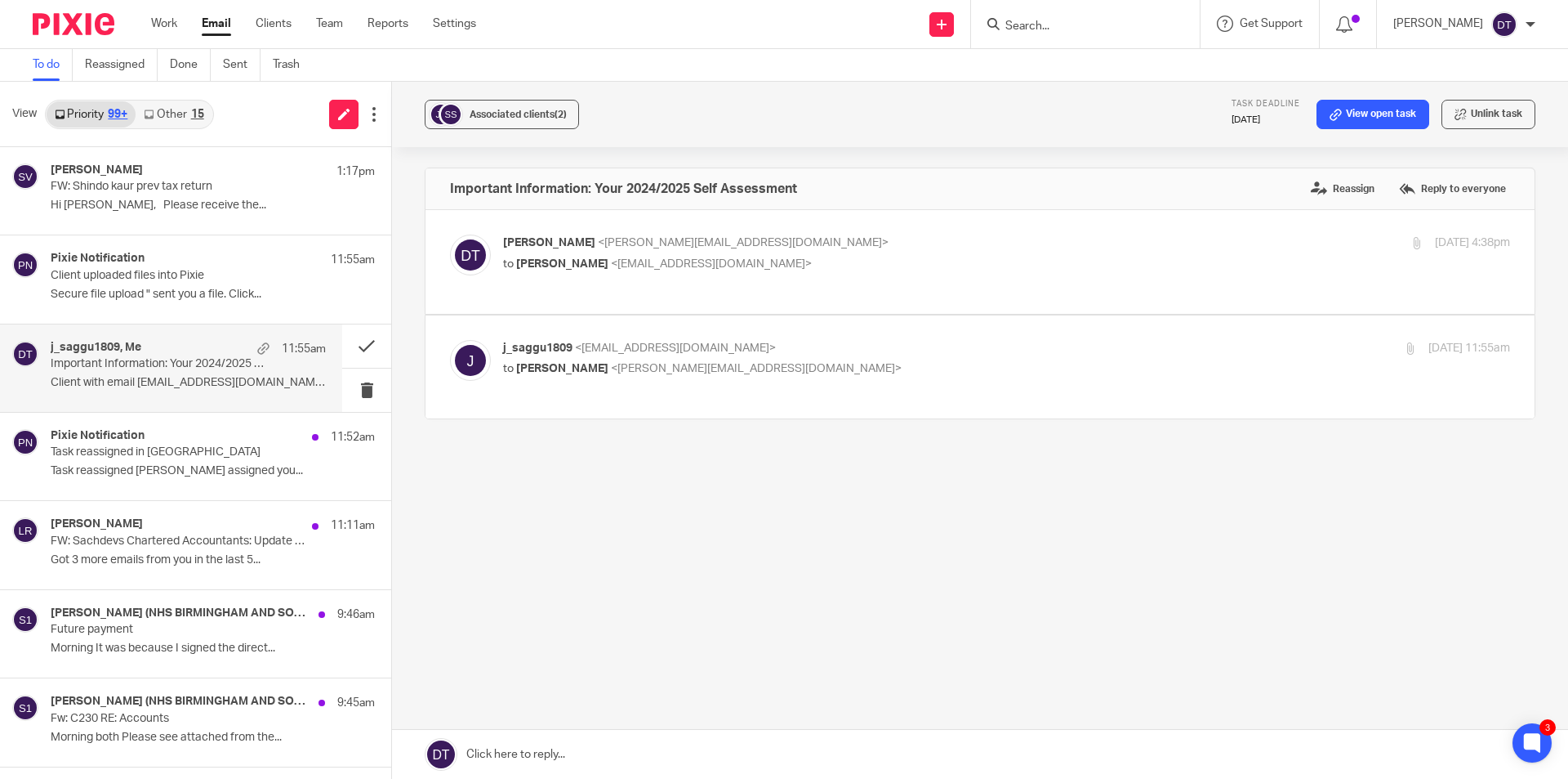
click at [786, 340] on p "j_saggu1809 <j_saggu1809@hotmail.com>" at bounding box center [839, 348] width 671 height 17
checkbox input "true"
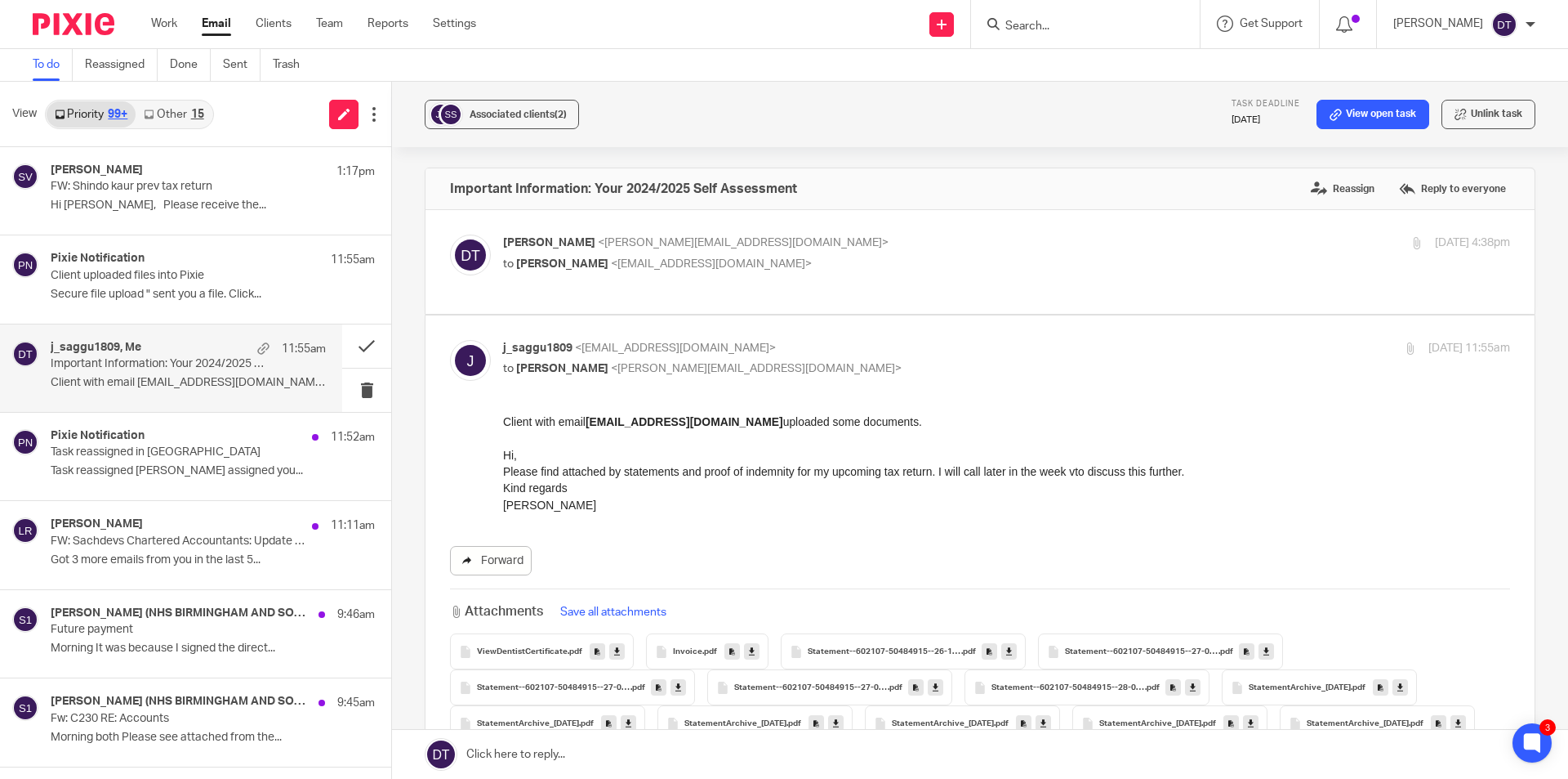
click at [485, 546] on link "Forward" at bounding box center [491, 560] width 81 height 29
click at [184, 278] on p "Client uploaded files into Pixie" at bounding box center [160, 275] width 220 height 14
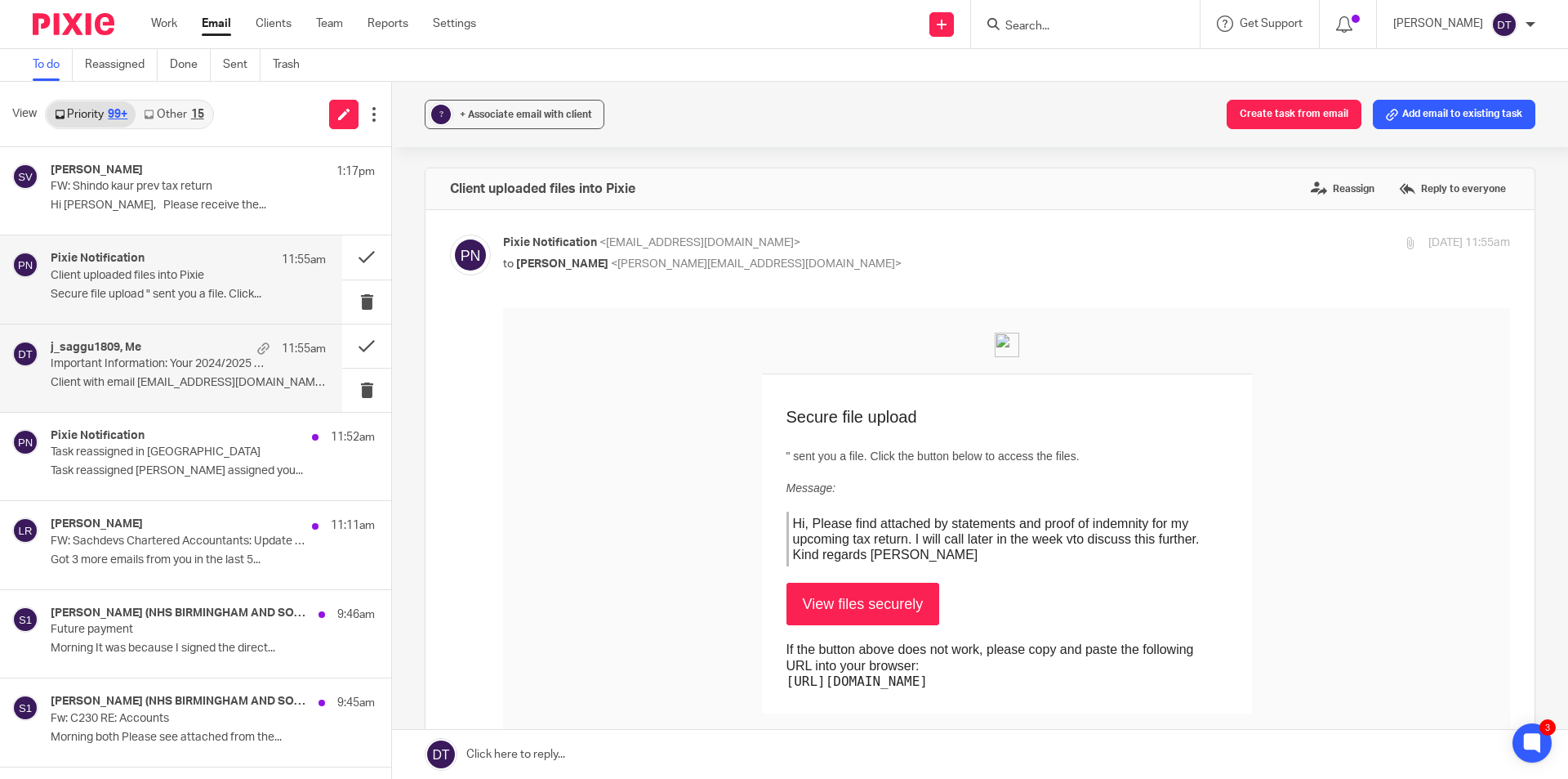
click at [221, 352] on div "j_saggu1809, Me 11:55am" at bounding box center [188, 349] width 275 height 17
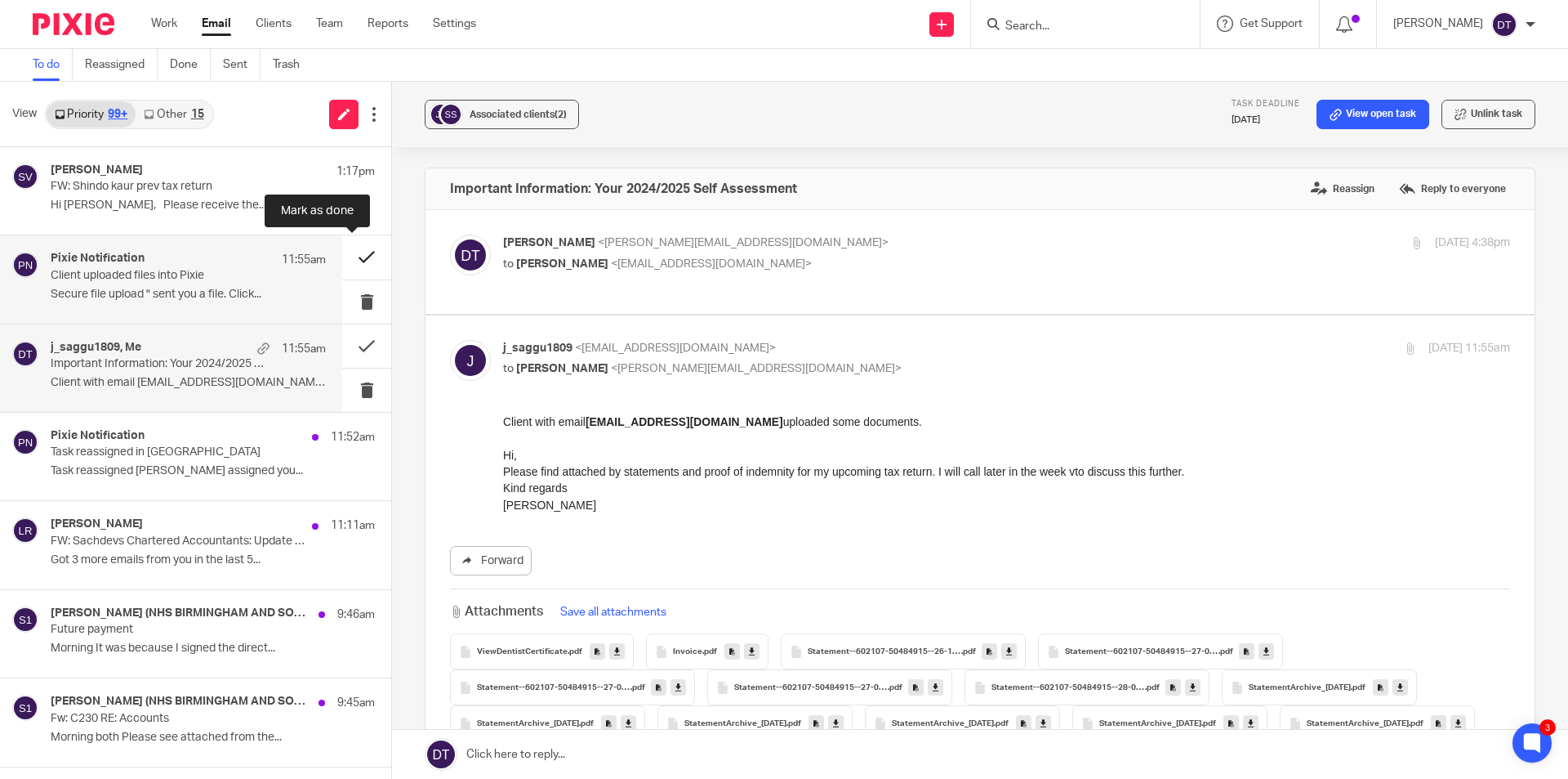
click at [346, 255] on button at bounding box center [366, 257] width 49 height 43
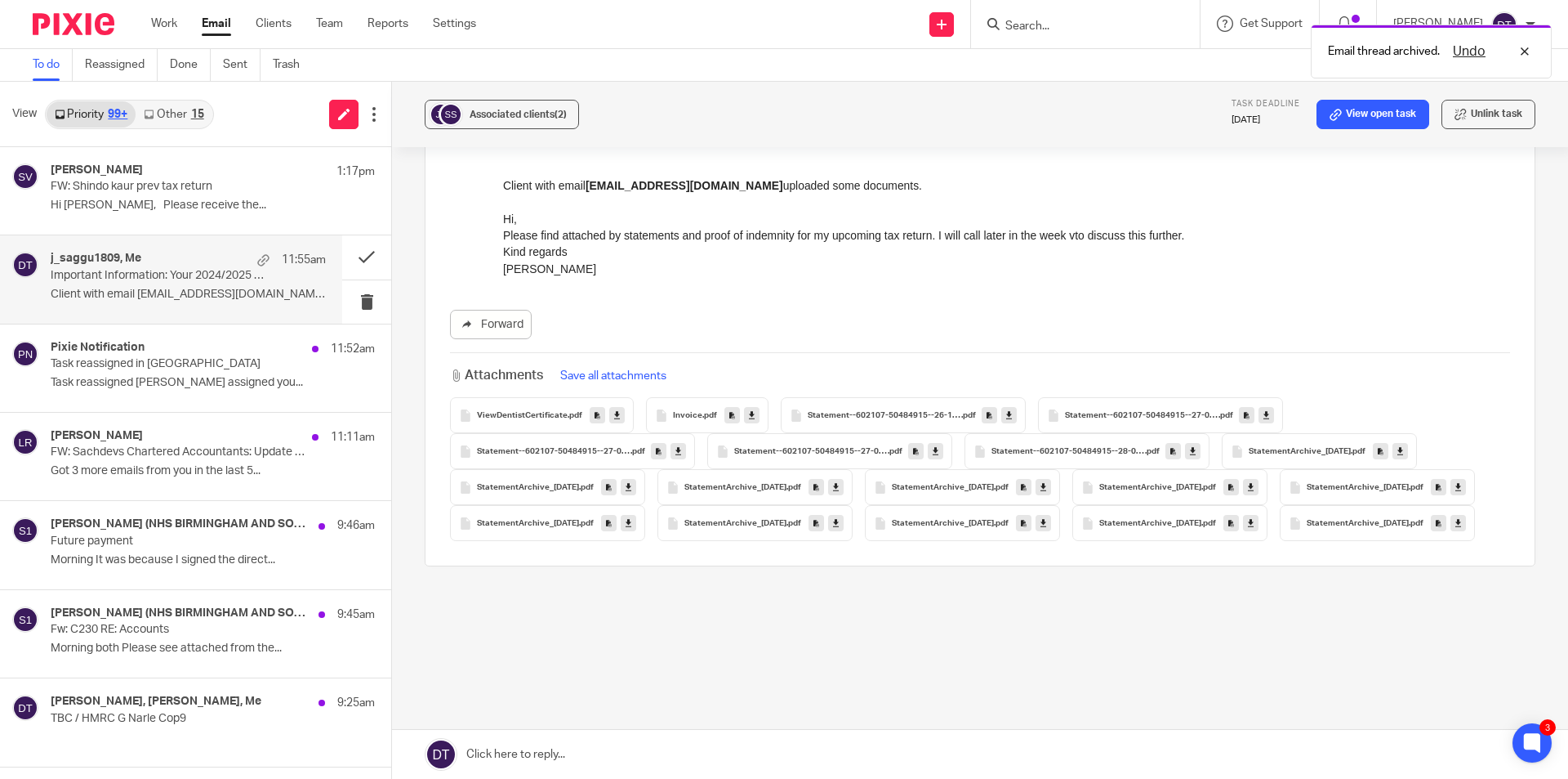
click at [524, 754] on link at bounding box center [981, 754] width 1177 height 49
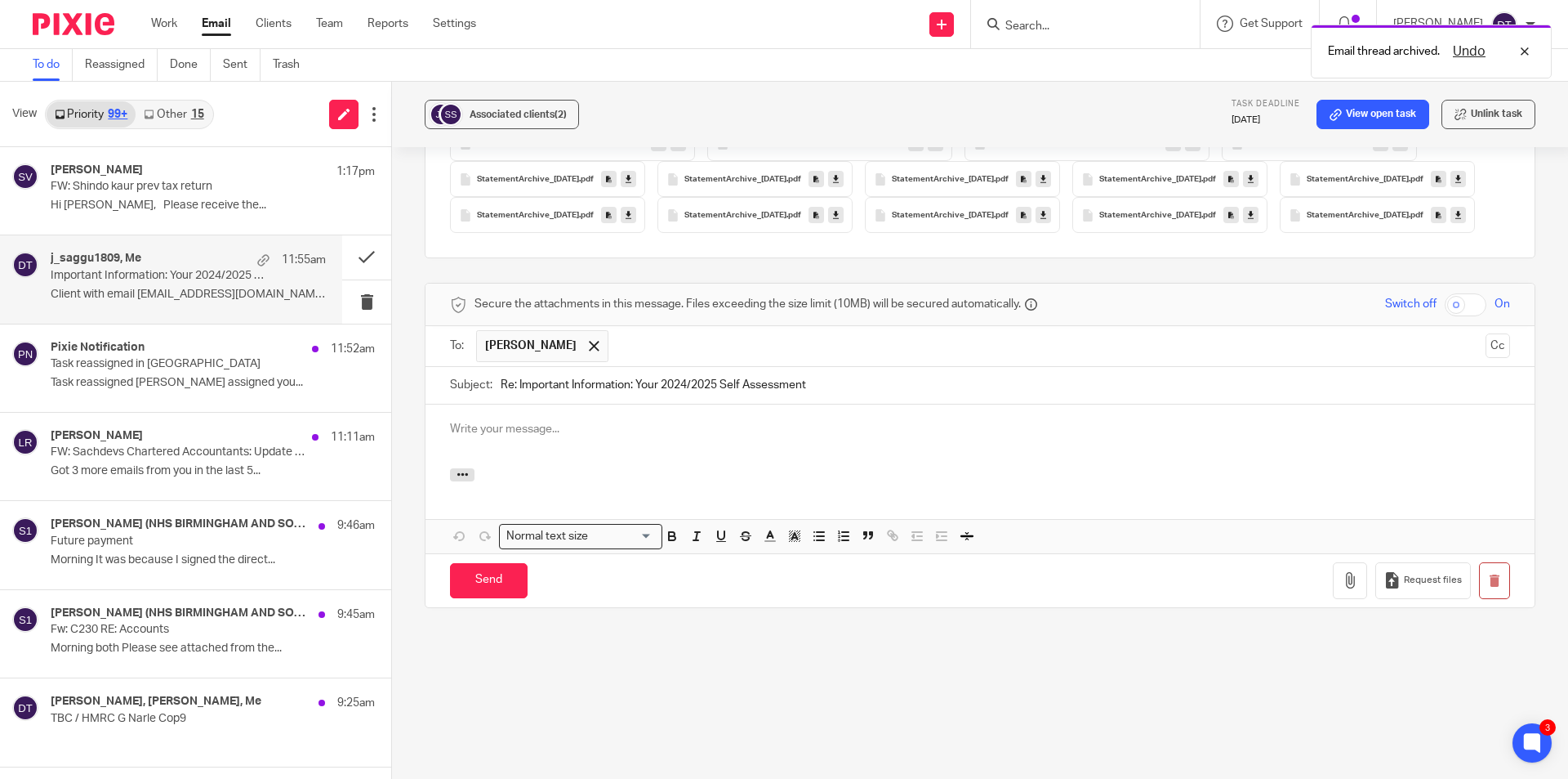
click at [568, 461] on div at bounding box center [980, 436] width 1109 height 64
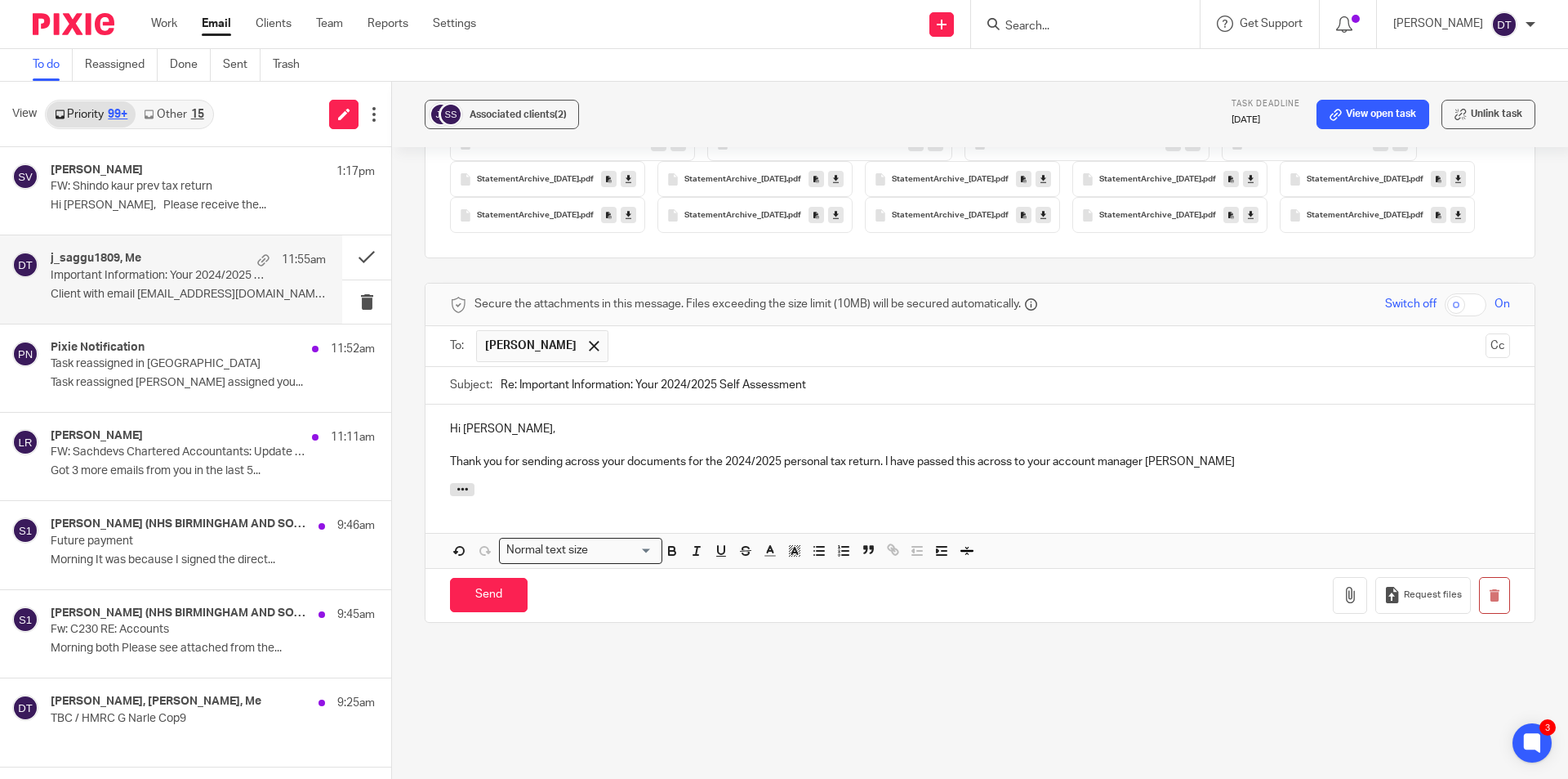
click at [1246, 470] on p "Thank you for sending across your documents for the 2024/2025 personal tax retu…" at bounding box center [981, 462] width 1060 height 17
click at [1172, 470] on p "Thank you for sending across your documents for the 2024/2025 personal tax retu…" at bounding box center [981, 462] width 1060 height 17
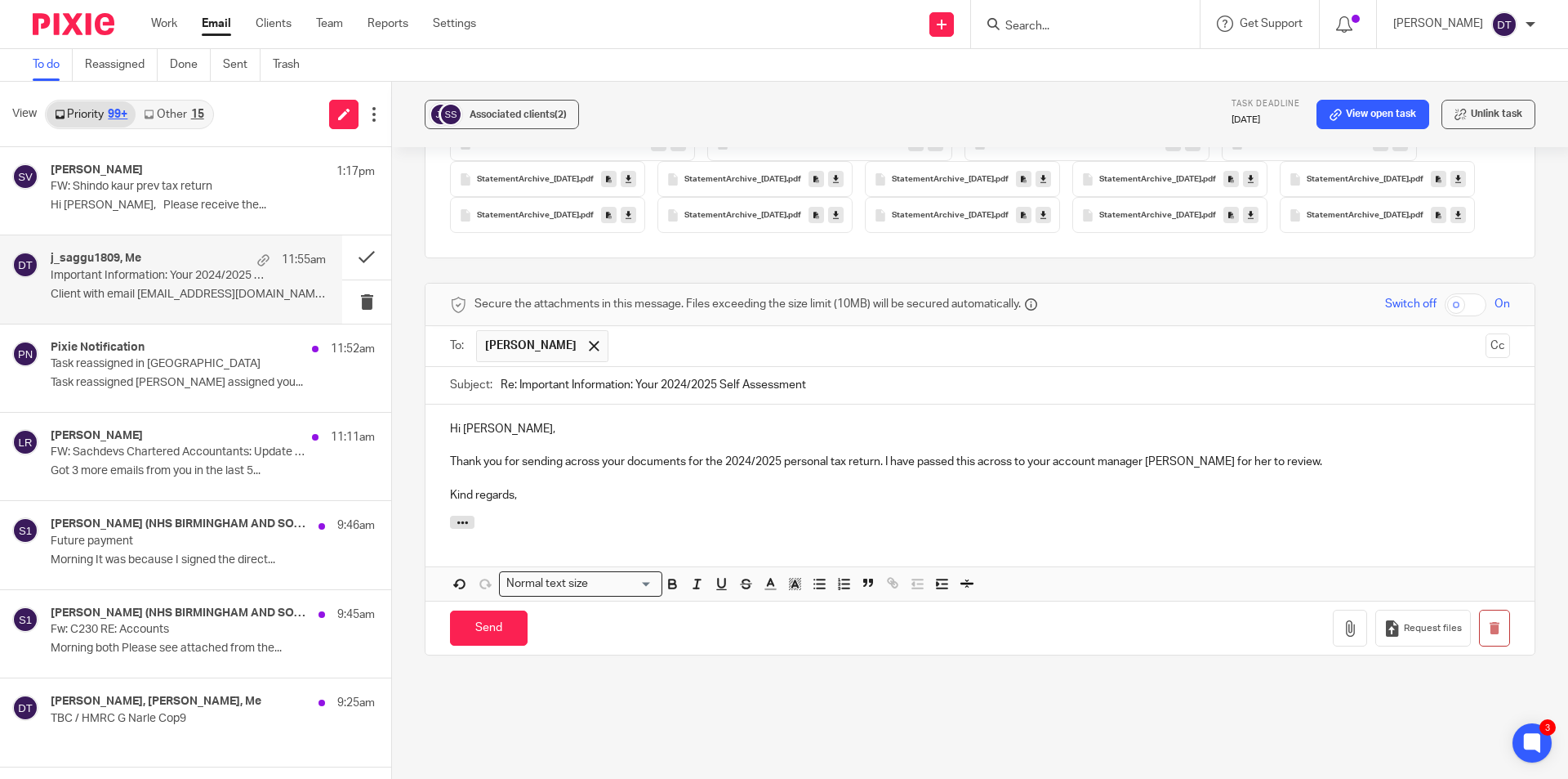
click at [568, 504] on p "Kind regards," at bounding box center [981, 496] width 1060 height 17
click at [1042, 504] on p "Kind regards," at bounding box center [981, 496] width 1060 height 17
click at [498, 643] on input "Send" at bounding box center [489, 628] width 77 height 35
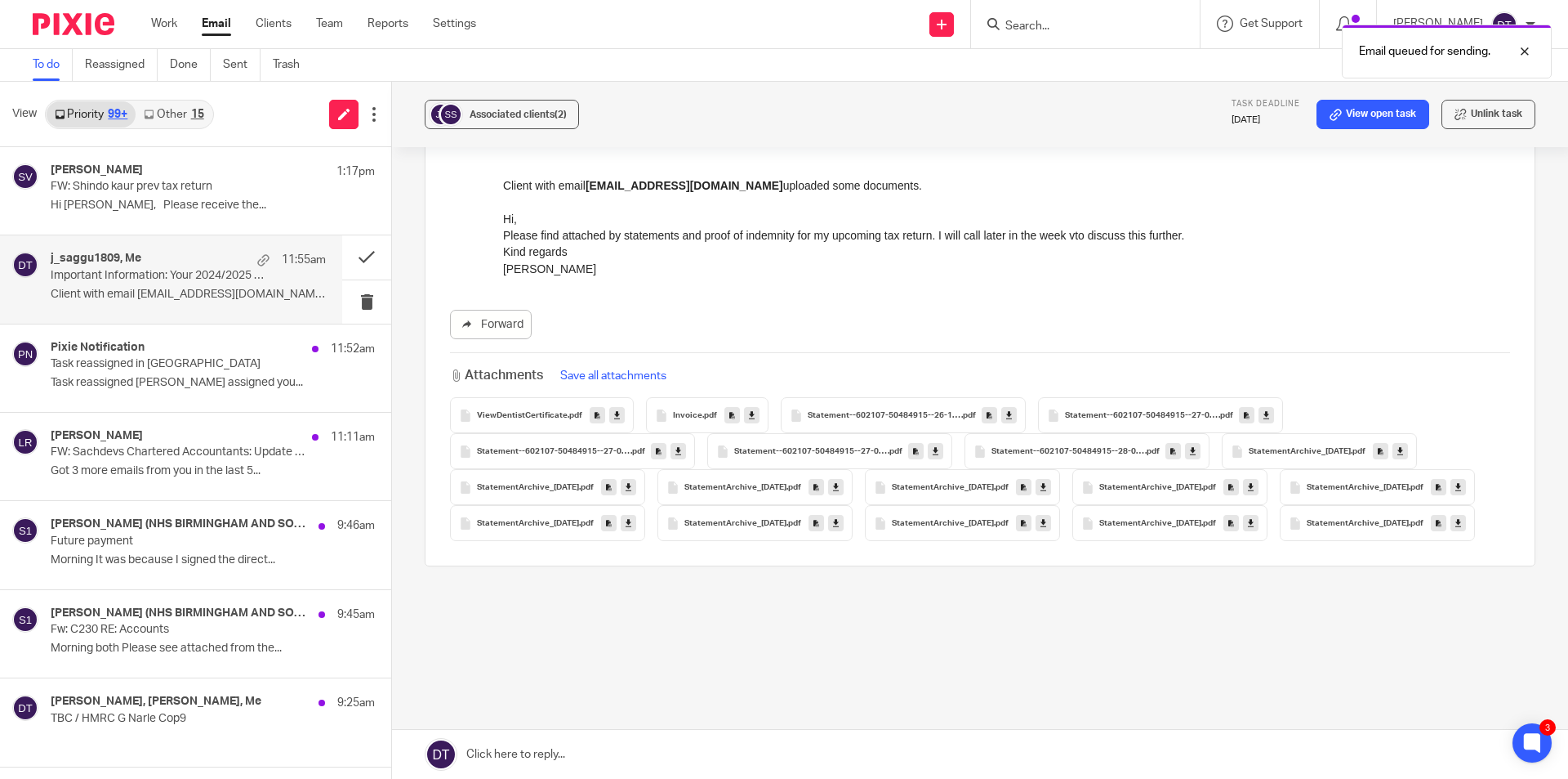
scroll to position [259, 0]
click at [342, 254] on button at bounding box center [366, 257] width 49 height 43
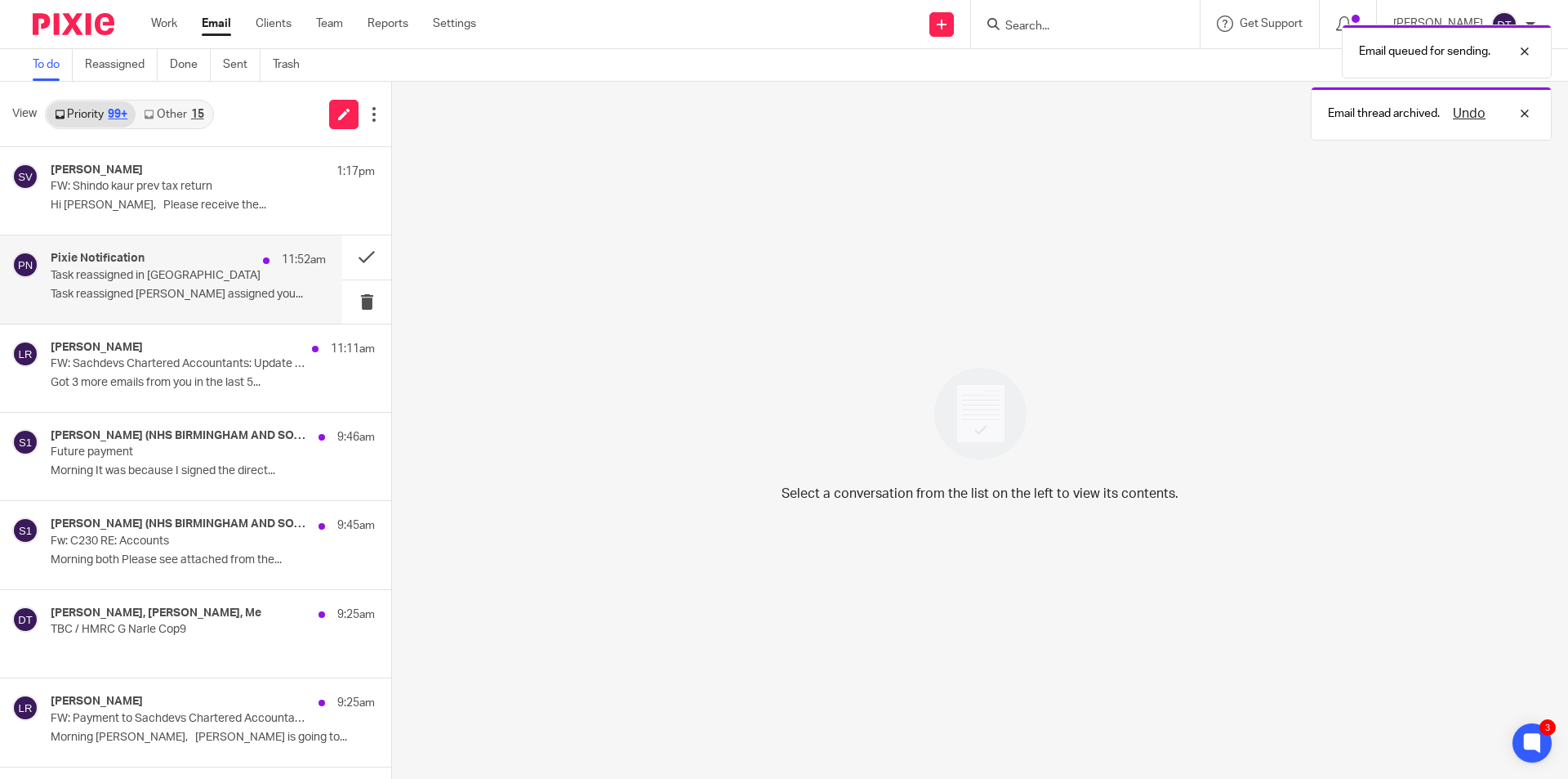
click at [173, 298] on p "Task reassigned [PERSON_NAME] assigned you..." at bounding box center [188, 294] width 275 height 14
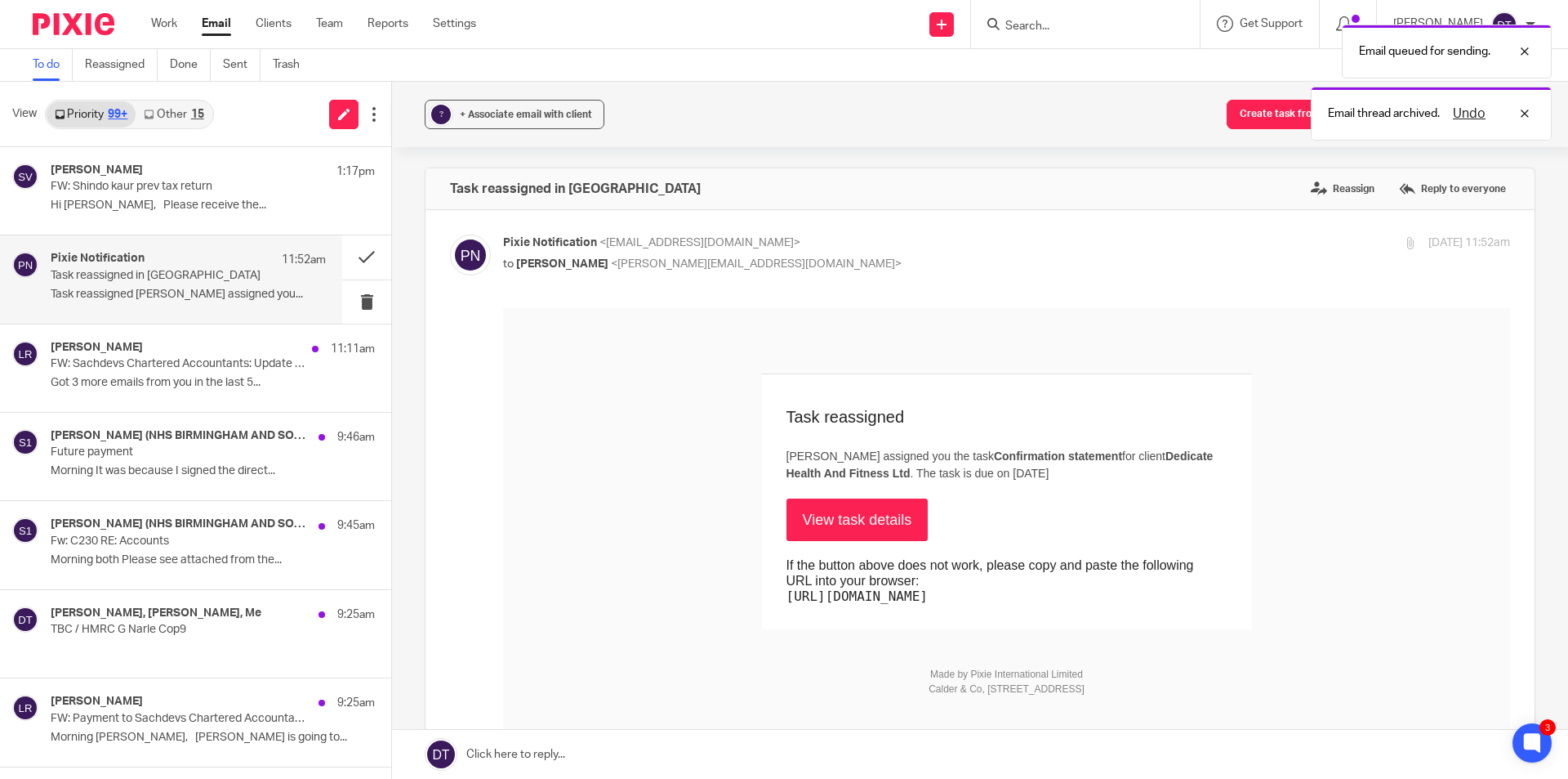
scroll to position [0, 0]
click at [348, 262] on button at bounding box center [366, 257] width 49 height 43
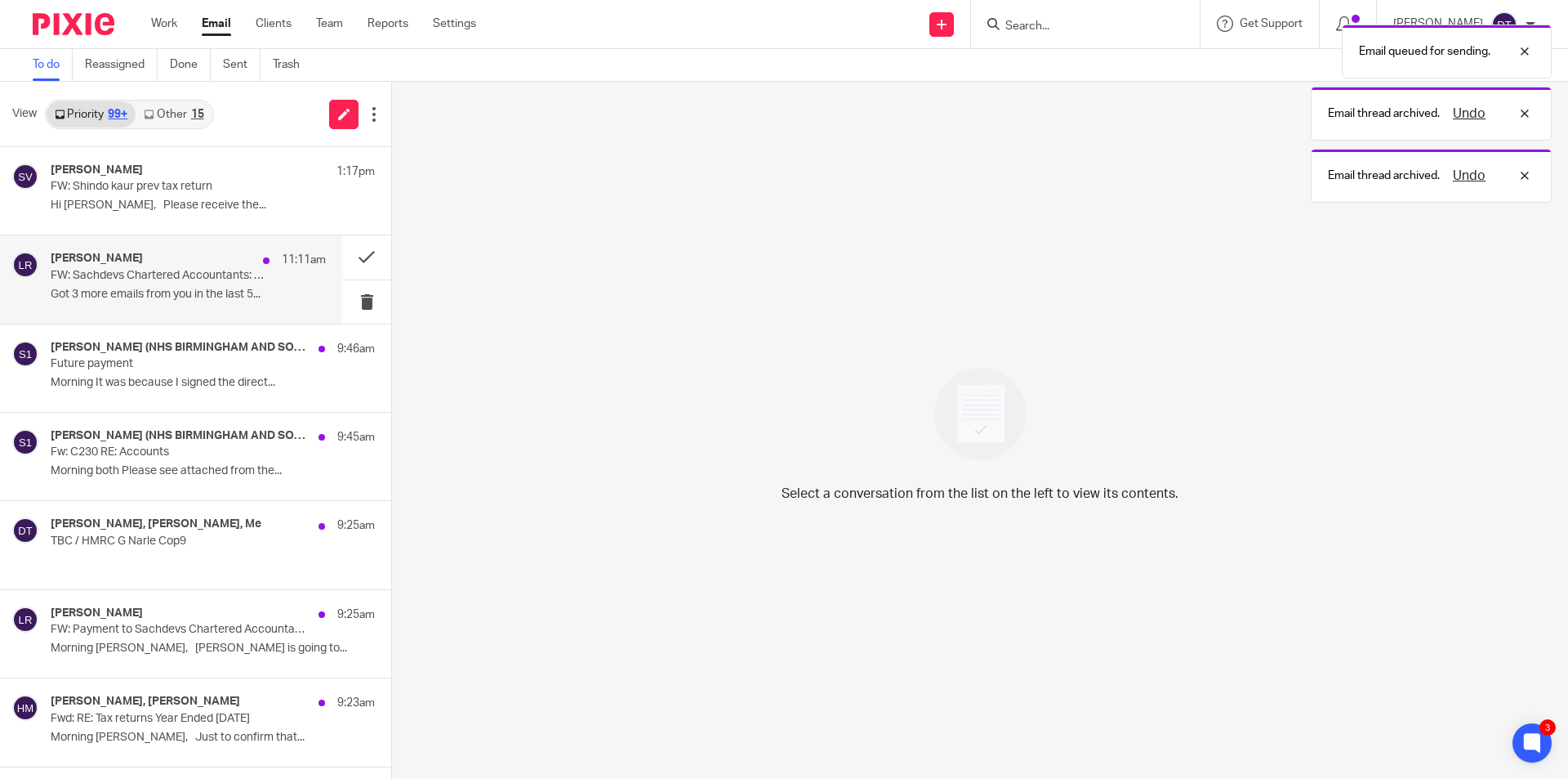
click at [229, 281] on p "FW: Sachdevs Chartered Accountants: Update Profile" at bounding box center [160, 275] width 220 height 14
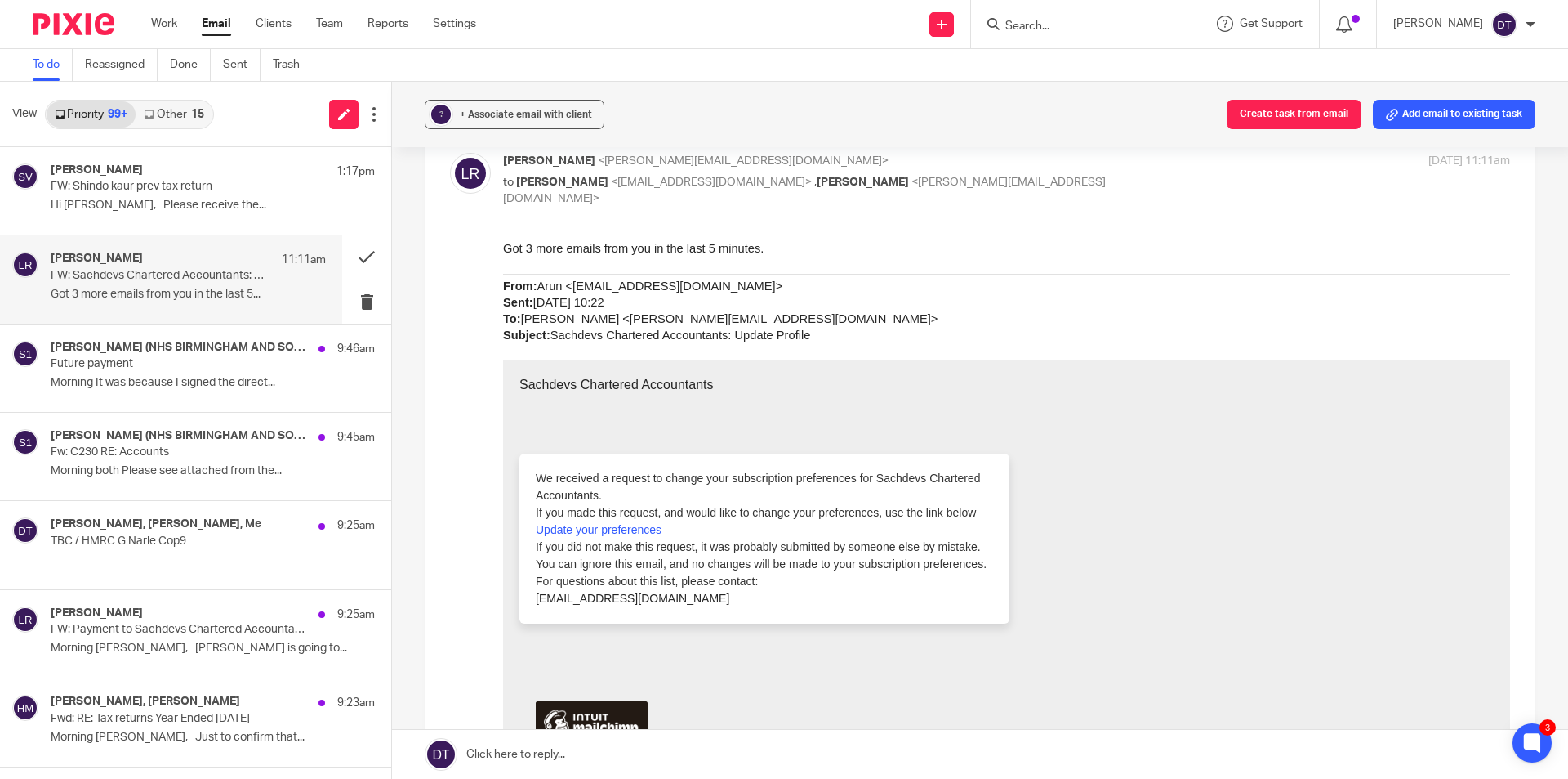
scroll to position [164, 0]
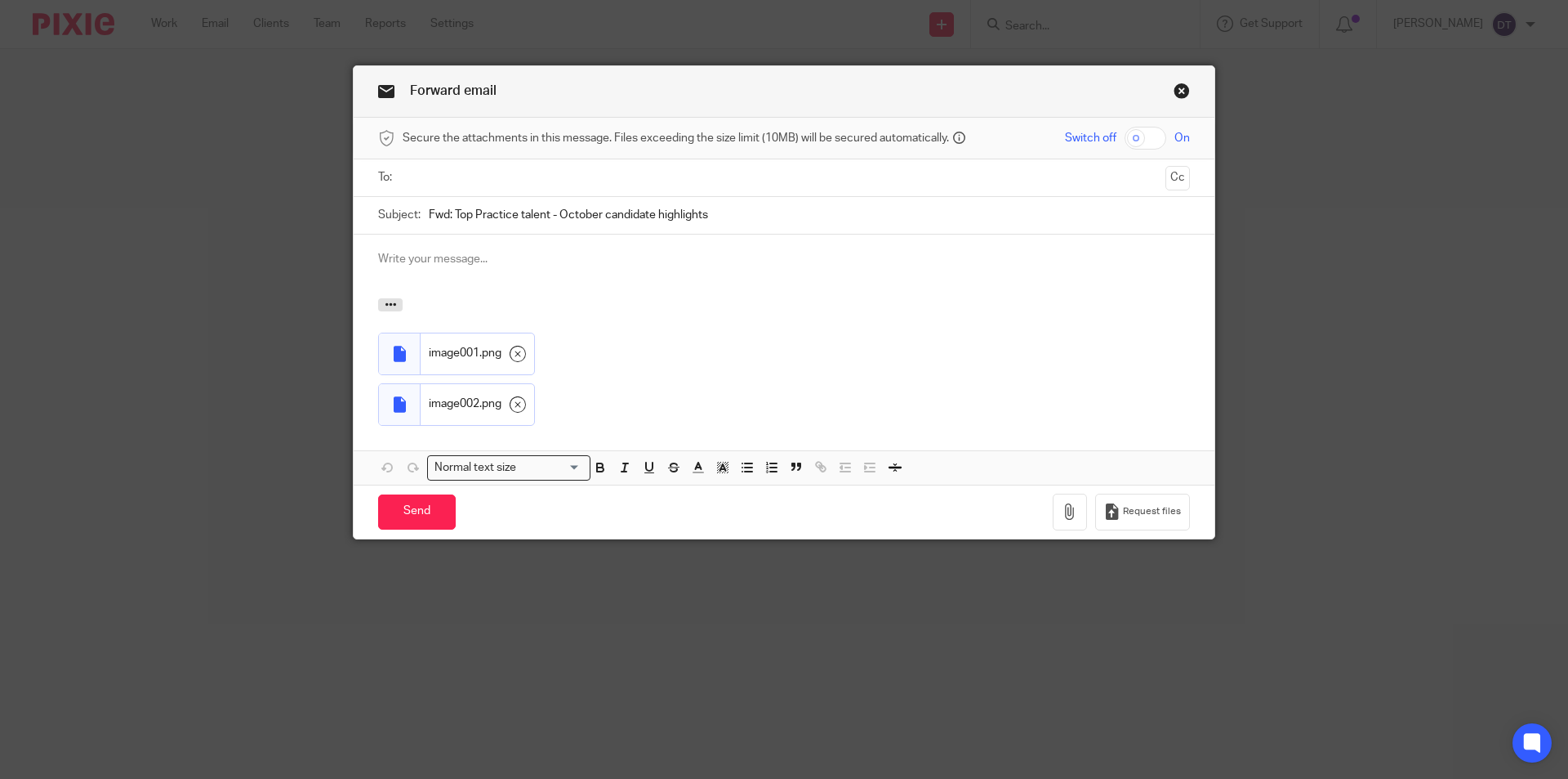
click at [555, 173] on input "text" at bounding box center [783, 177] width 750 height 19
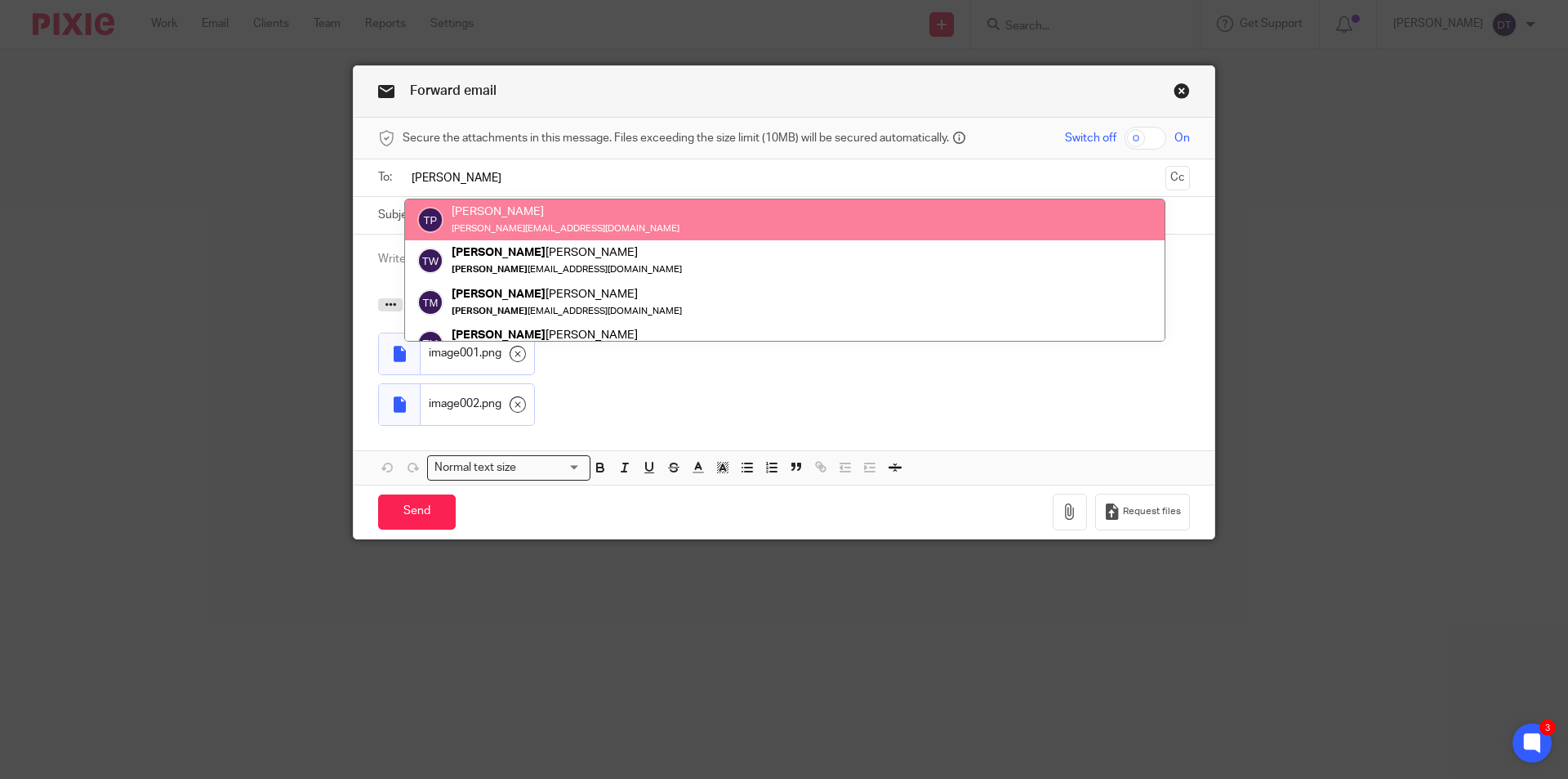
type input "Tina"
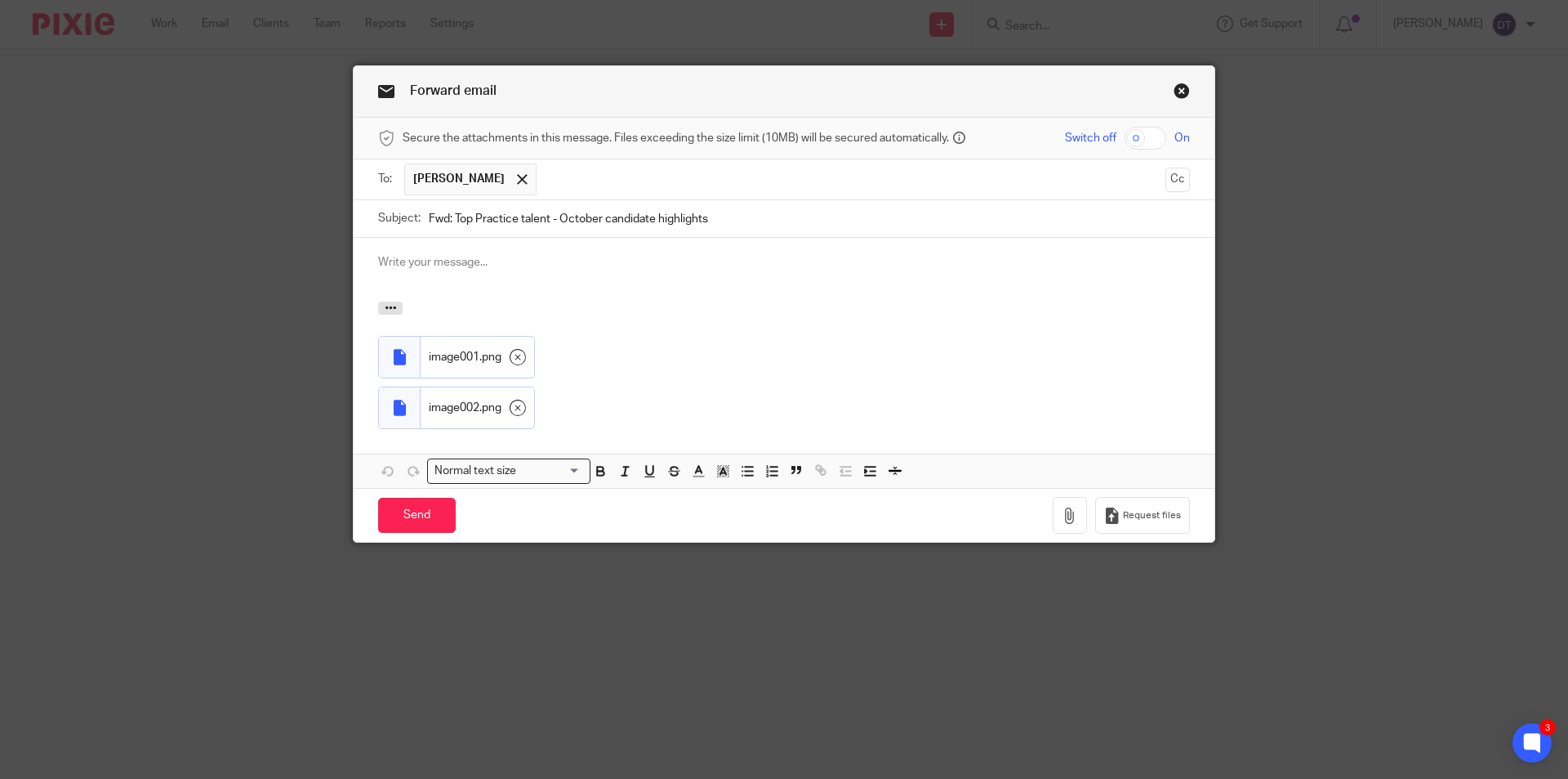
click at [523, 258] on p at bounding box center [784, 263] width 812 height 17
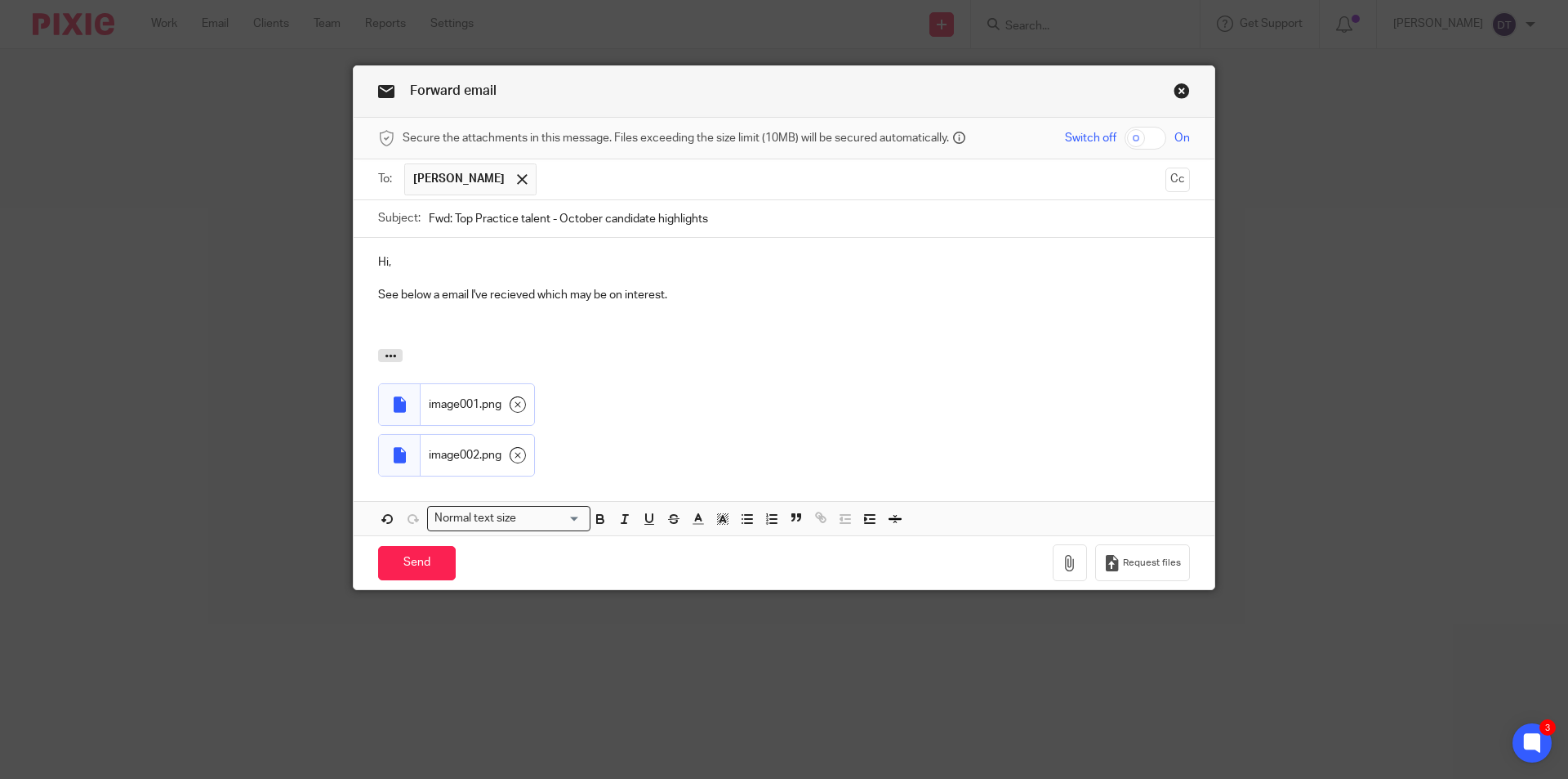
click at [524, 286] on p at bounding box center [784, 279] width 812 height 17
click at [514, 298] on p "See below a email I've recieved which may be on interest." at bounding box center [784, 295] width 812 height 17
click at [482, 321] on p at bounding box center [784, 328] width 812 height 17
click at [436, 550] on input "Send" at bounding box center [416, 564] width 77 height 35
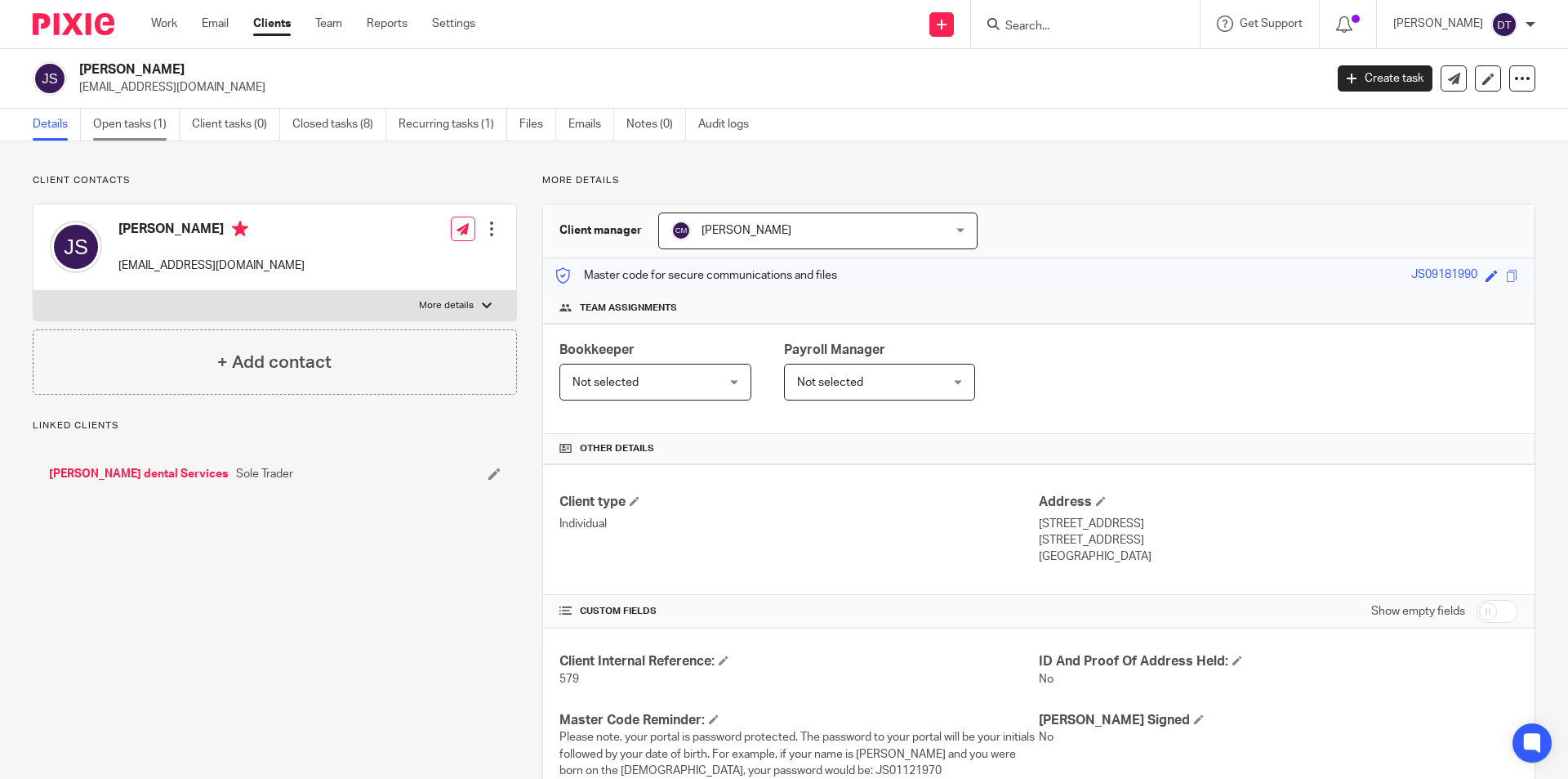
click at [140, 112] on link "Open tasks (1)" at bounding box center [136, 125] width 86 height 32
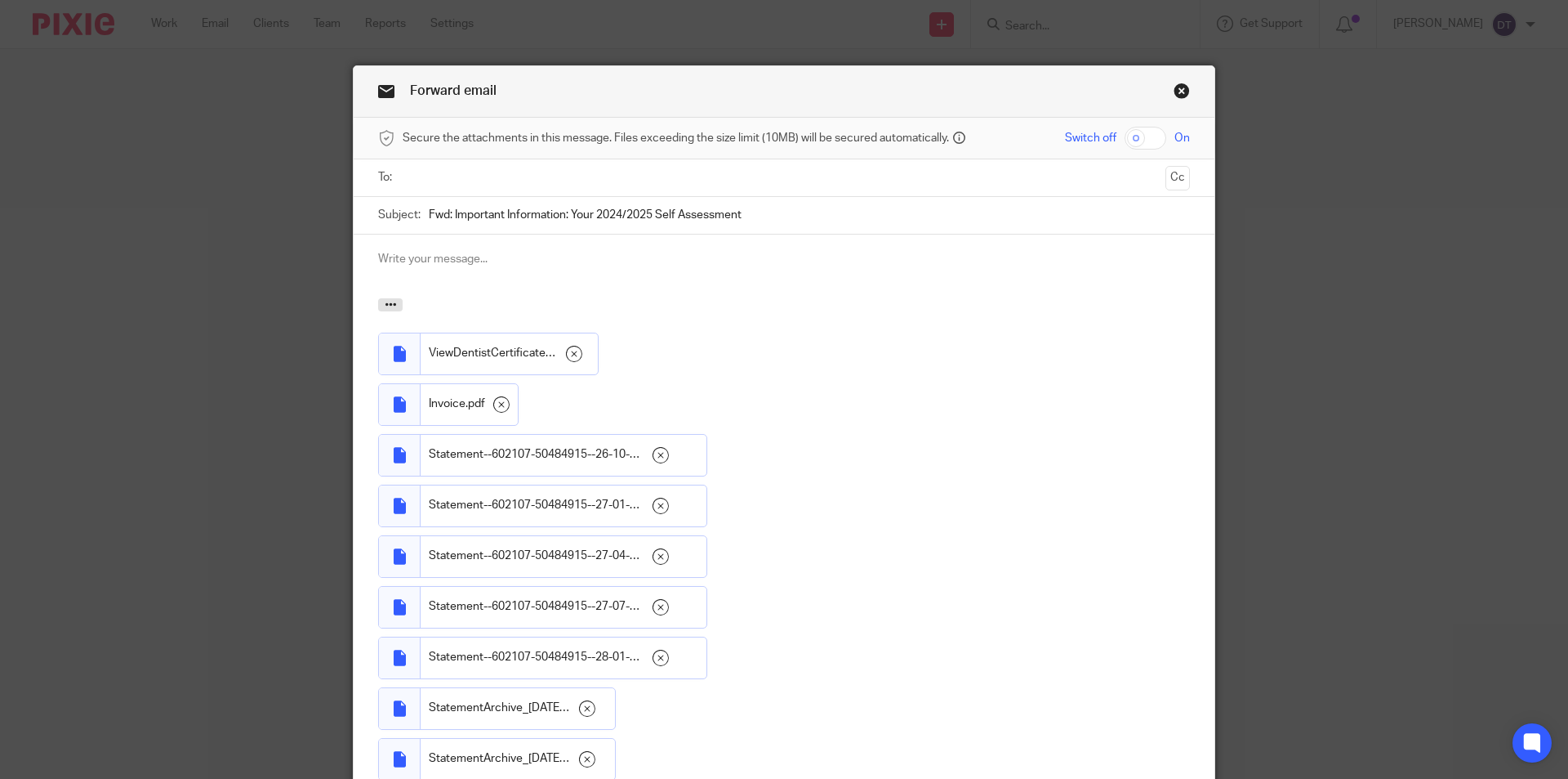
click at [429, 165] on ul at bounding box center [785, 178] width 761 height 27
click at [431, 173] on input "text" at bounding box center [783, 177] width 750 height 19
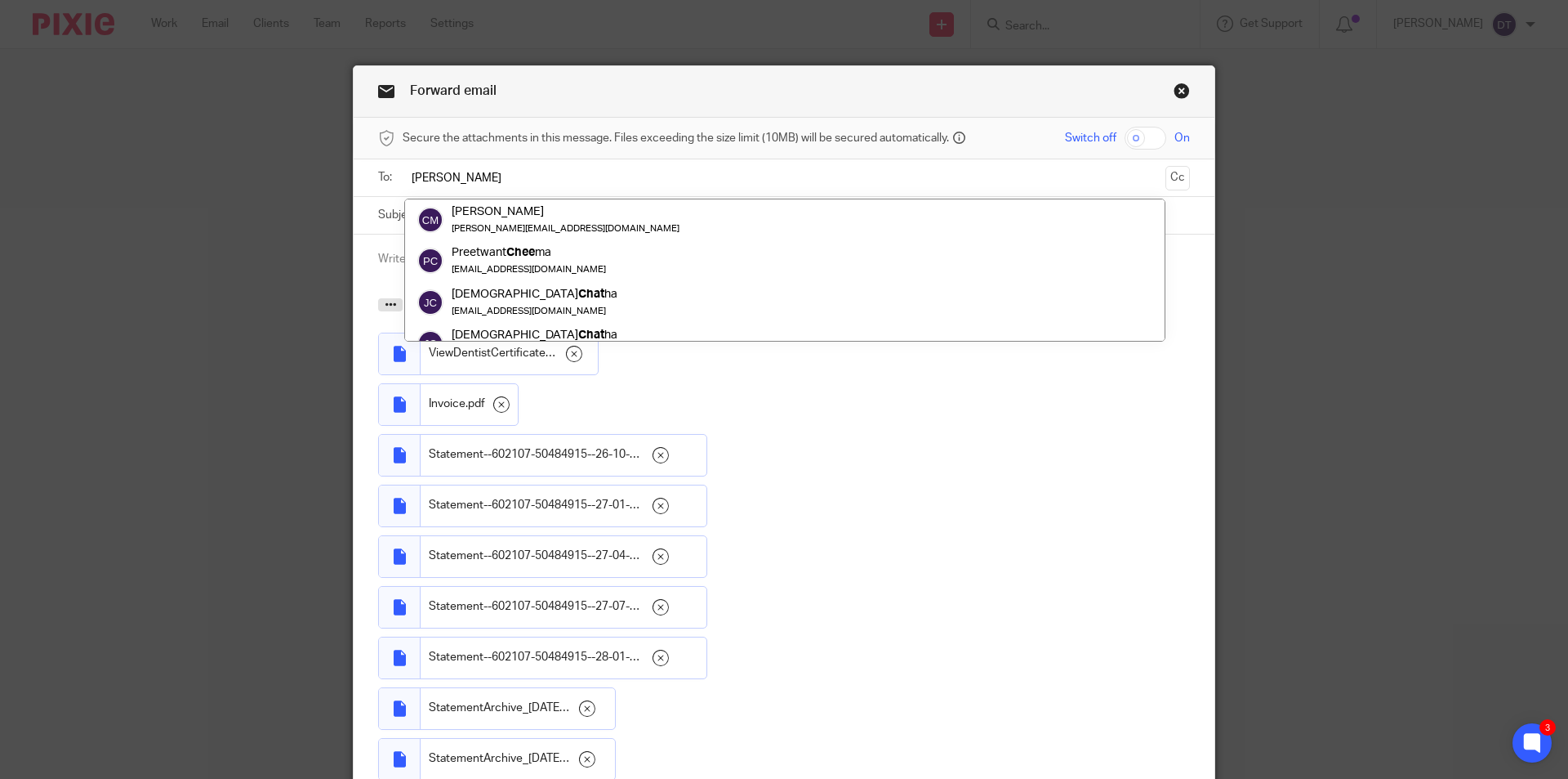
type input "chet"
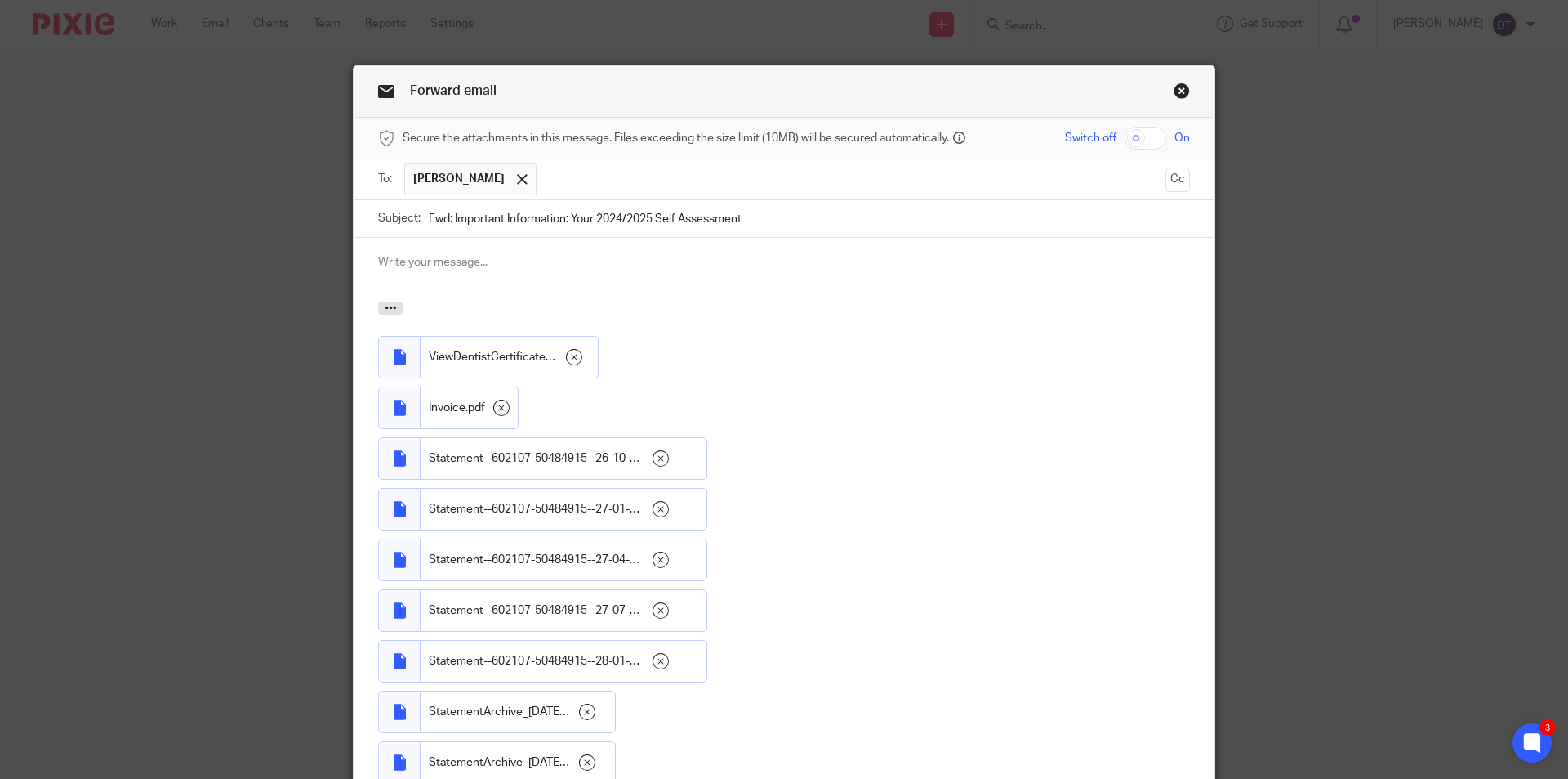
click at [483, 264] on p at bounding box center [784, 263] width 812 height 17
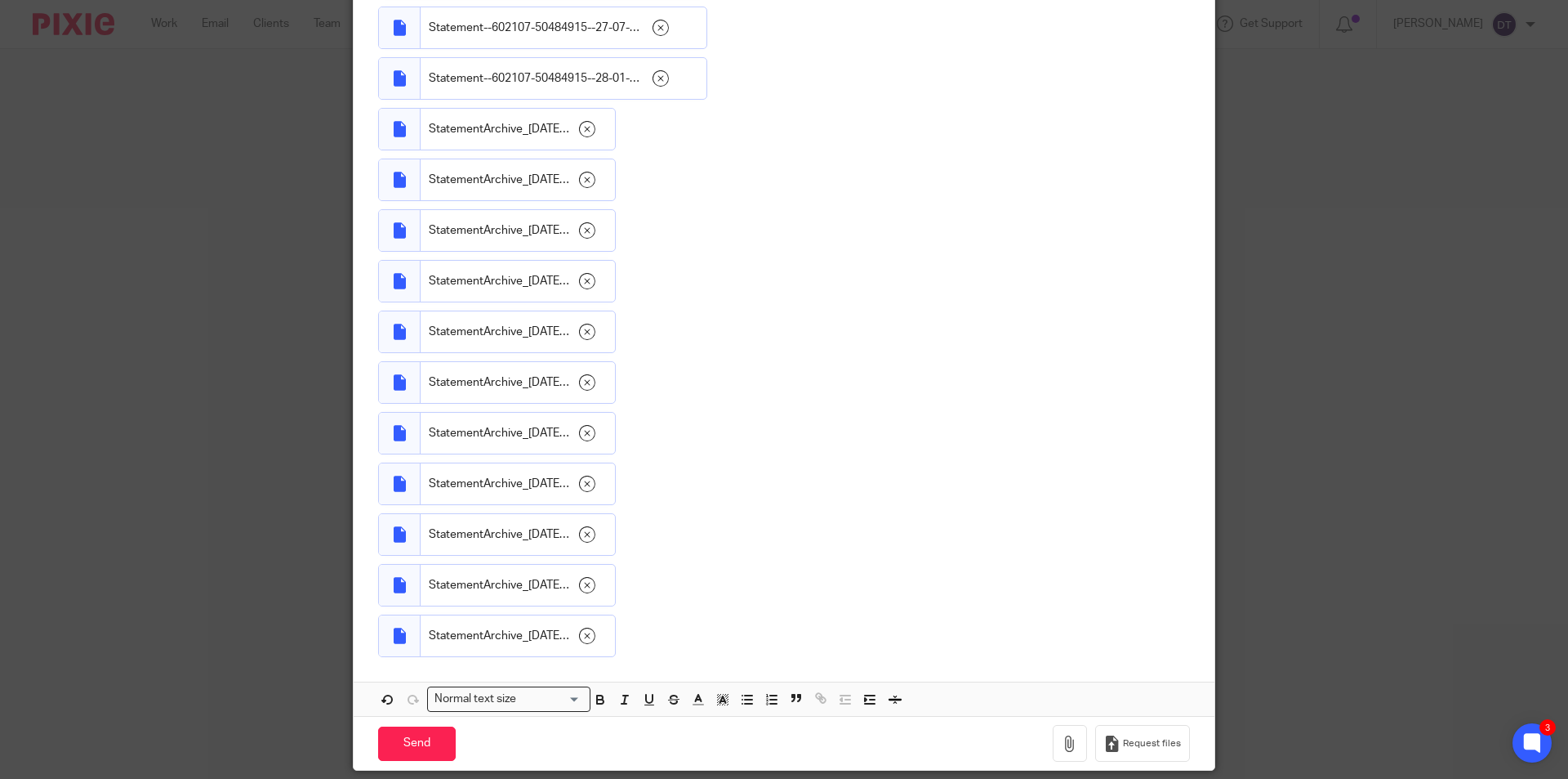
scroll to position [688, 0]
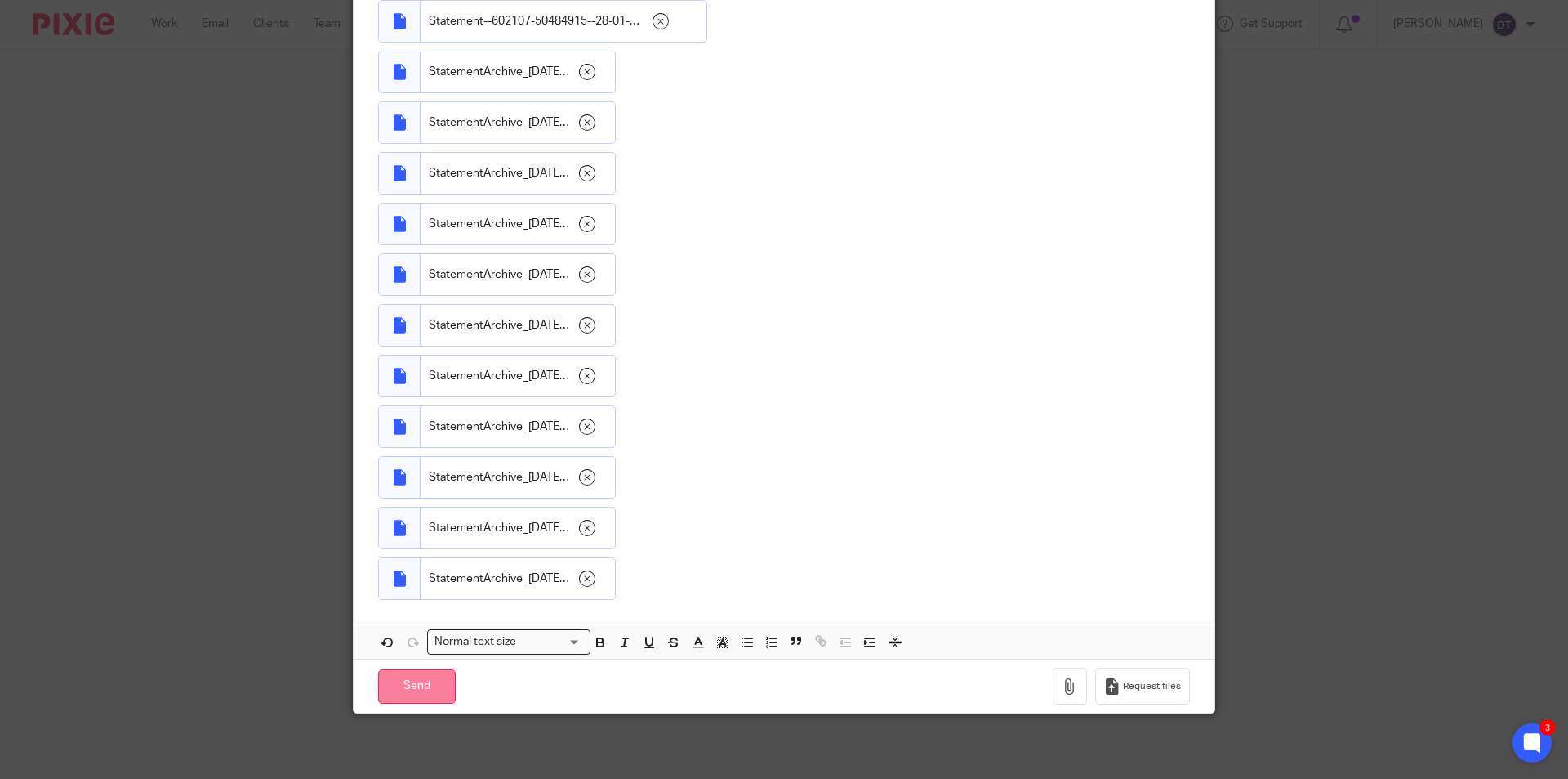
click at [420, 683] on input "Send" at bounding box center [416, 687] width 77 height 35
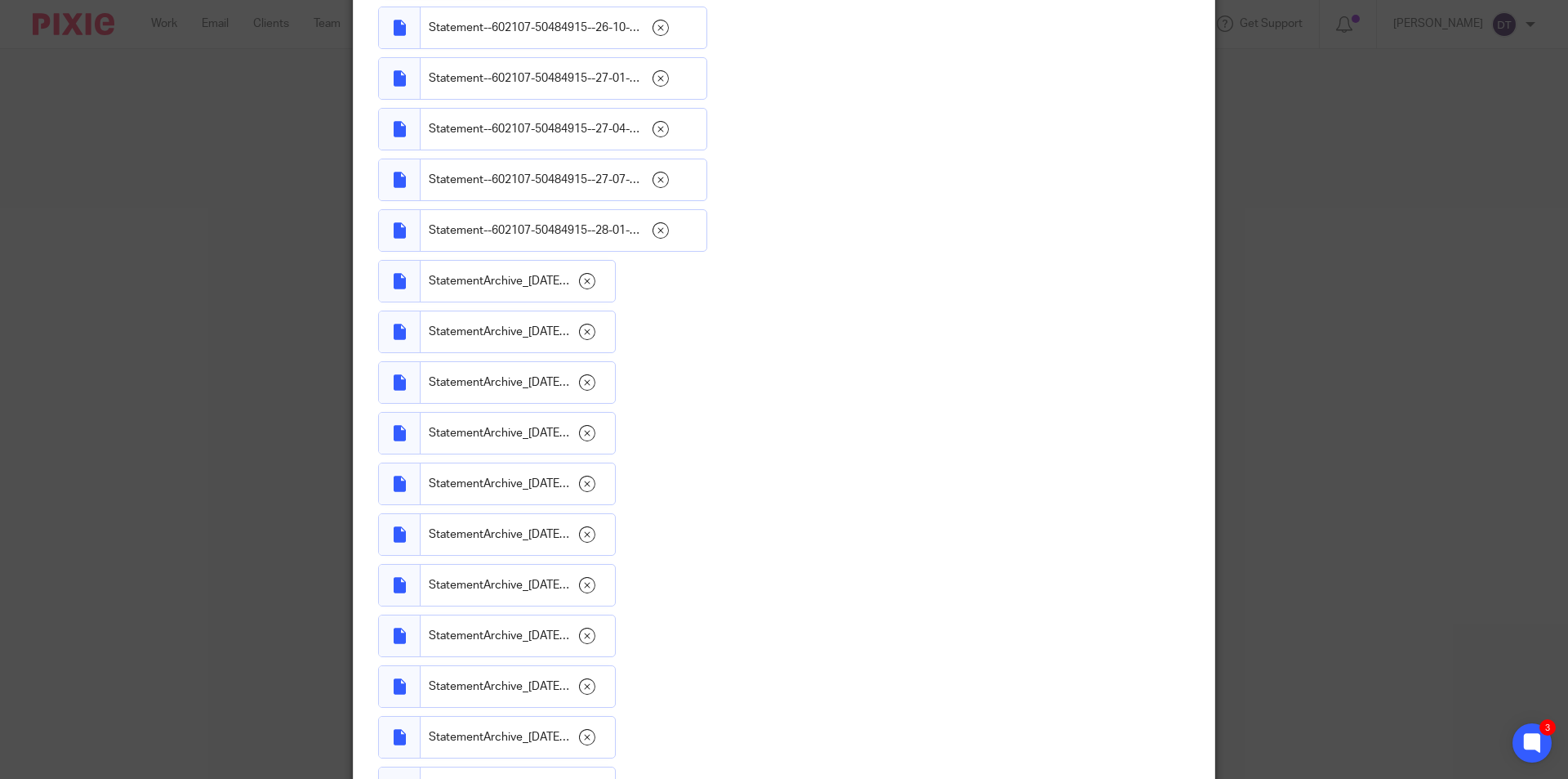
scroll to position [442, 0]
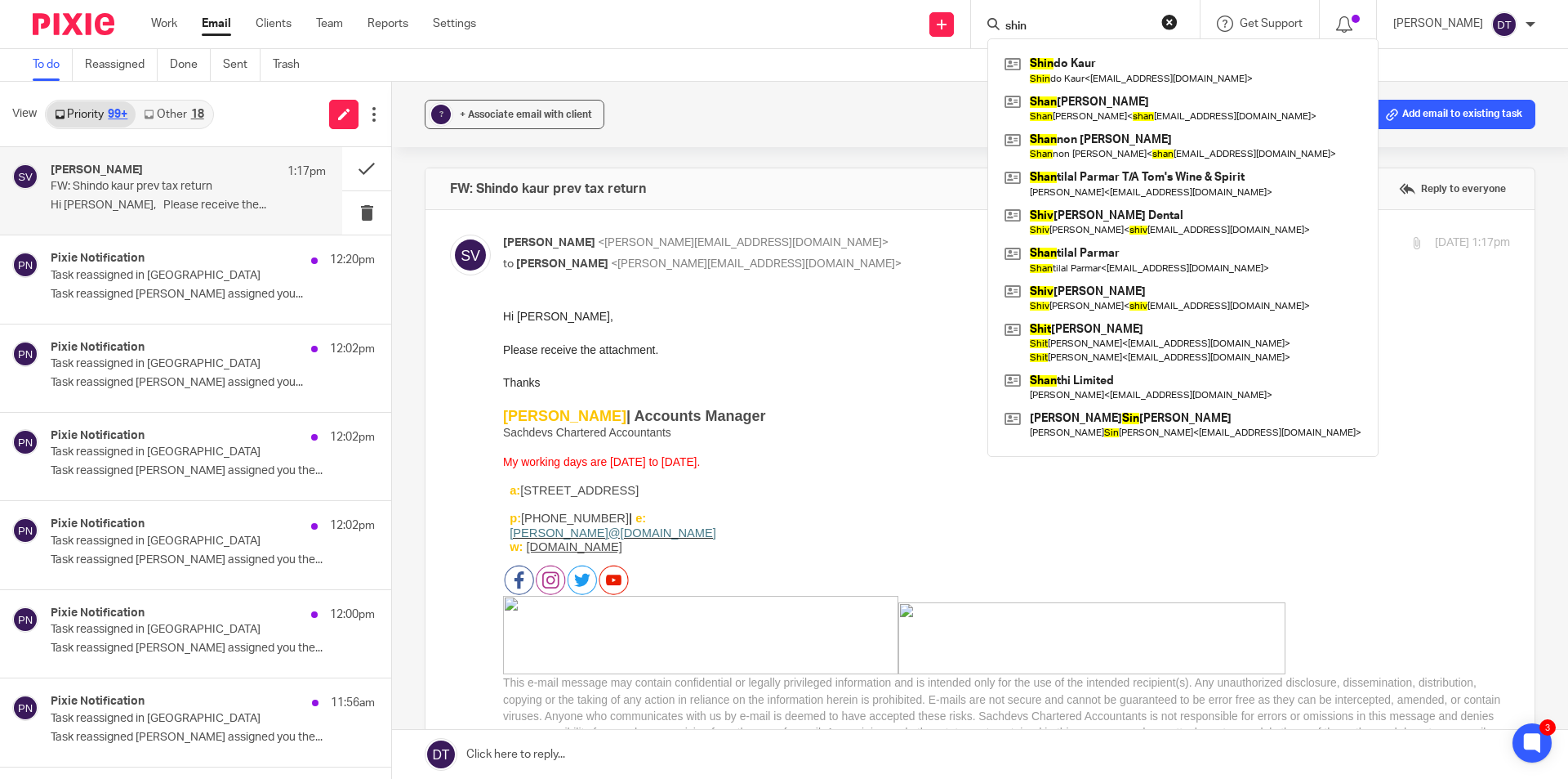
scroll to position [340, 0]
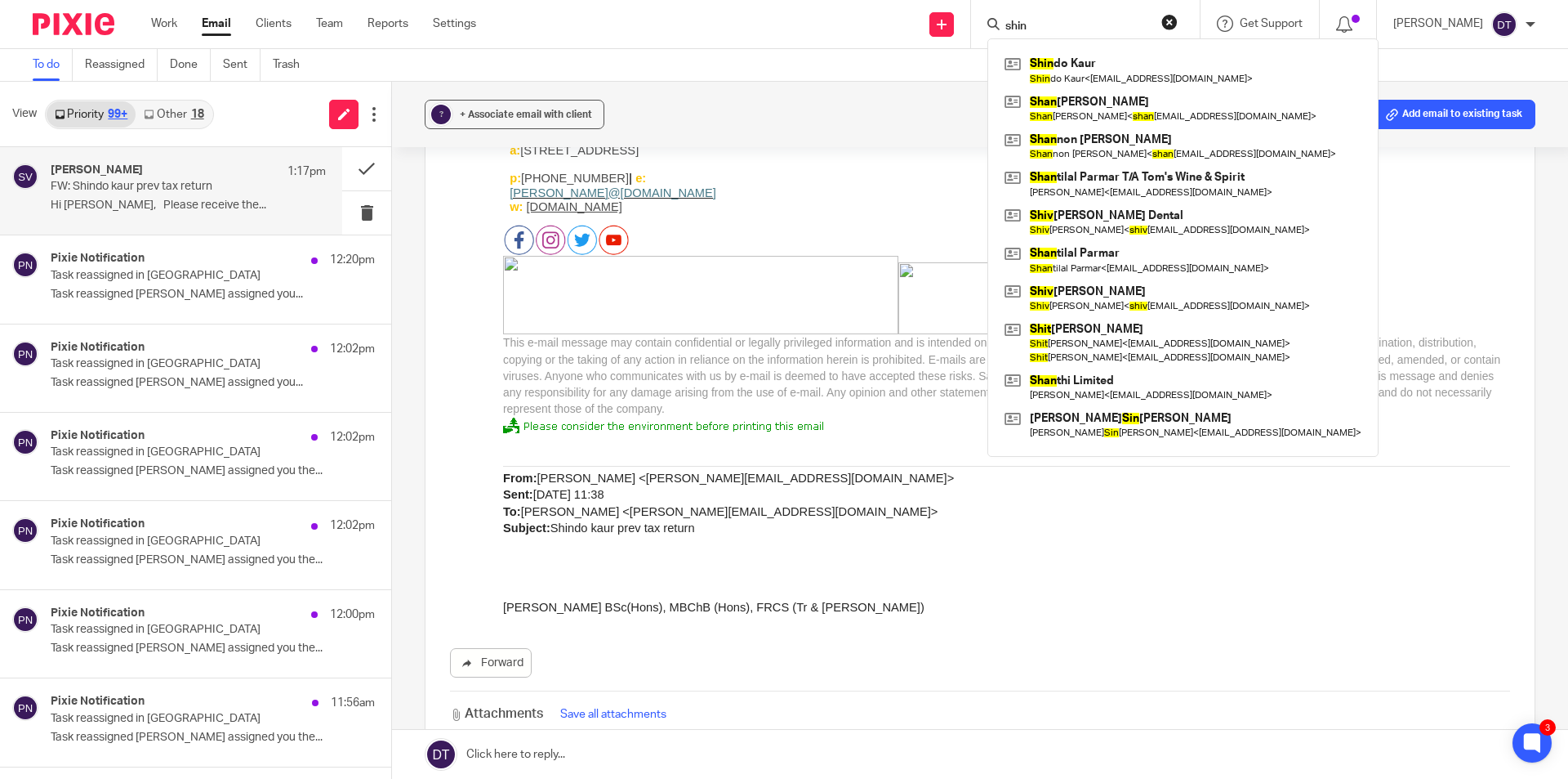
drag, startPoint x: 1043, startPoint y: 23, endPoint x: 927, endPoint y: 0, distance: 118.3
click at [927, 0] on div "Send new email Create task Add client Request signature [PERSON_NAME] do [PERSO…" at bounding box center [1035, 24] width 1068 height 48
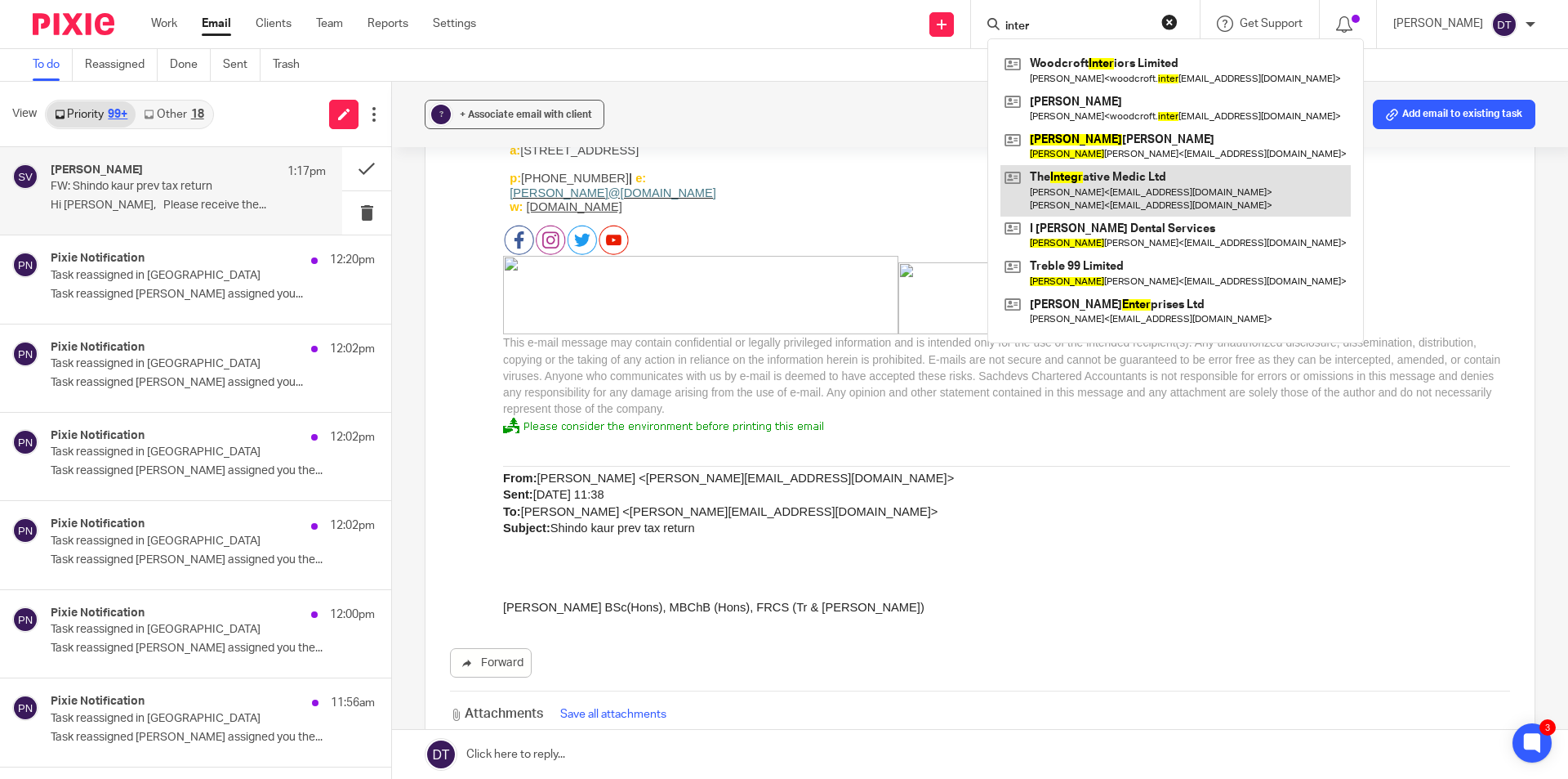
type input "inter"
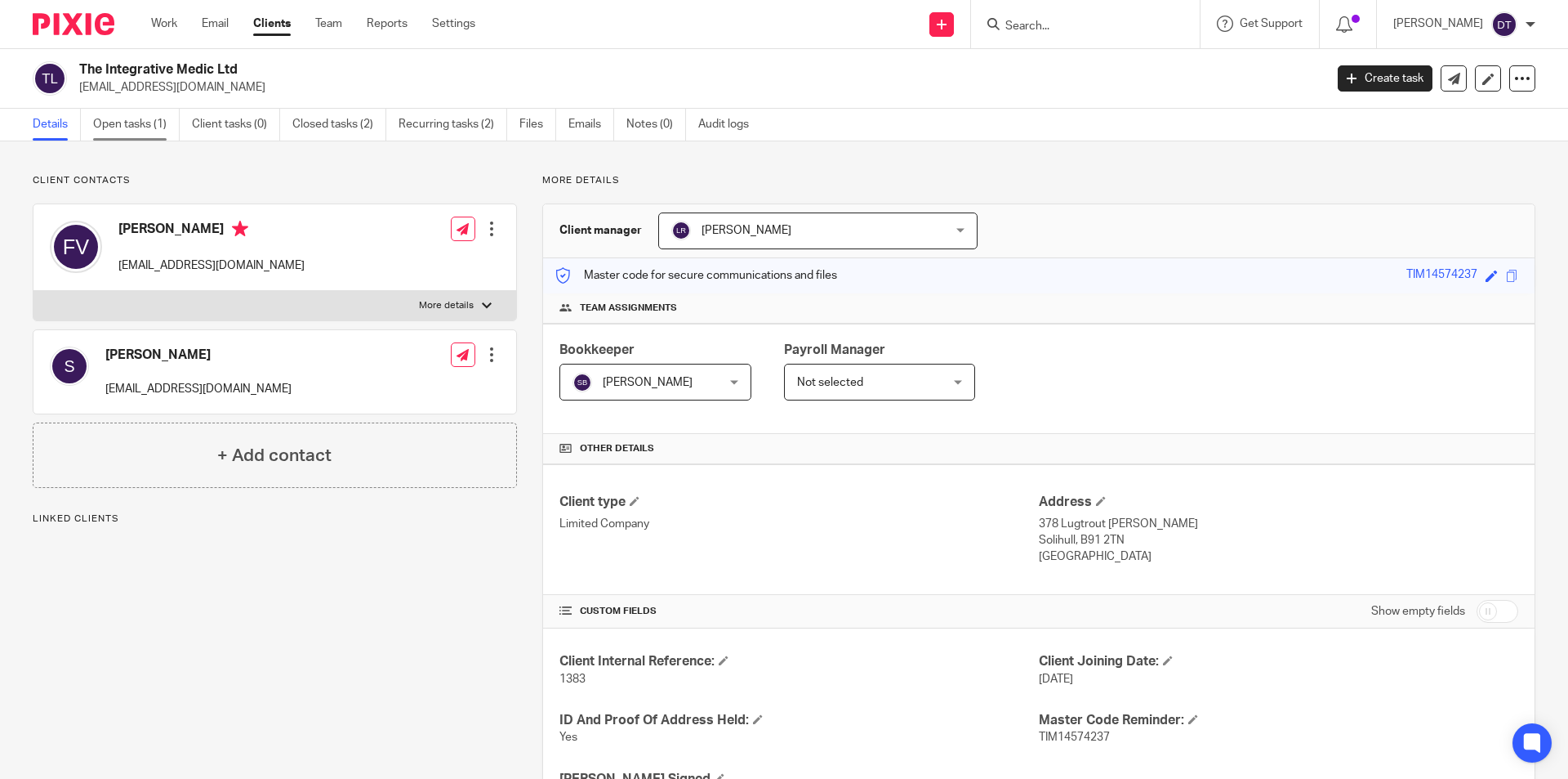
click at [156, 129] on link "Open tasks (1)" at bounding box center [136, 125] width 86 height 32
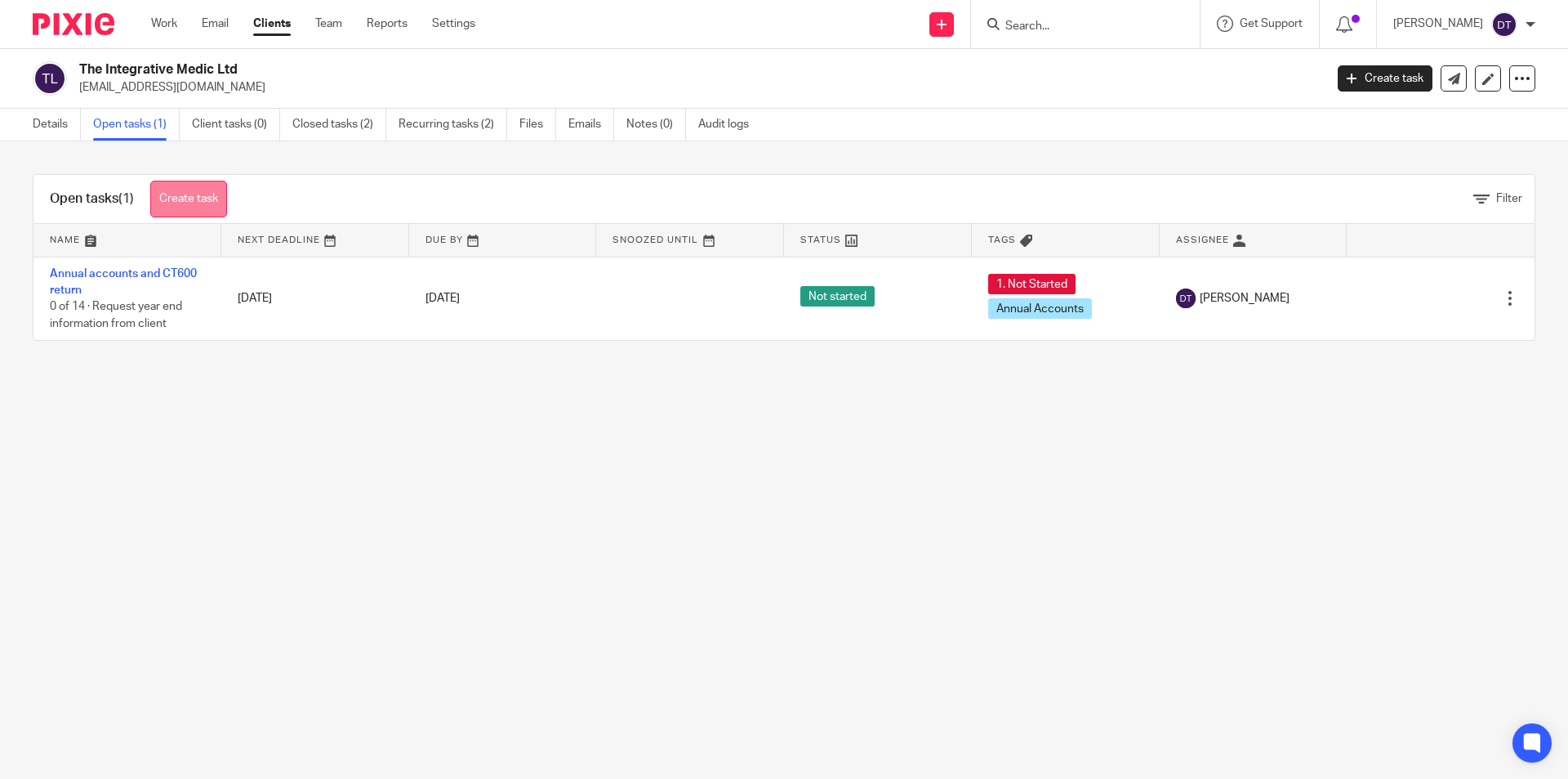
click at [171, 205] on link "Create task" at bounding box center [189, 199] width 76 height 37
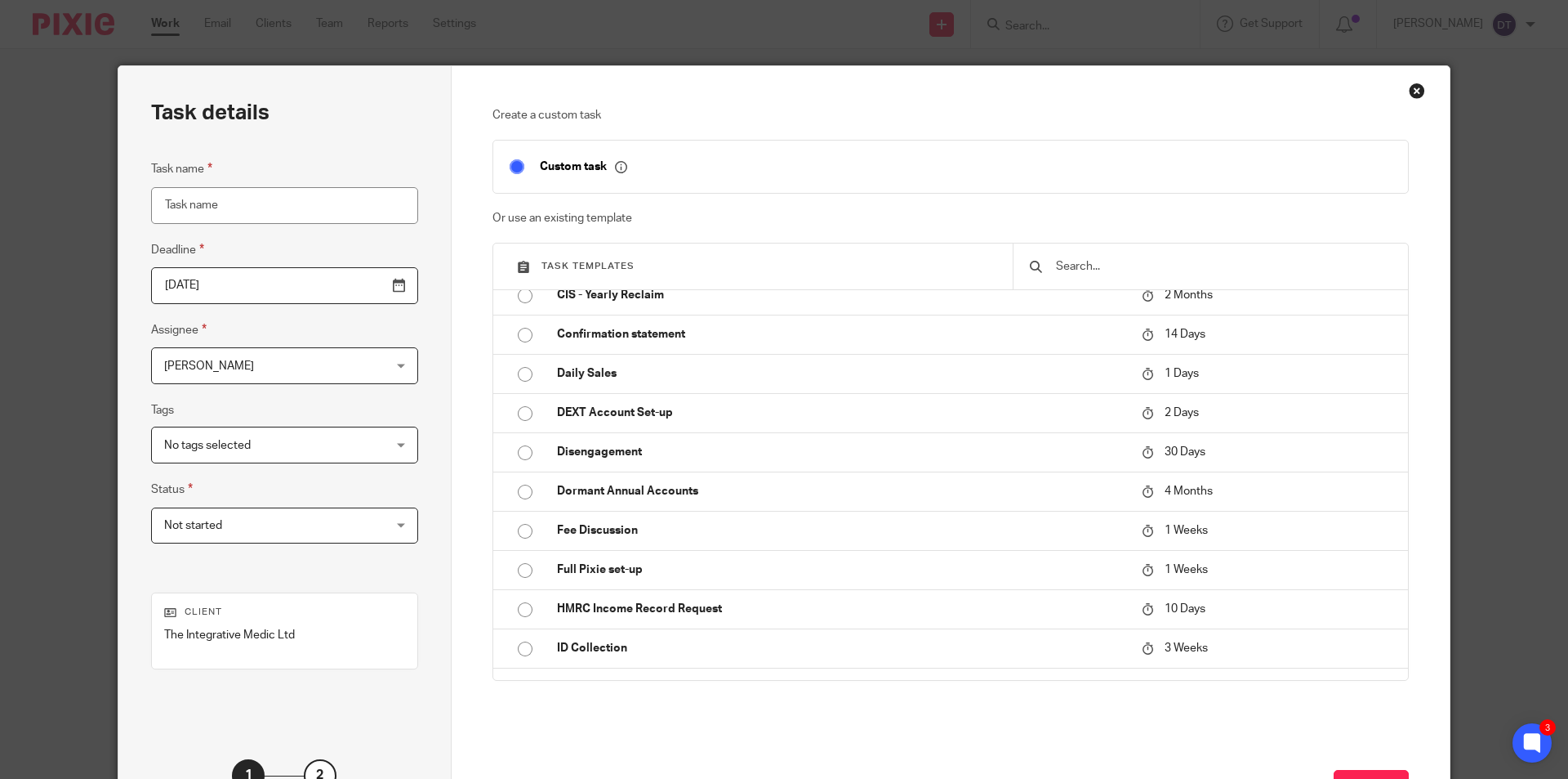
scroll to position [1553, 0]
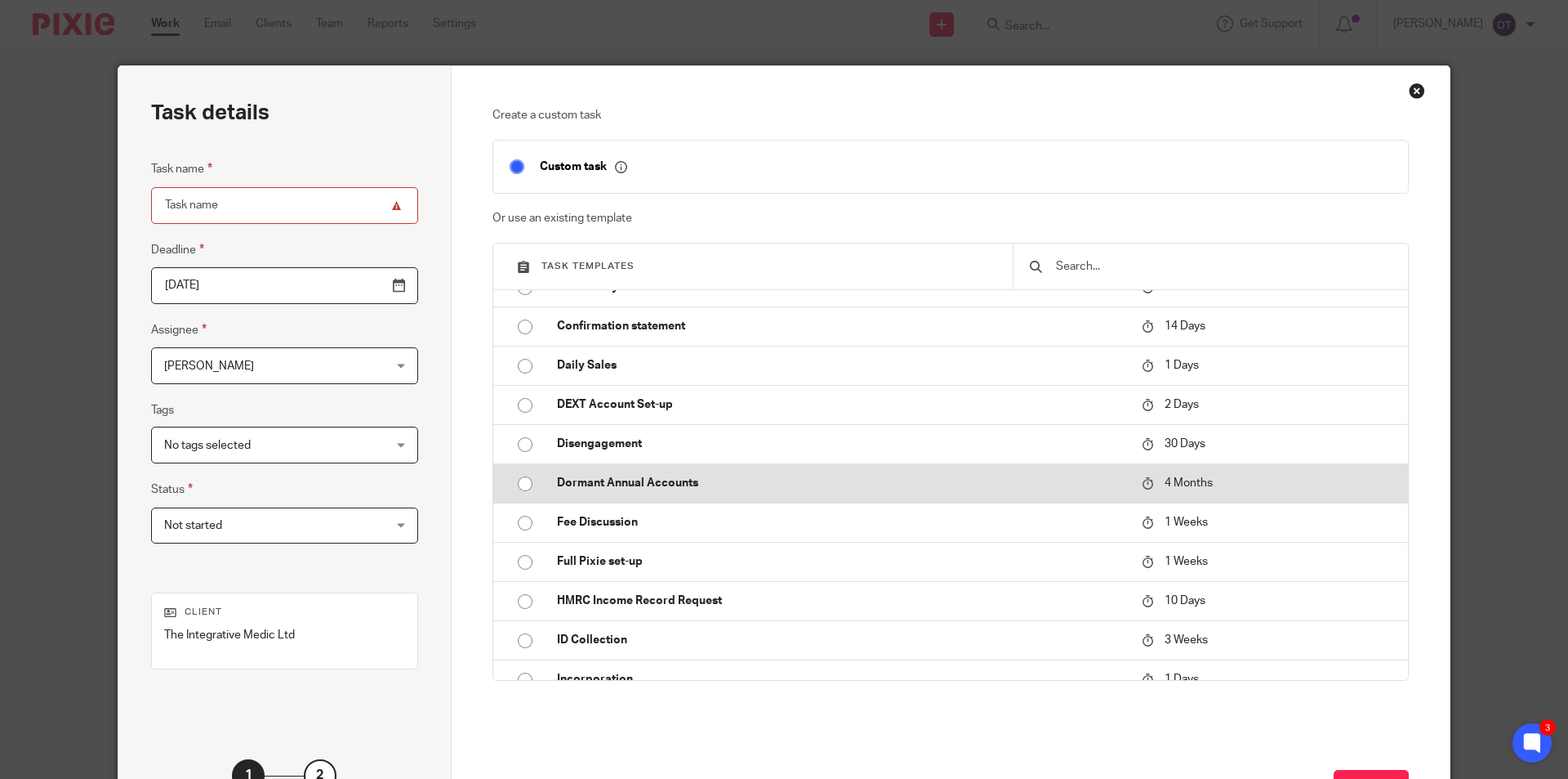
click at [597, 485] on p "Dormant Annual Accounts" at bounding box center [841, 483] width 568 height 17
type input "2026-02-14"
type input "Dormant Annual Accounts"
checkbox input "false"
radio input "true"
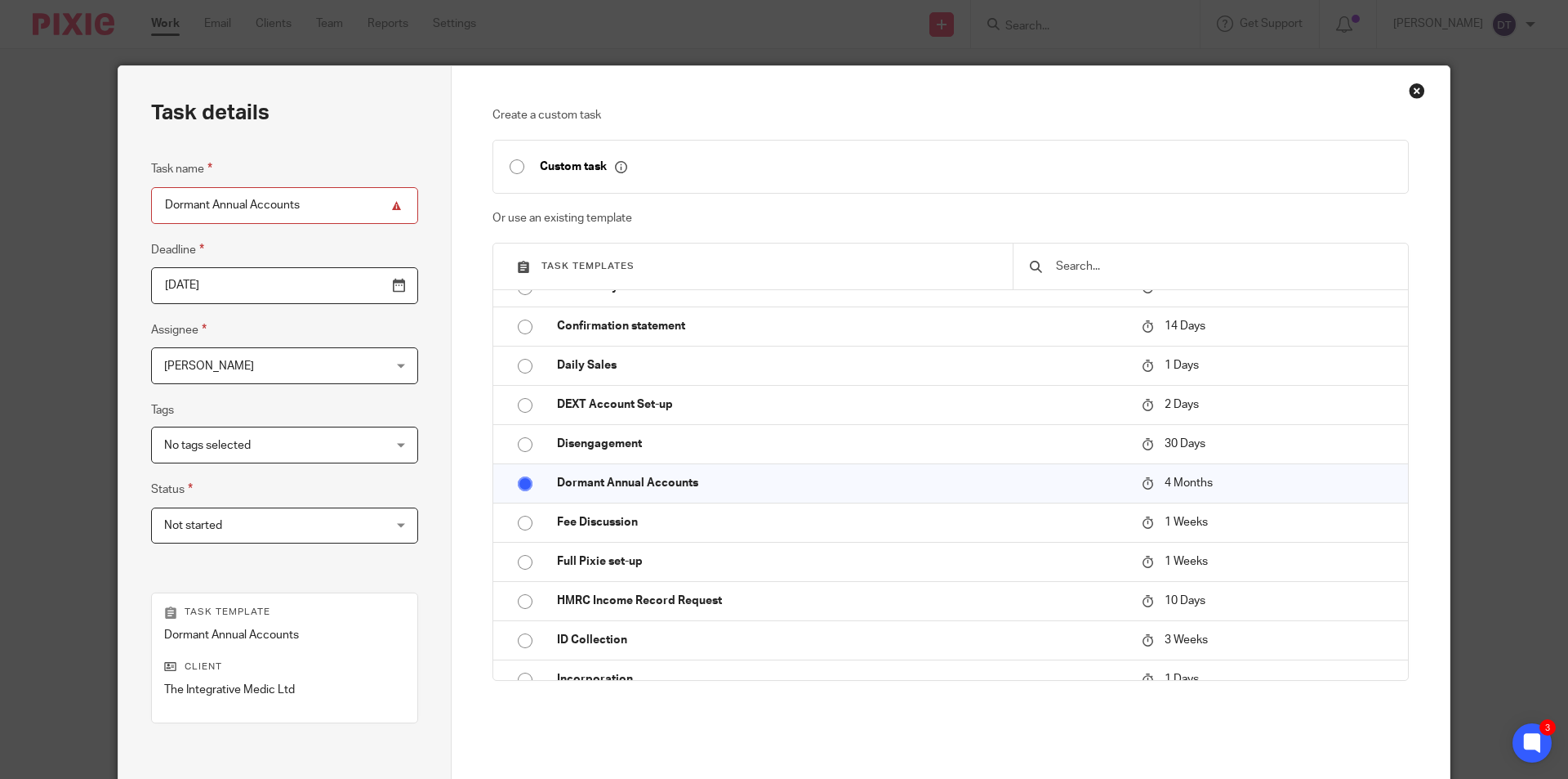
click at [270, 295] on input "2026-02-14" at bounding box center [284, 285] width 267 height 37
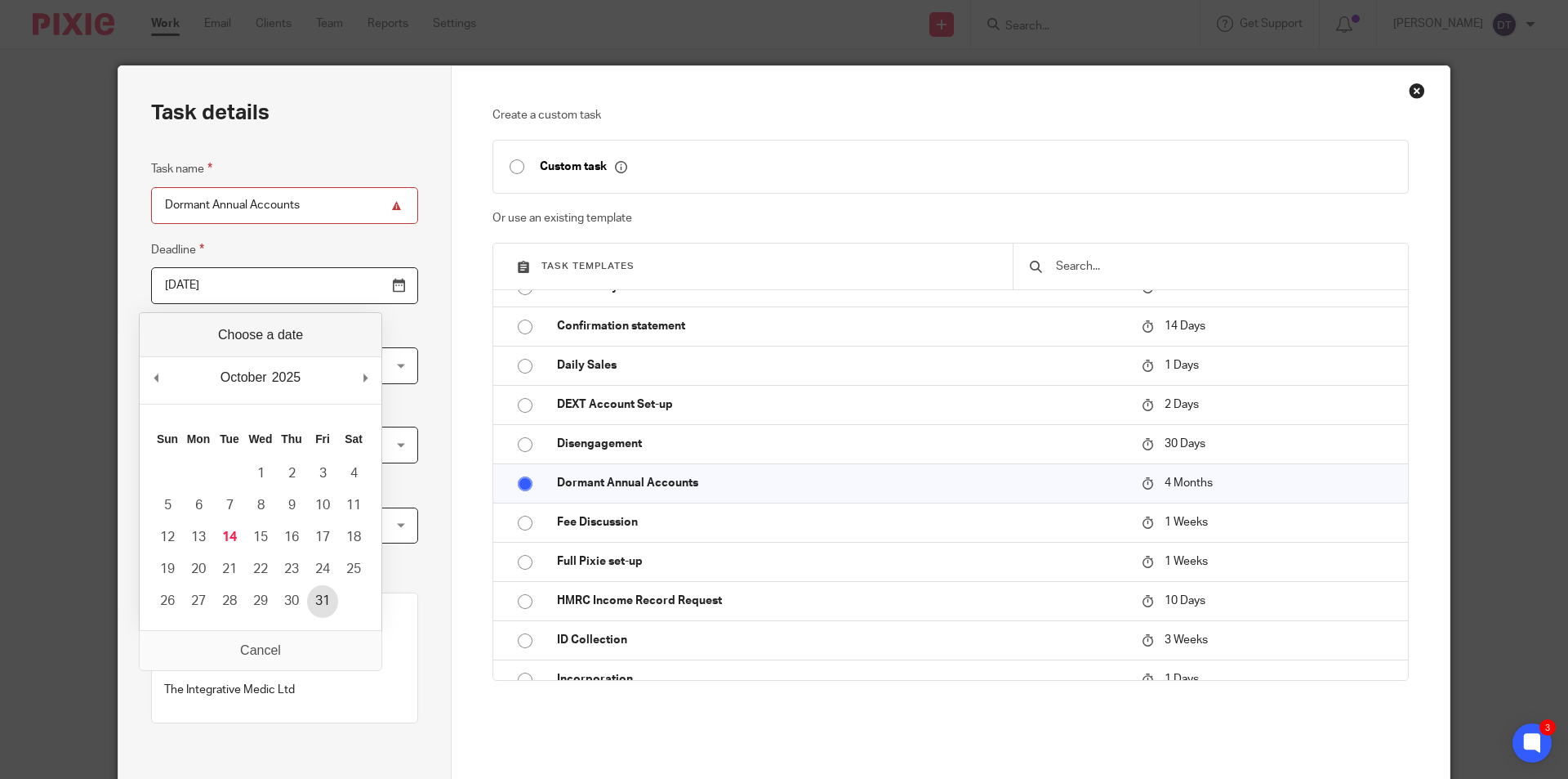
type input "2025-10-31"
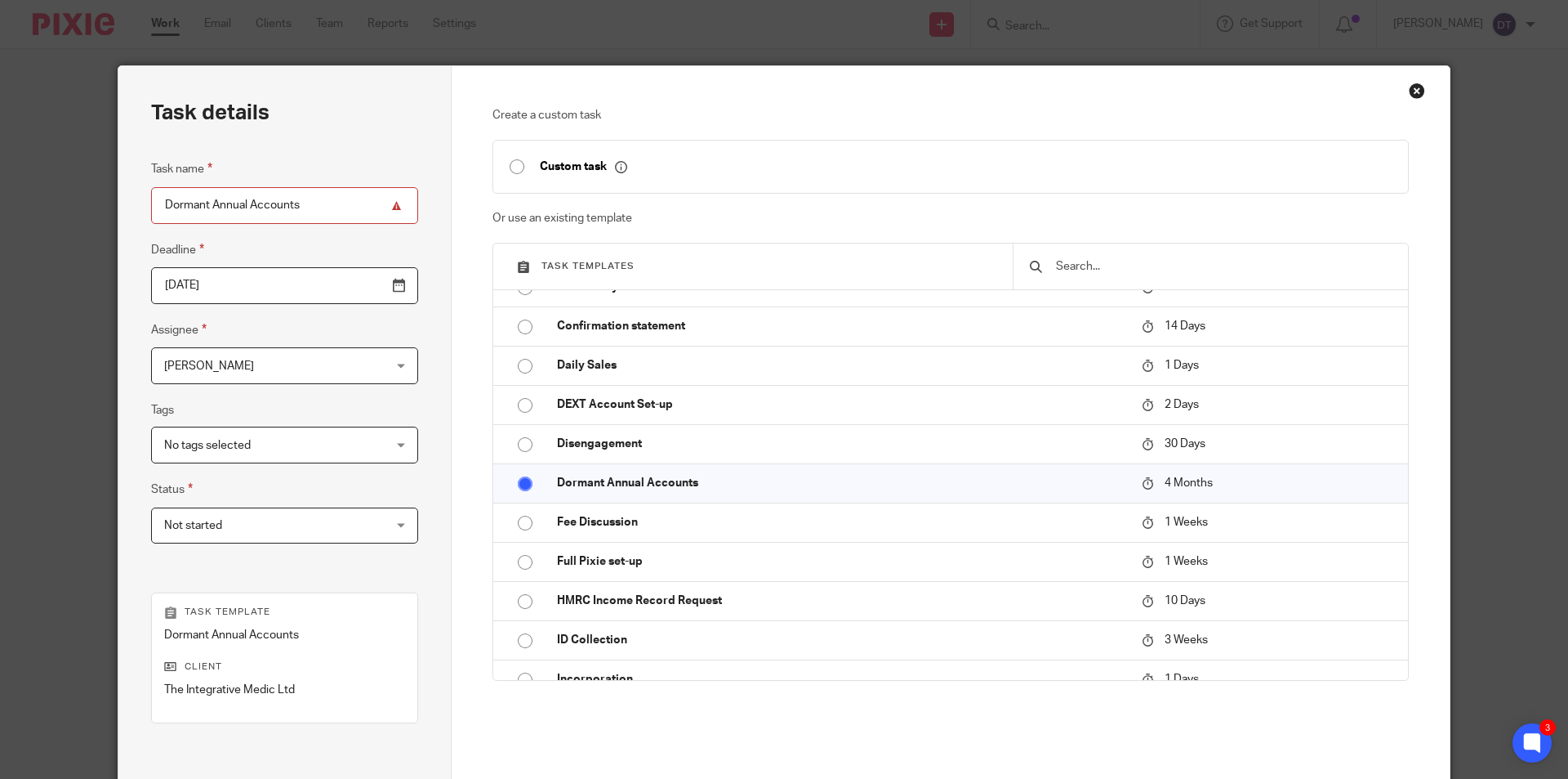
click at [255, 365] on span "[PERSON_NAME]" at bounding box center [266, 365] width 203 height 34
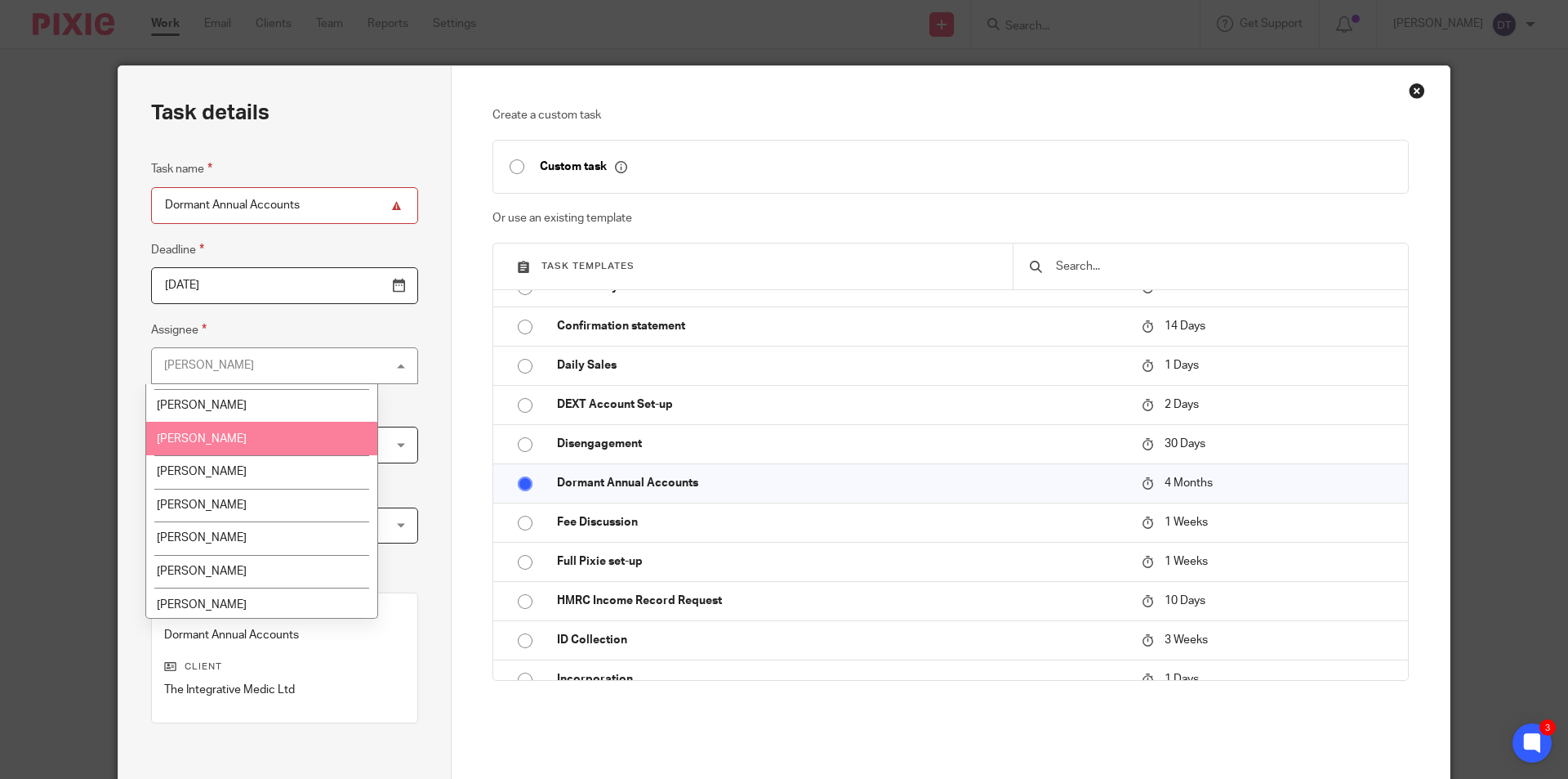
scroll to position [245, 0]
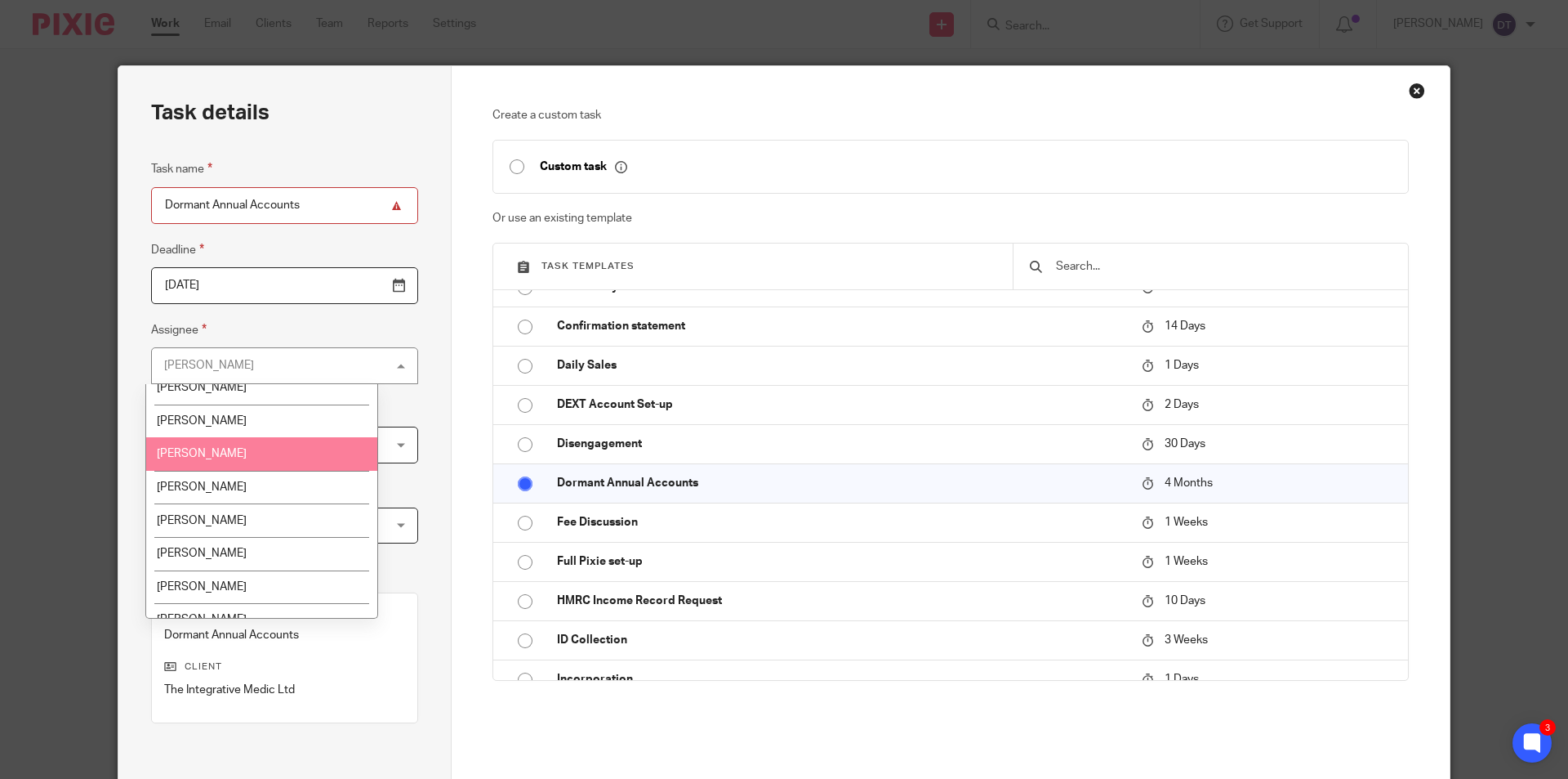
click at [228, 447] on li "Luke Racovita" at bounding box center [262, 454] width 231 height 33
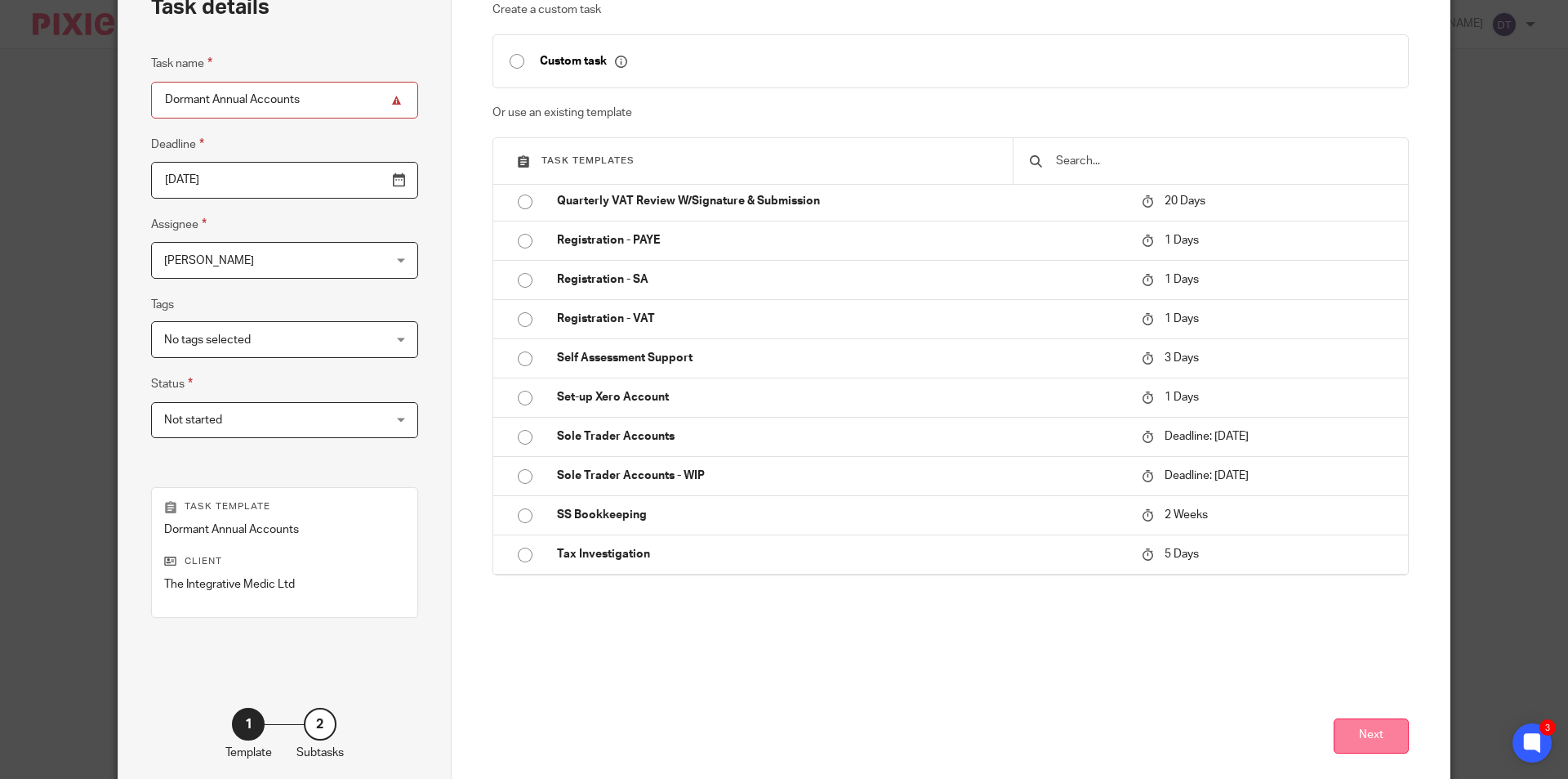
scroll to position [120, 0]
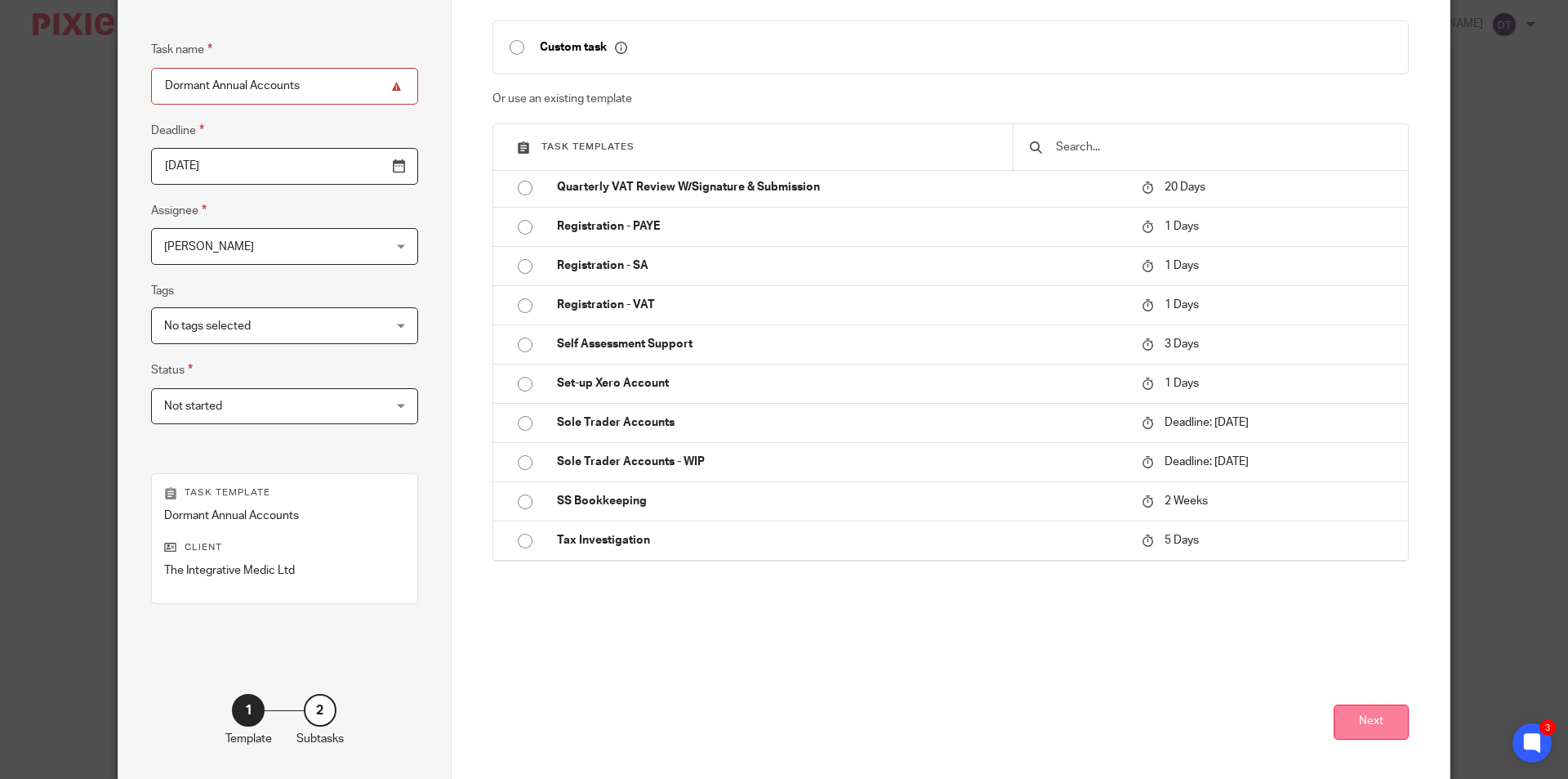
click at [1345, 722] on button "Next" at bounding box center [1371, 722] width 75 height 35
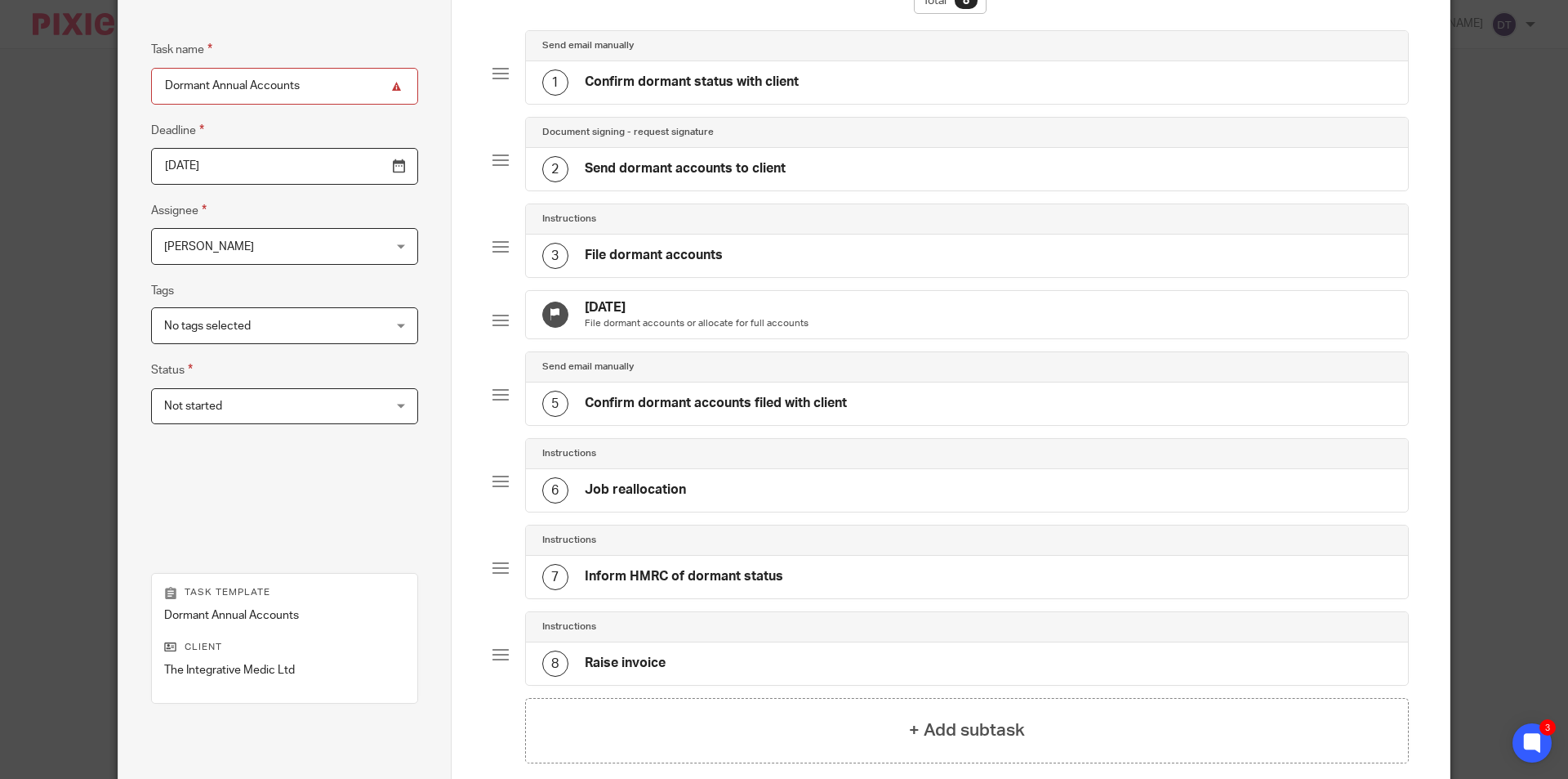
scroll to position [300, 0]
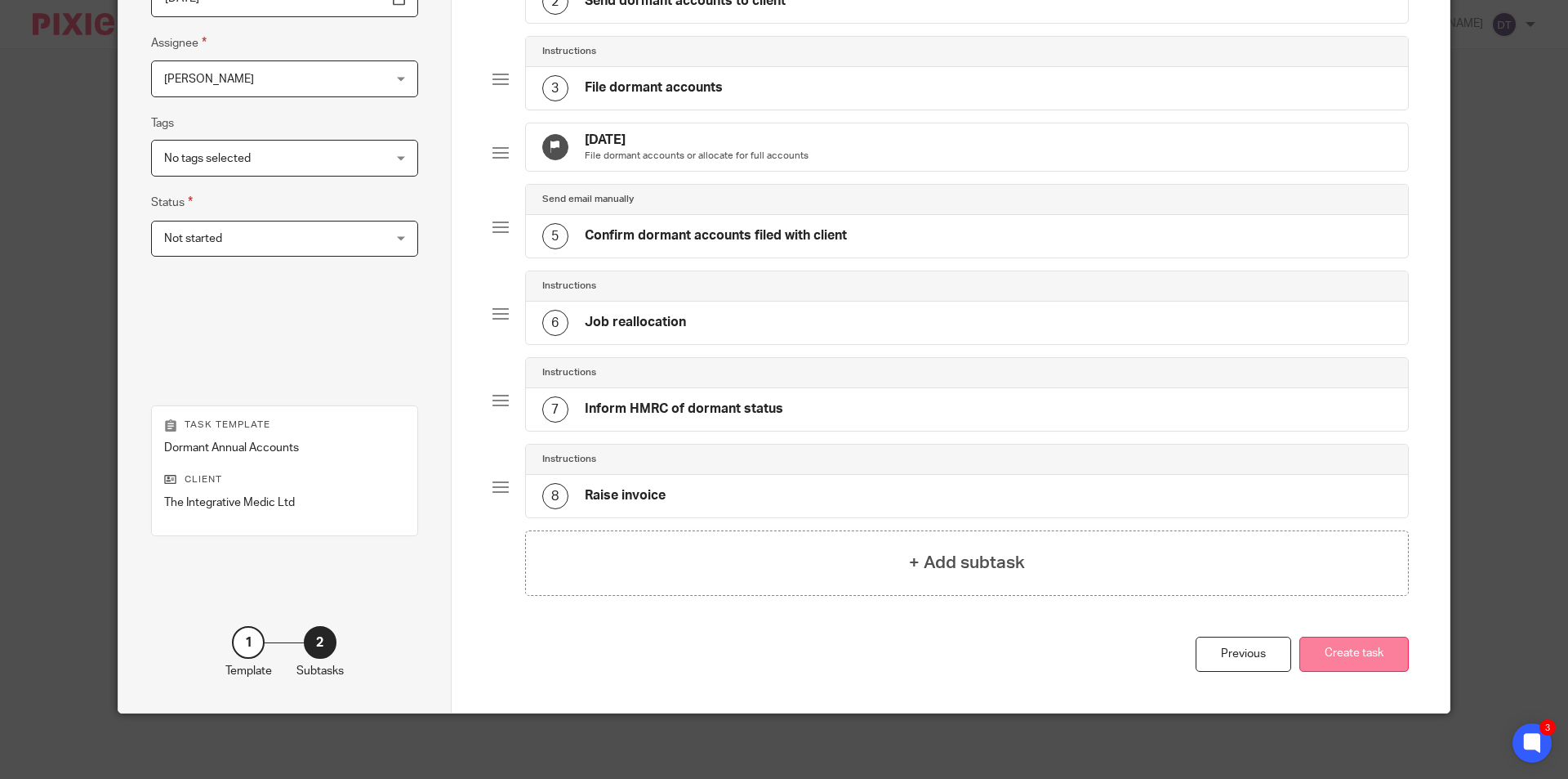
click at [1361, 664] on button "Create task" at bounding box center [1354, 654] width 110 height 35
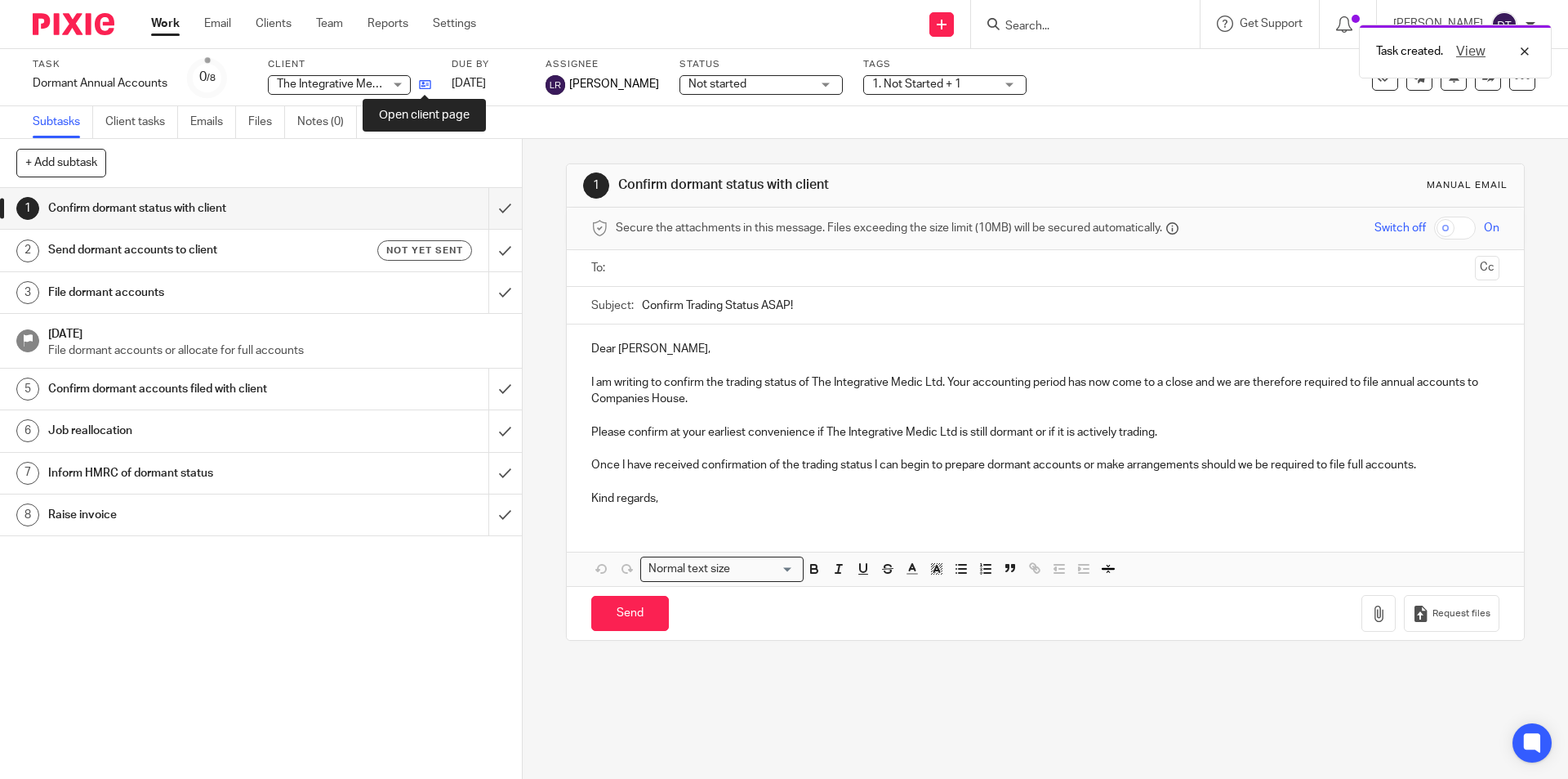
click at [426, 86] on icon at bounding box center [425, 84] width 12 height 12
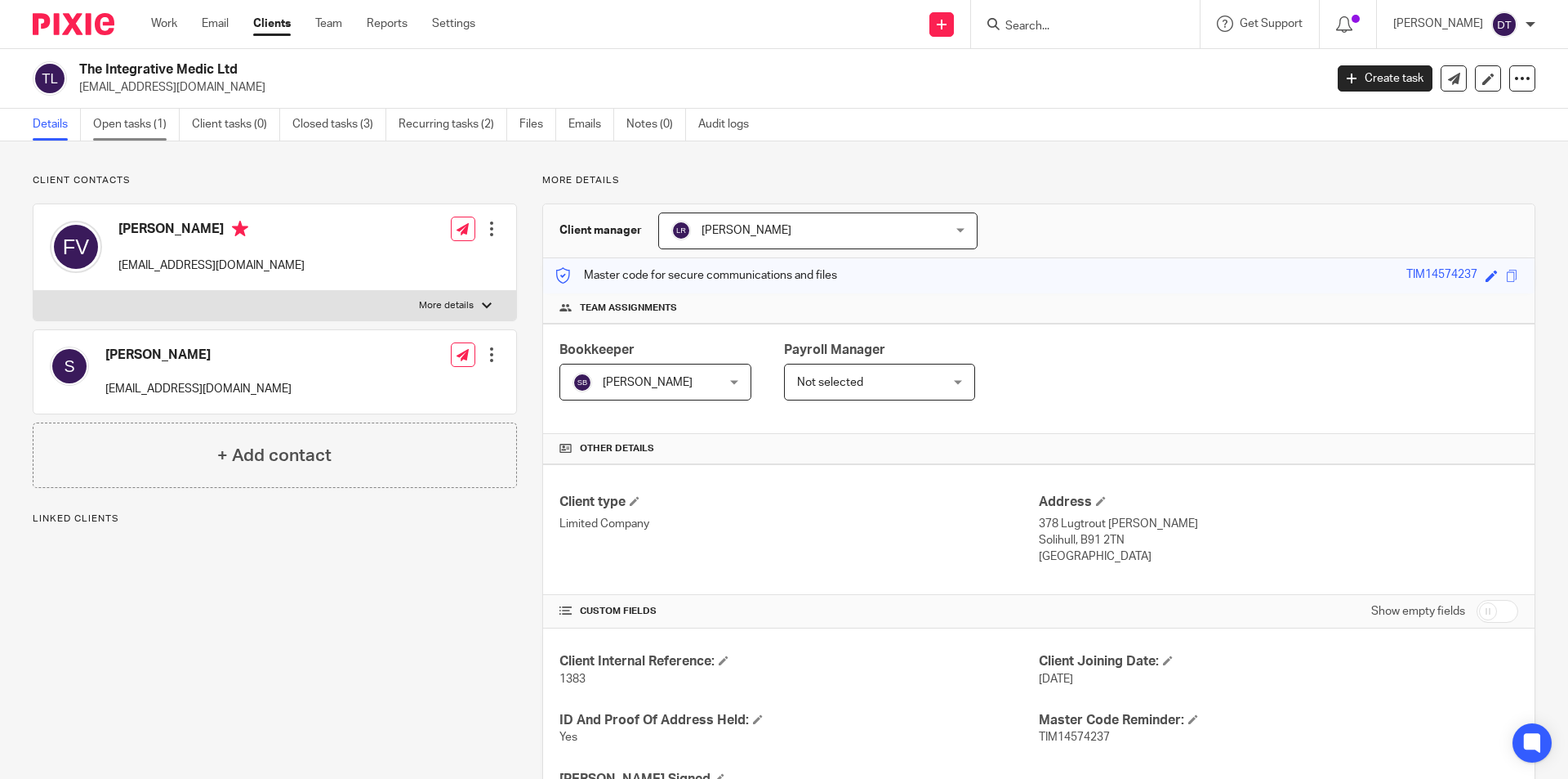
click at [125, 121] on link "Open tasks (1)" at bounding box center [136, 125] width 86 height 32
click at [479, 117] on link "Recurring tasks (2)" at bounding box center [453, 125] width 109 height 32
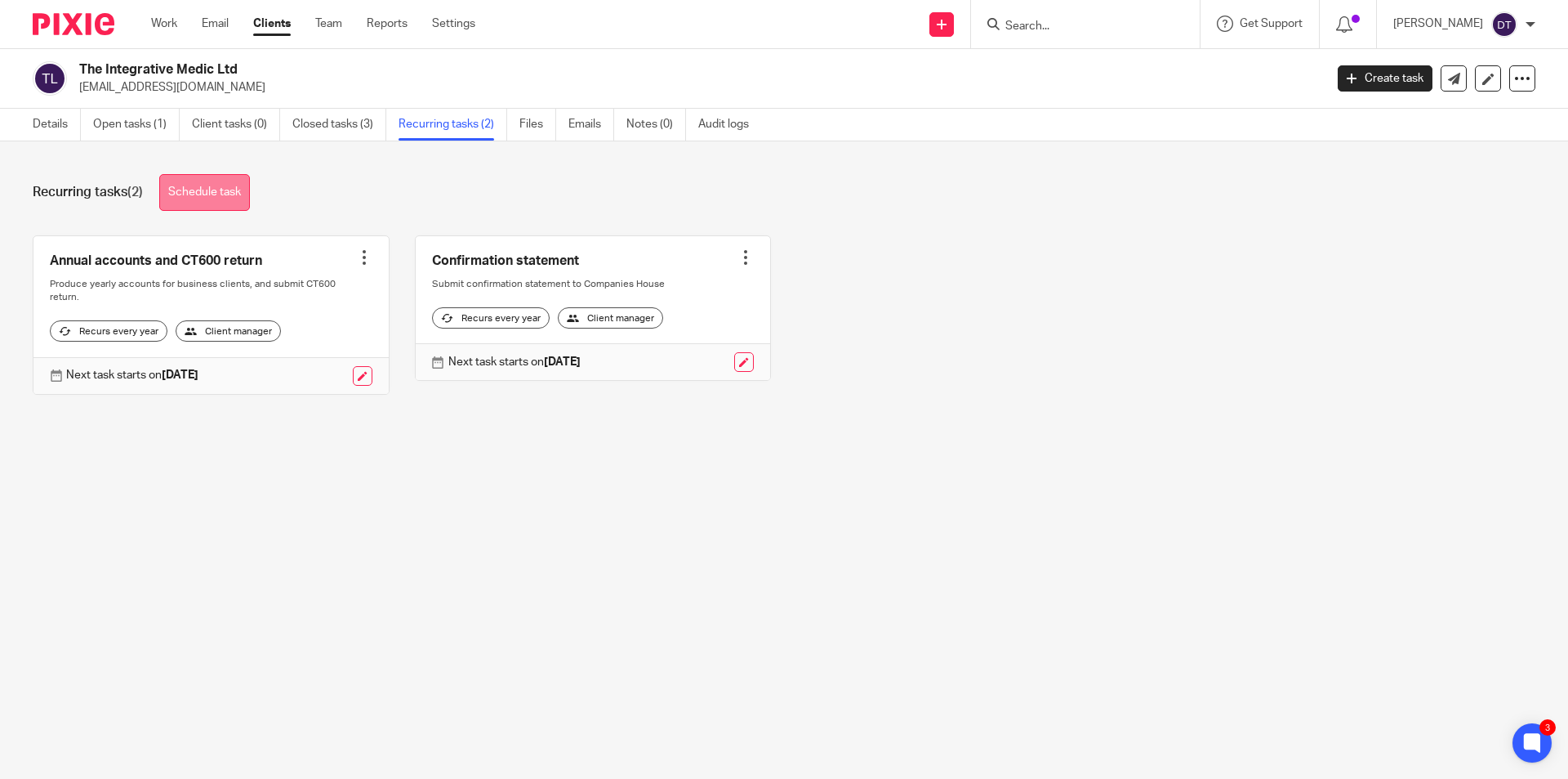
click at [209, 185] on link "Schedule task" at bounding box center [204, 192] width 91 height 37
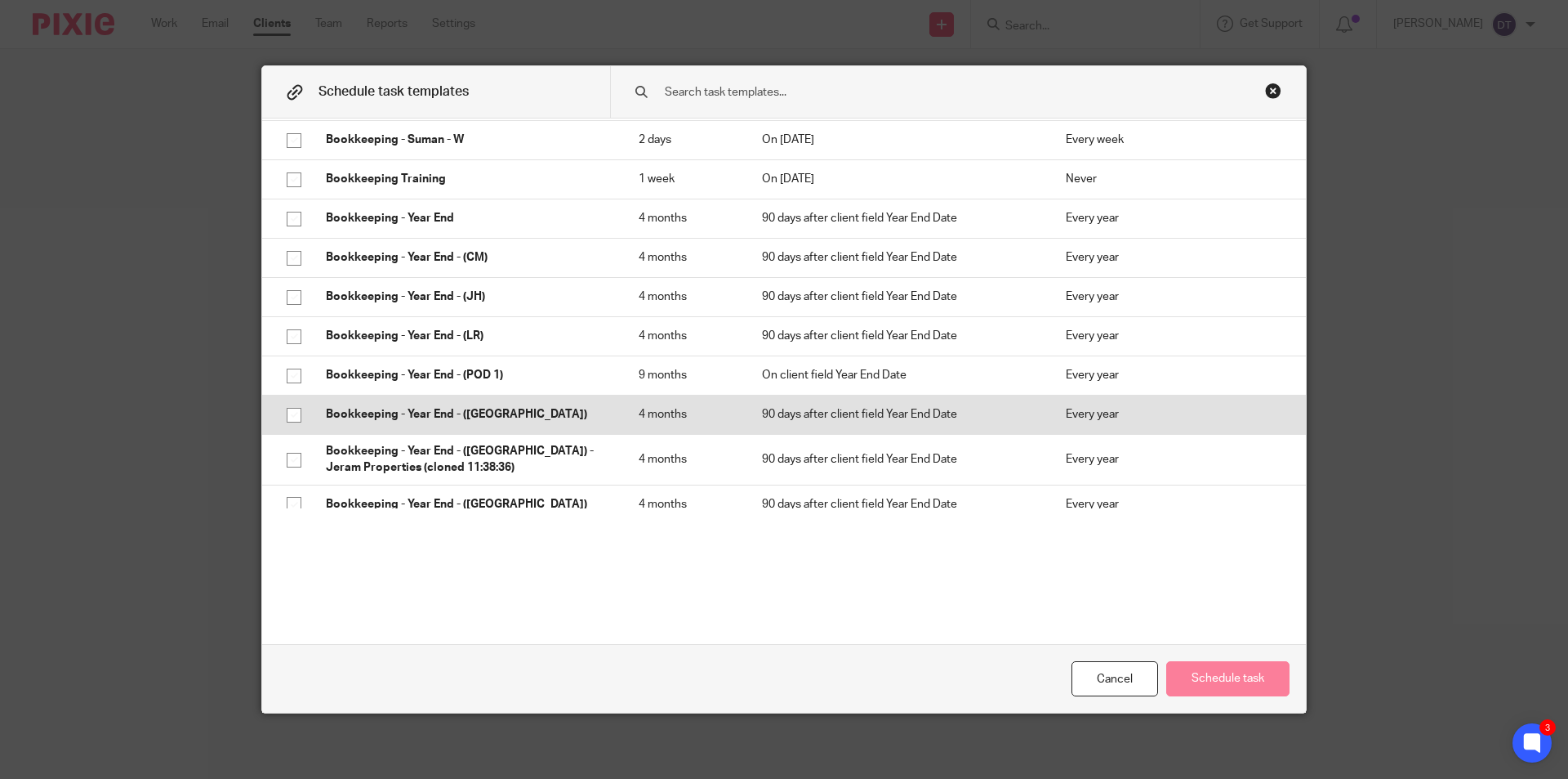
scroll to position [981, 0]
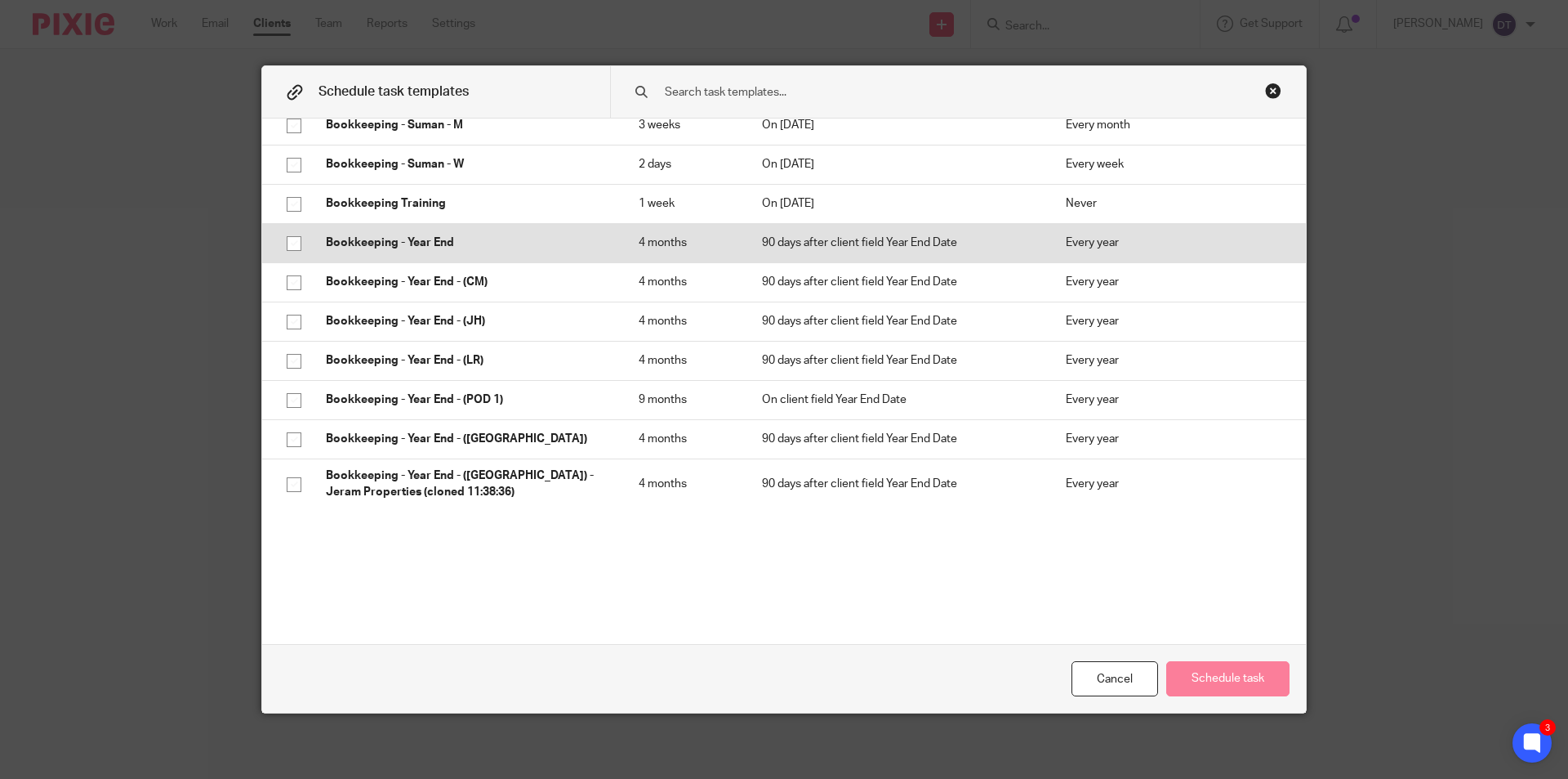
drag, startPoint x: 408, startPoint y: 244, endPoint x: 430, endPoint y: 244, distance: 22.0
click at [408, 243] on p "Bookkeeping - Year End" at bounding box center [465, 243] width 280 height 17
checkbox input "true"
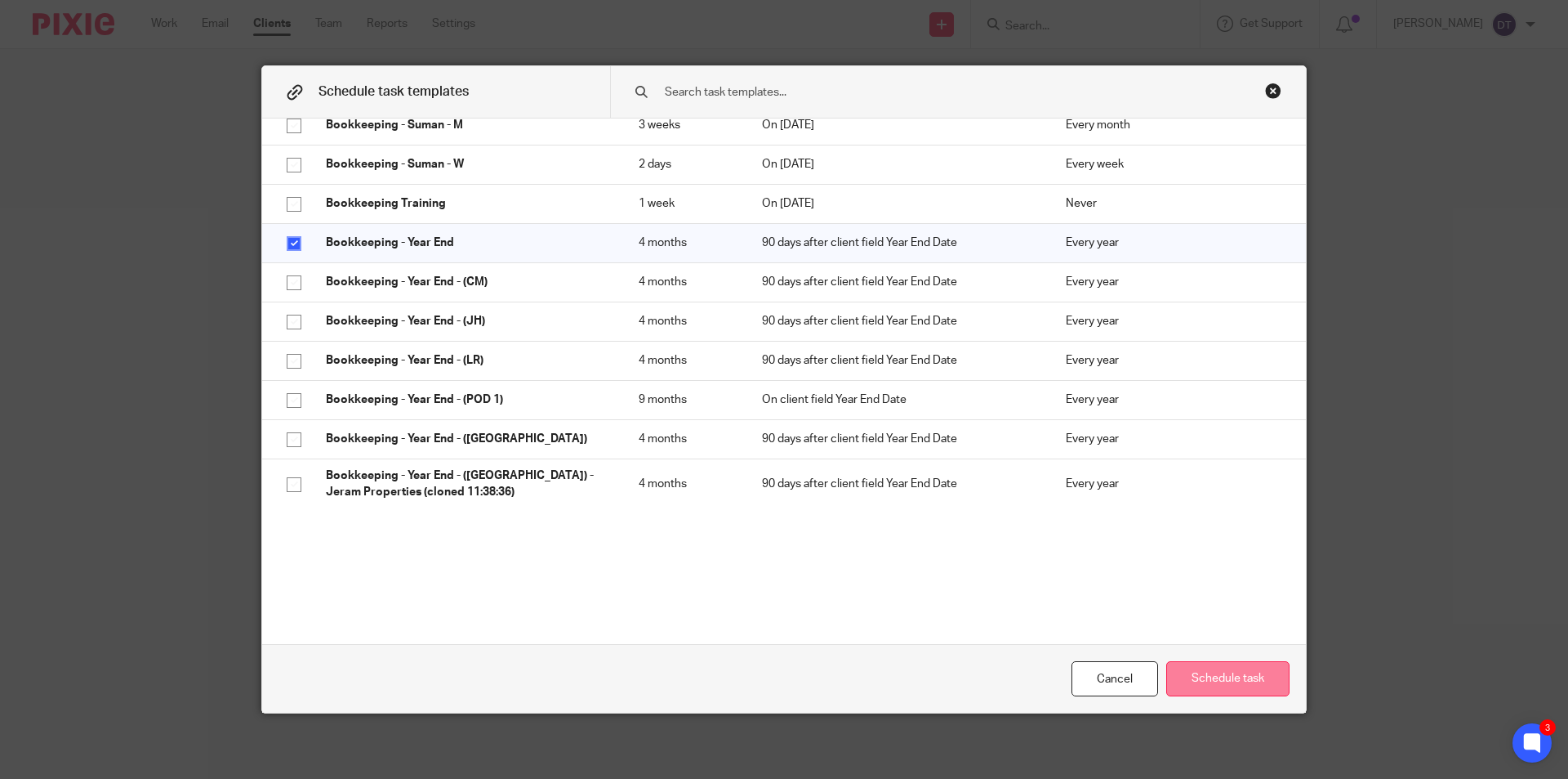
click at [1254, 678] on button "Schedule task" at bounding box center [1228, 678] width 123 height 35
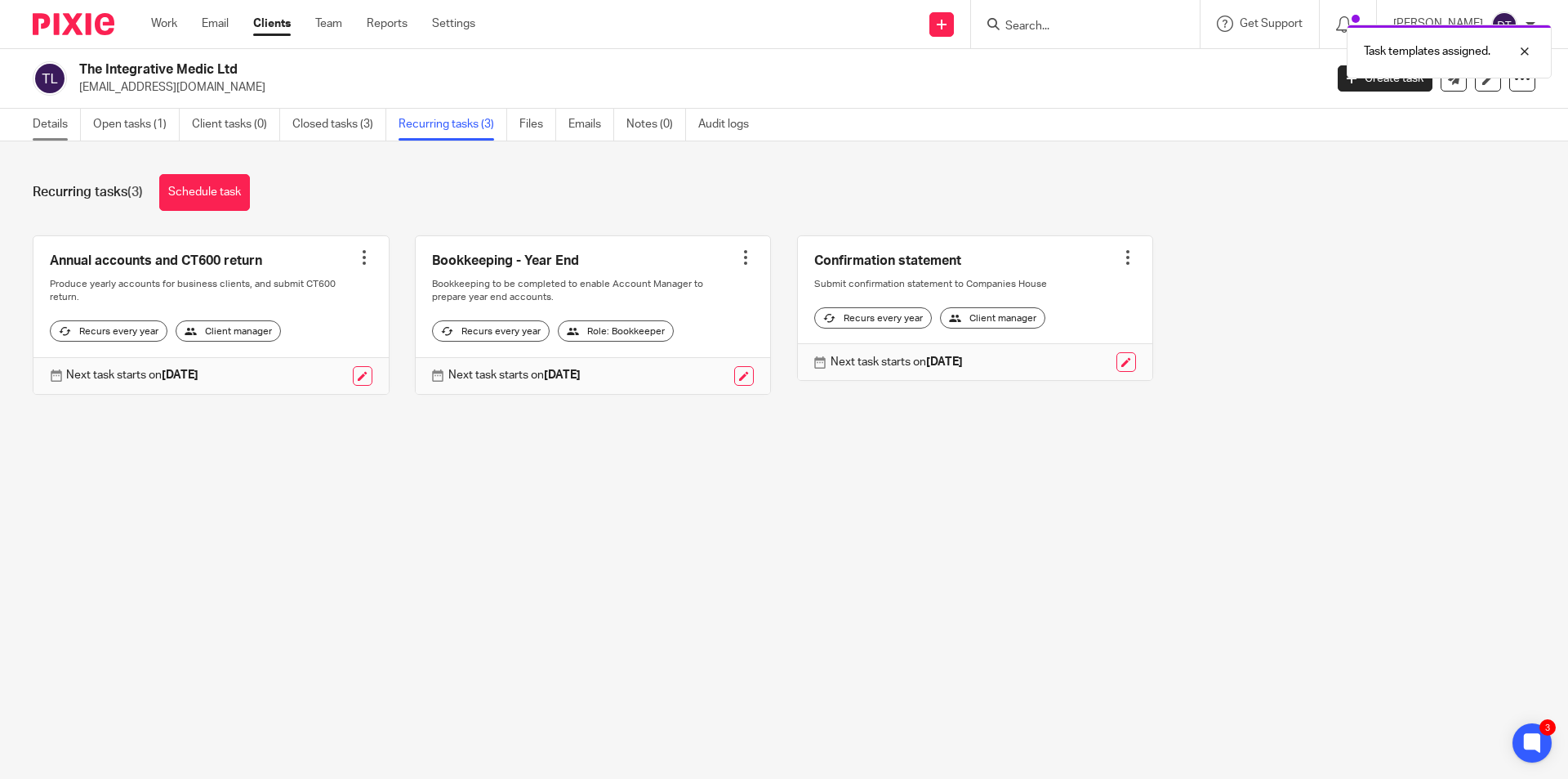
click at [49, 128] on link "Details" at bounding box center [57, 125] width 48 height 32
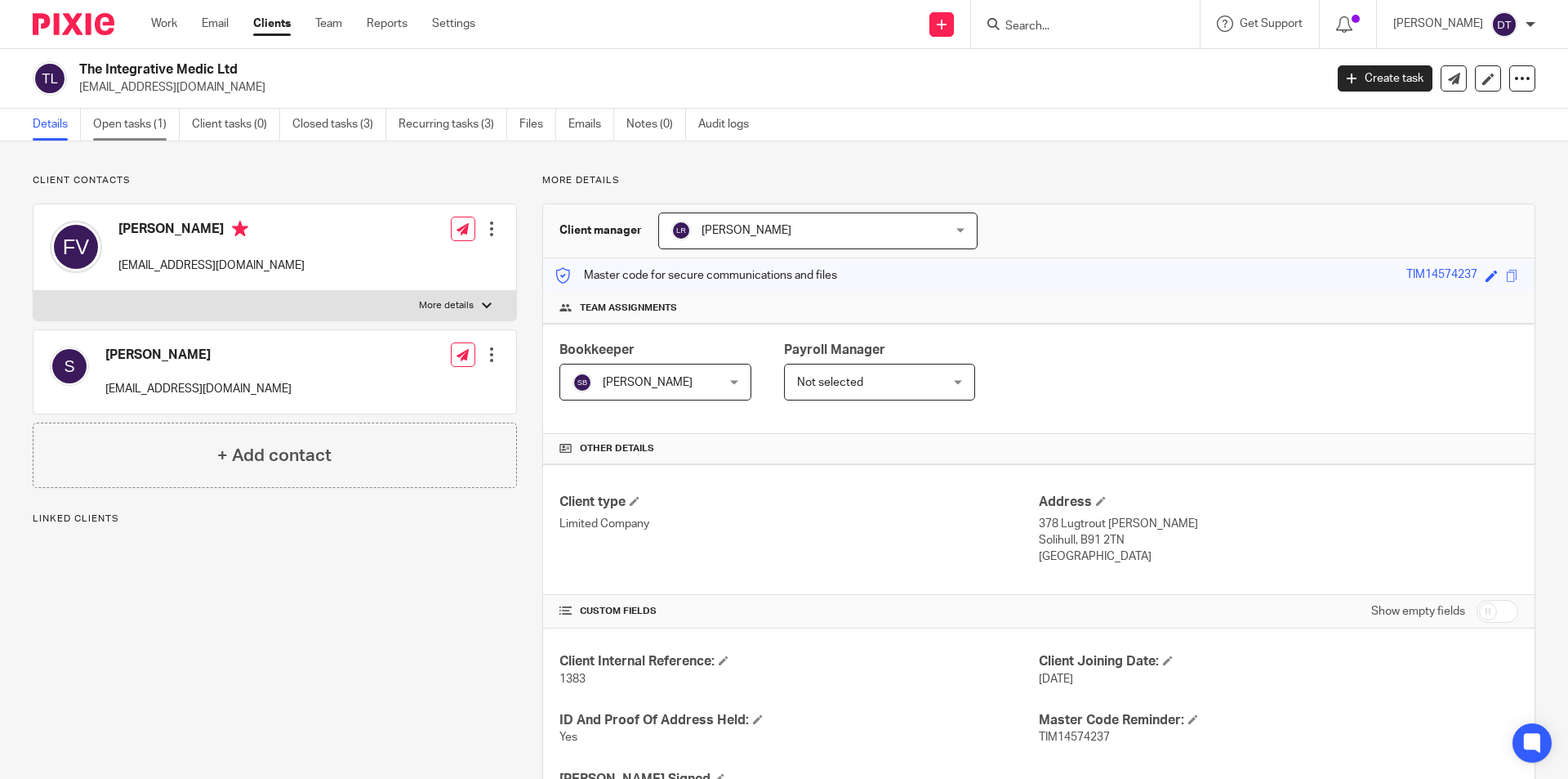
click at [125, 135] on link "Open tasks (1)" at bounding box center [136, 125] width 86 height 32
